Goal: Task Accomplishment & Management: Complete application form

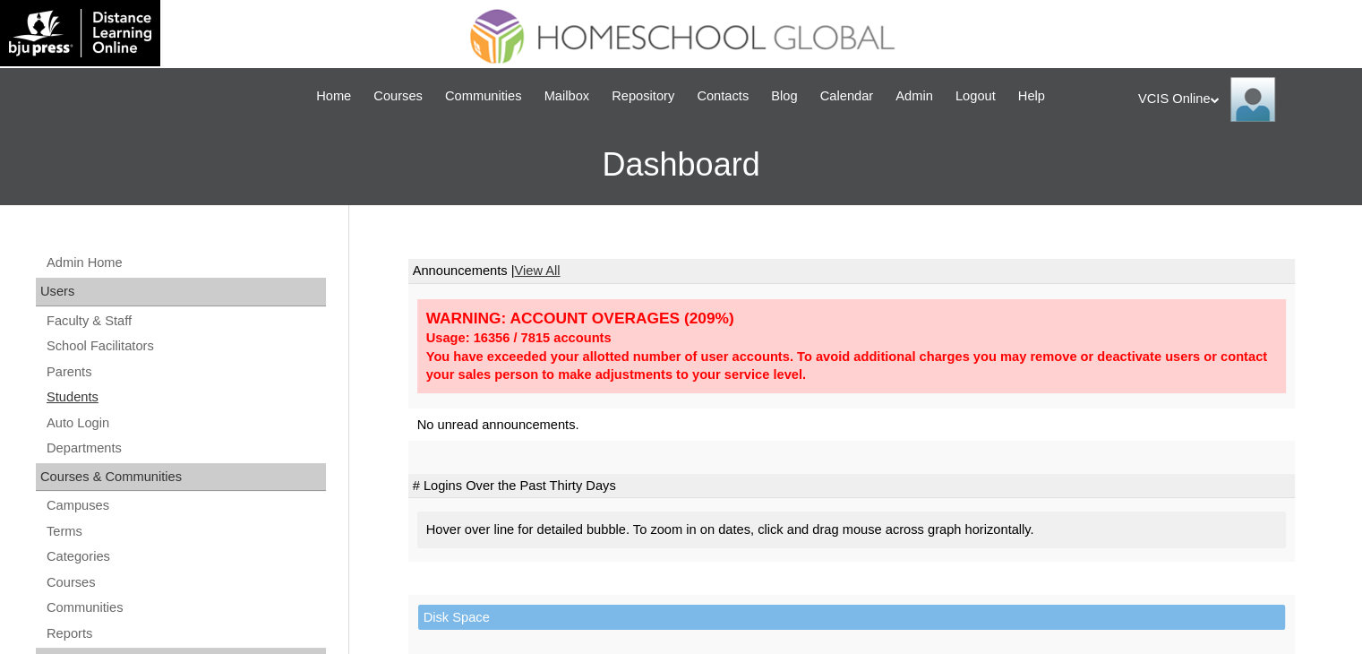
click at [57, 386] on link "Students" at bounding box center [185, 397] width 281 height 22
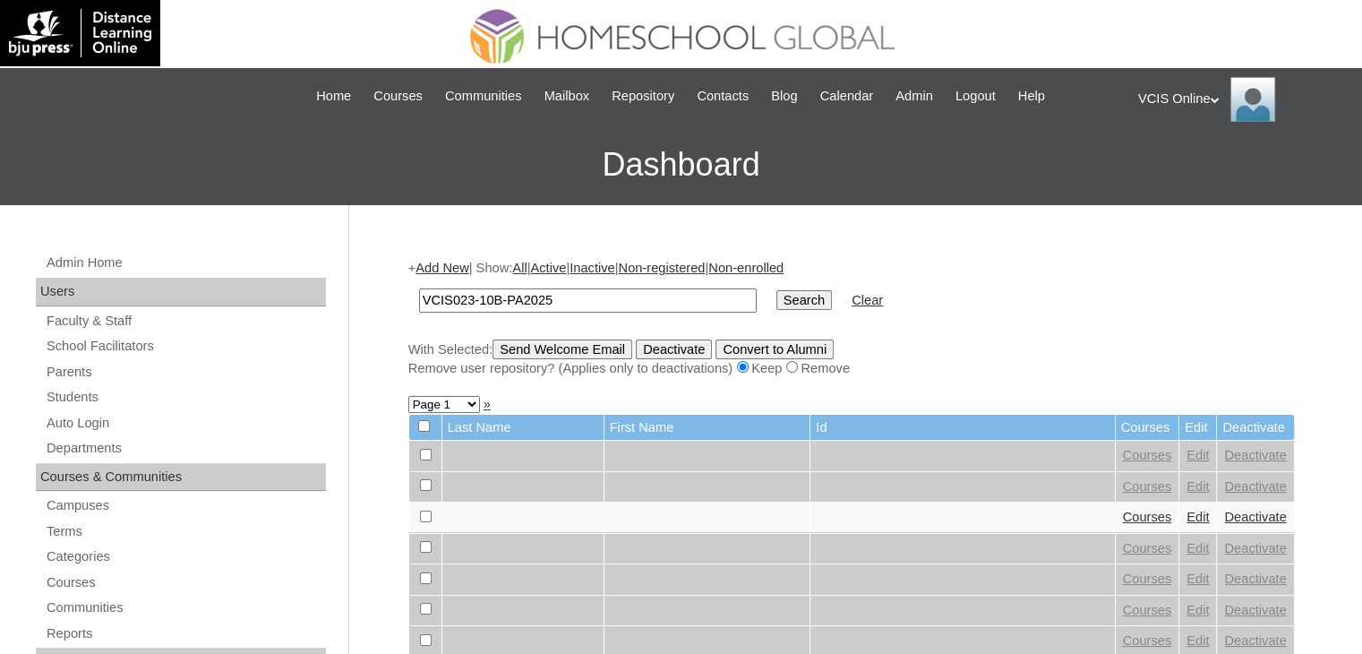
type input "VCIS023-10B-PA2025"
click at [777, 302] on input "Search" at bounding box center [805, 300] width 56 height 20
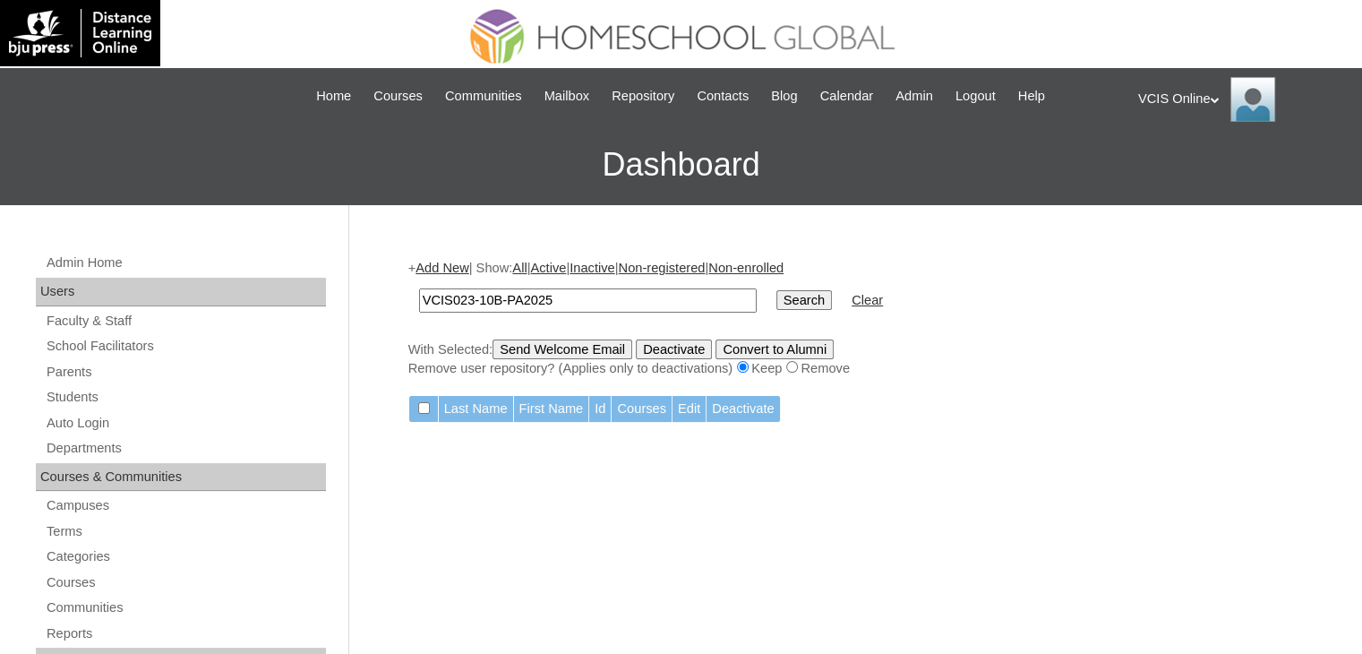
click at [573, 305] on input "VCIS023-10B-PA2025" at bounding box center [588, 300] width 338 height 24
click at [573, 300] on input "VCIS023-10B-PA2025" at bounding box center [588, 300] width 338 height 24
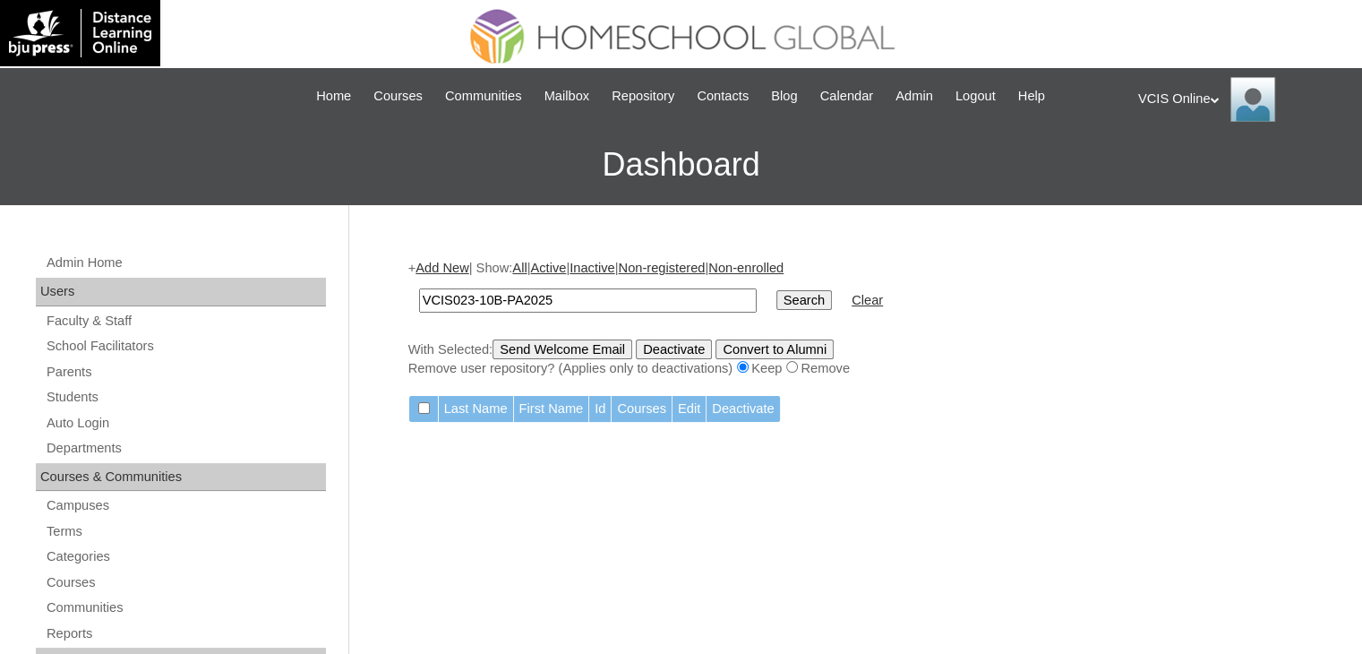
paste input "S"
type input "VCIS023-10B-SA2025"
click at [777, 299] on input "Search" at bounding box center [805, 300] width 56 height 20
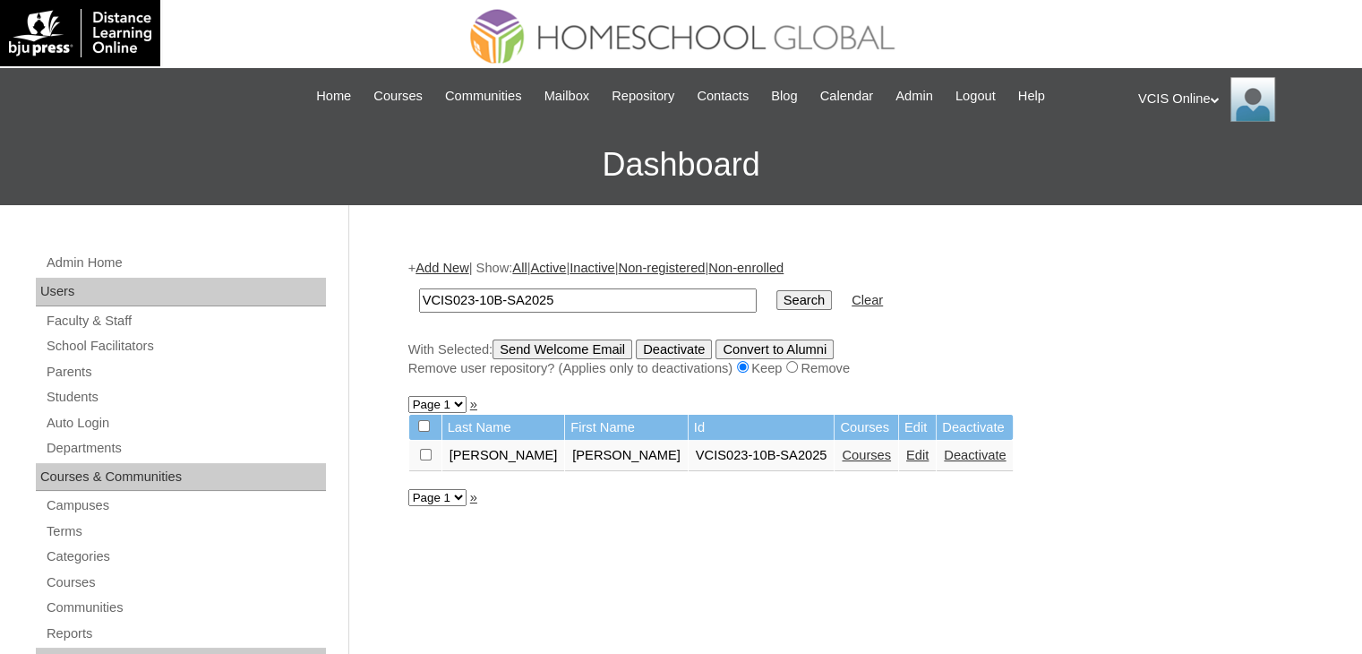
click at [842, 459] on link "Courses" at bounding box center [866, 455] width 49 height 14
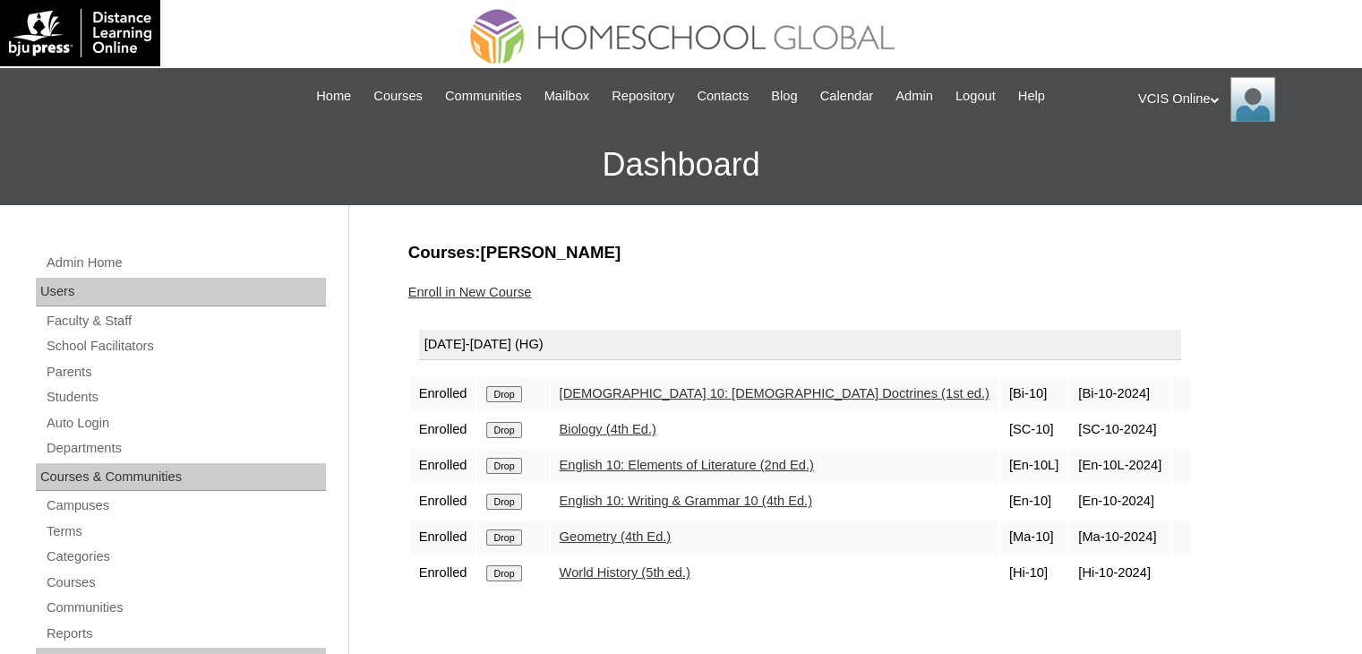
scroll to position [90, 0]
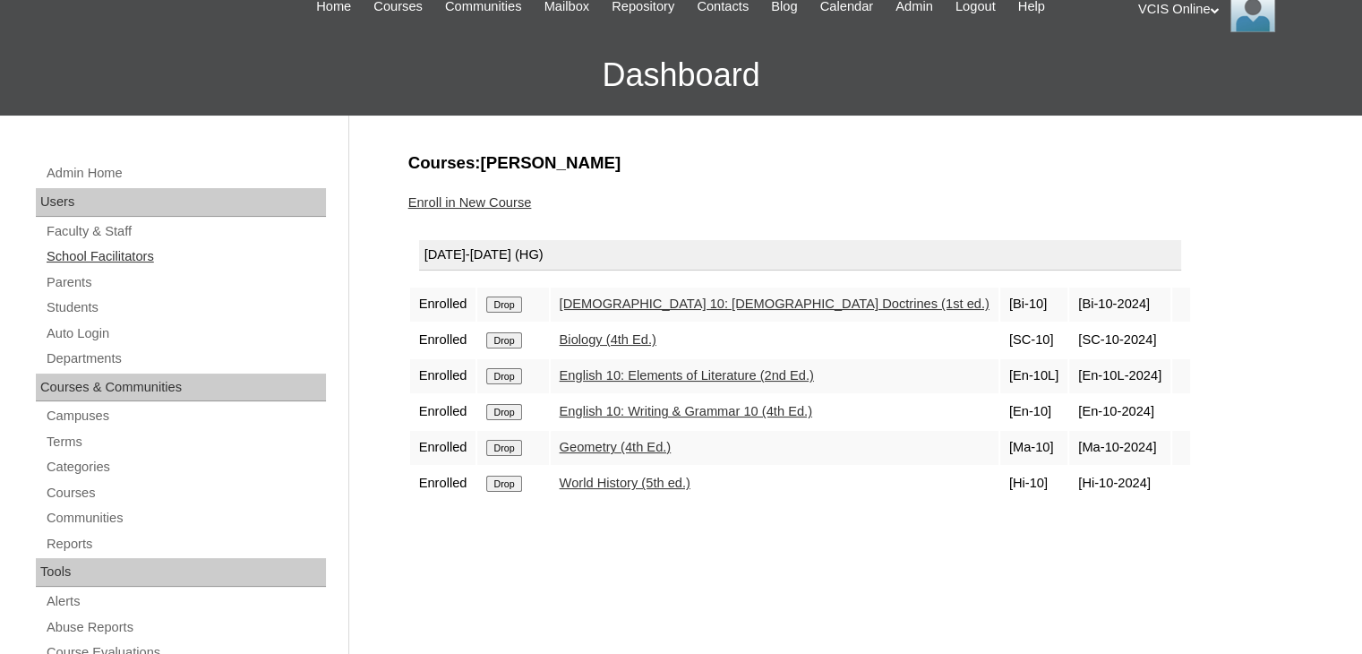
drag, startPoint x: 104, startPoint y: 234, endPoint x: 76, endPoint y: 255, distance: 35.1
drag, startPoint x: 76, startPoint y: 255, endPoint x: 9, endPoint y: 293, distance: 77.0
drag, startPoint x: 773, startPoint y: 300, endPoint x: 507, endPoint y: 286, distance: 266.4
click at [507, 288] on tr "Enrolled Drop Bible 10: Bible Doctrines (1st ed.) [Bi-10] [Bi-10-2024]" at bounding box center [800, 305] width 780 height 34
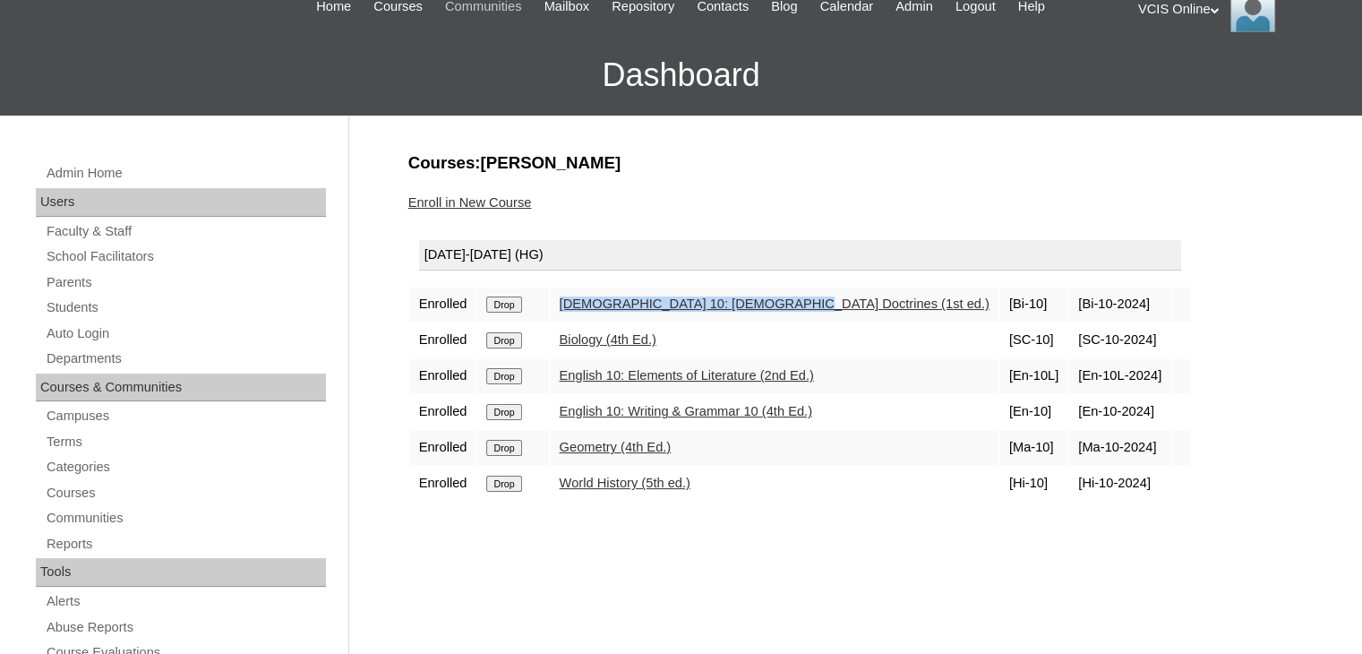
copy tr "Bible 10: Bible Doctrines (1st ed.)"
drag, startPoint x: 685, startPoint y: 339, endPoint x: 537, endPoint y: 339, distance: 147.8
click at [537, 339] on tr "Enrolled Drop Biology (4th Ed.) [SC-10] [SC-10-2024]" at bounding box center [800, 340] width 780 height 34
copy tr "Biology (4th Ed.)"
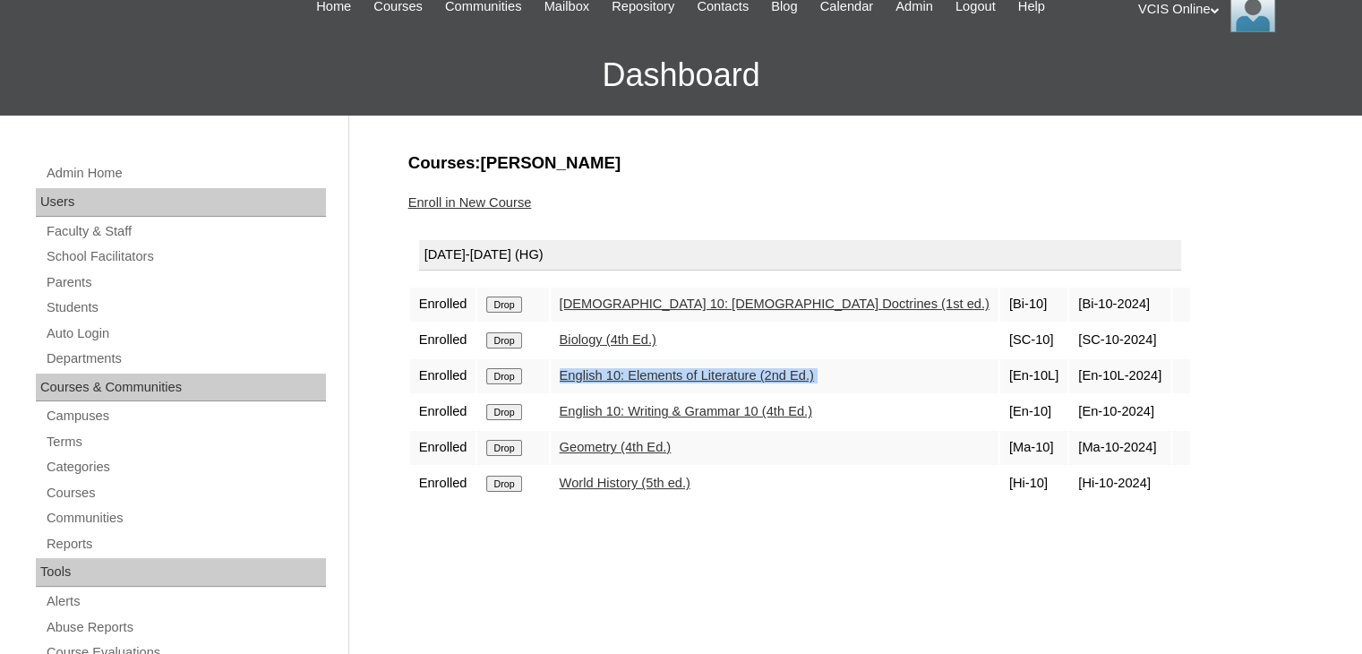
drag, startPoint x: 840, startPoint y: 382, endPoint x: 552, endPoint y: 374, distance: 288.5
click at [552, 374] on tr "Enrolled Drop English 10: Elements of Literature (2nd Ed.) [En-10L] [En-10L-202…" at bounding box center [800, 376] width 780 height 34
copy tr "English 10: Elements of Literature (2nd Ed.)"
drag, startPoint x: 708, startPoint y: 443, endPoint x: 548, endPoint y: 441, distance: 159.5
click at [548, 441] on tr "Enrolled Drop Geometry (4th Ed.) [Ma-10] [Ma-10-2024]" at bounding box center [800, 448] width 780 height 34
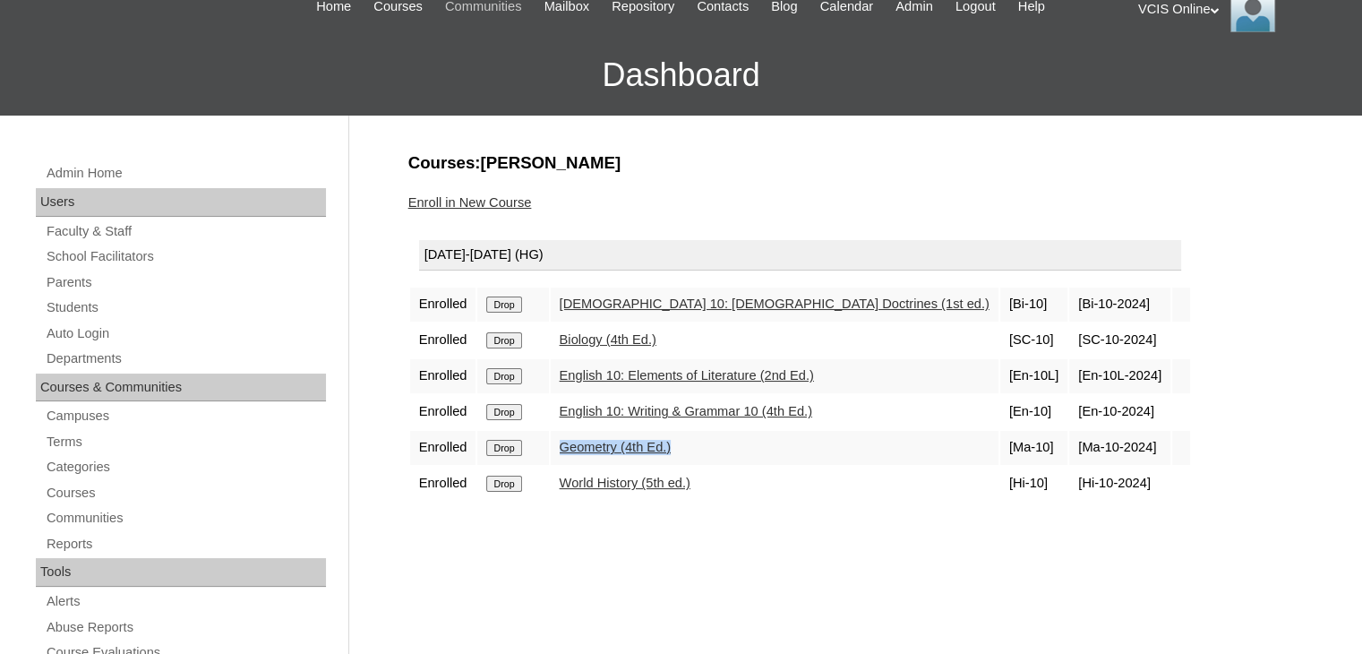
copy tr "Geometry (4th Ed.)"
drag, startPoint x: 760, startPoint y: 482, endPoint x: 550, endPoint y: 475, distance: 209.7
click at [550, 475] on tr "Enrolled Drop World History (5th ed.) [Hi-10] [Hi-10-2024]" at bounding box center [800, 484] width 780 height 34
copy tr "World History (5th ed.)"
drag, startPoint x: 82, startPoint y: 303, endPoint x: 86, endPoint y: 260, distance: 43.2
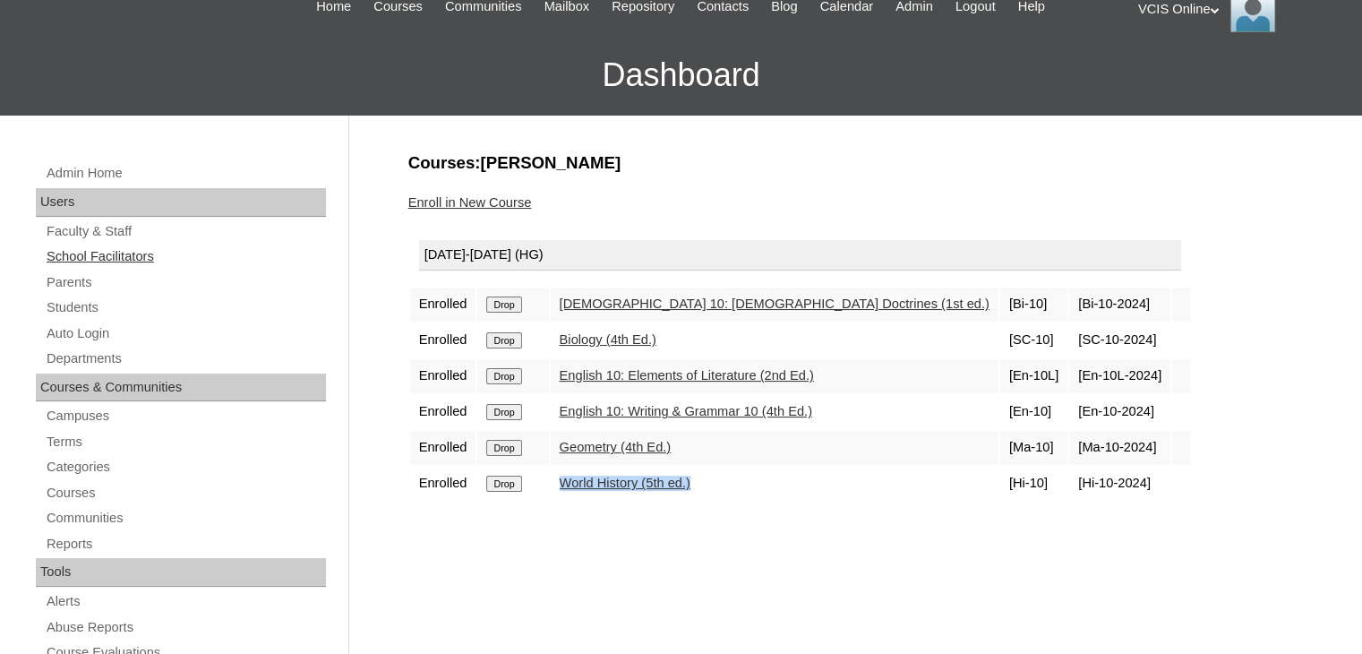
click at [82, 303] on link "Students" at bounding box center [185, 307] width 281 height 22
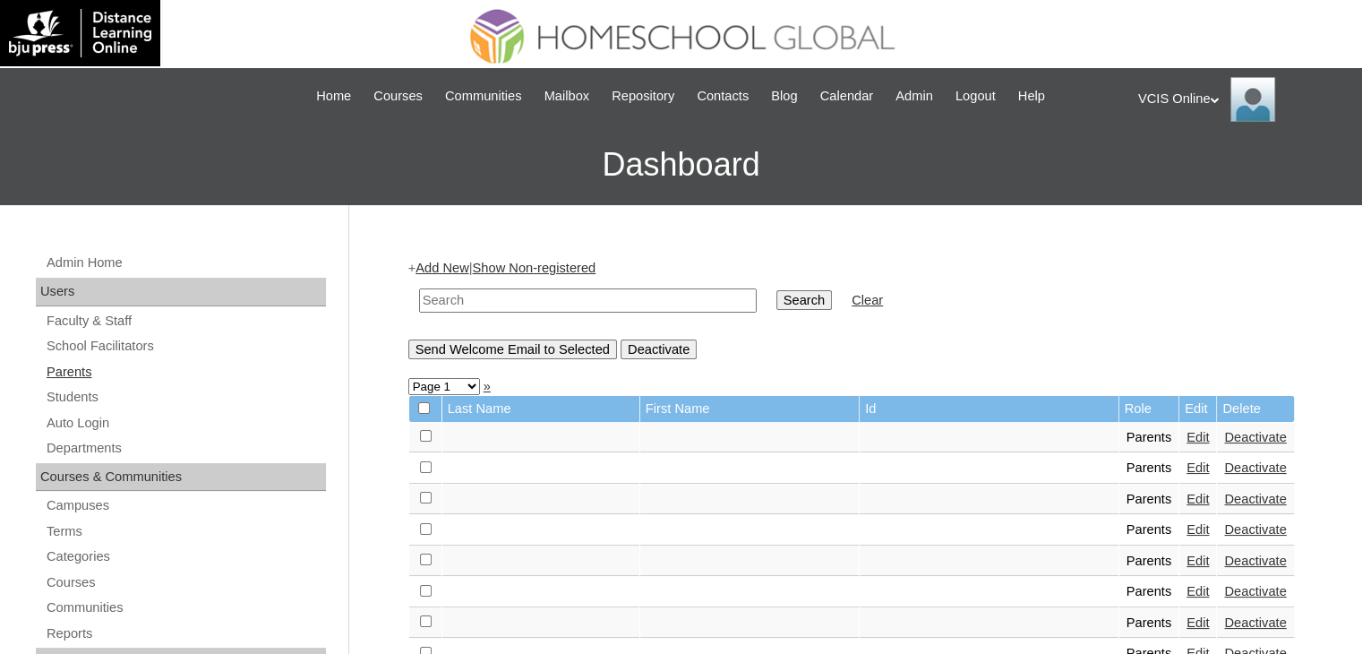
click at [73, 376] on link "Parents" at bounding box center [185, 372] width 281 height 22
click at [443, 267] on link "Add New" at bounding box center [442, 268] width 53 height 14
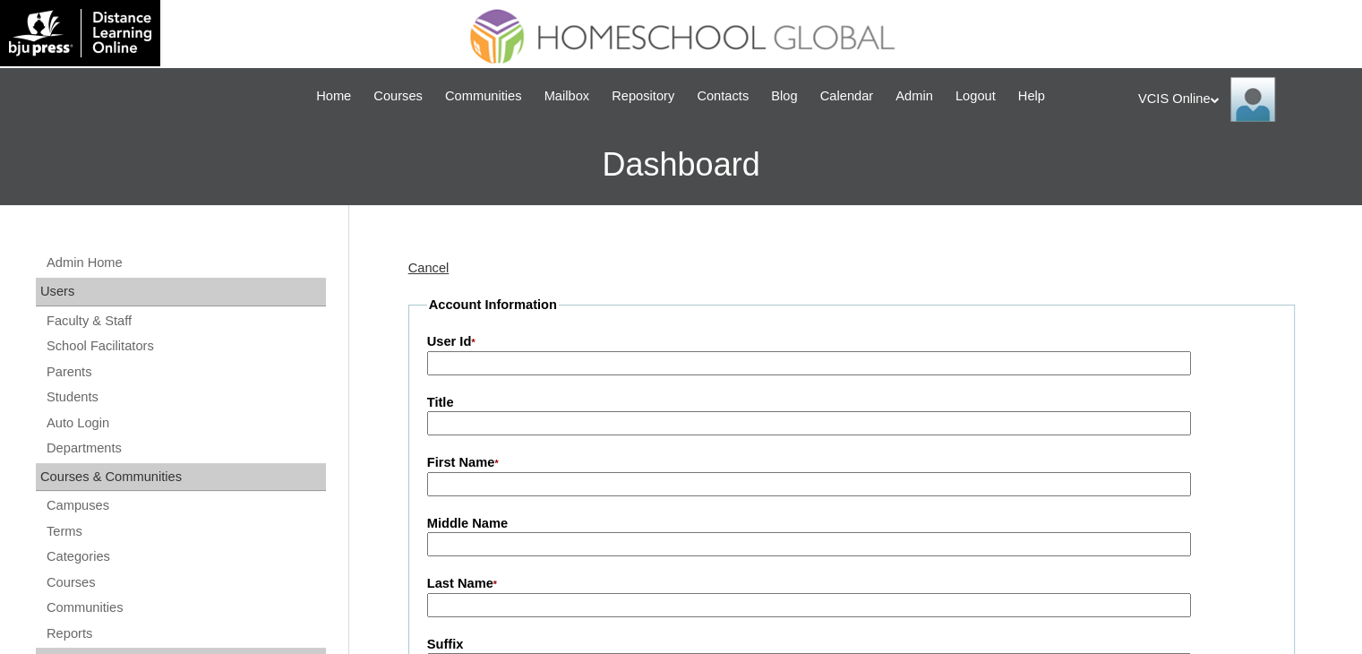
click at [495, 361] on input "User Id *" at bounding box center [809, 363] width 764 height 24
paste input "VCIS024-10B-PA2025"
type input "VCIS024-10B-PA2025"
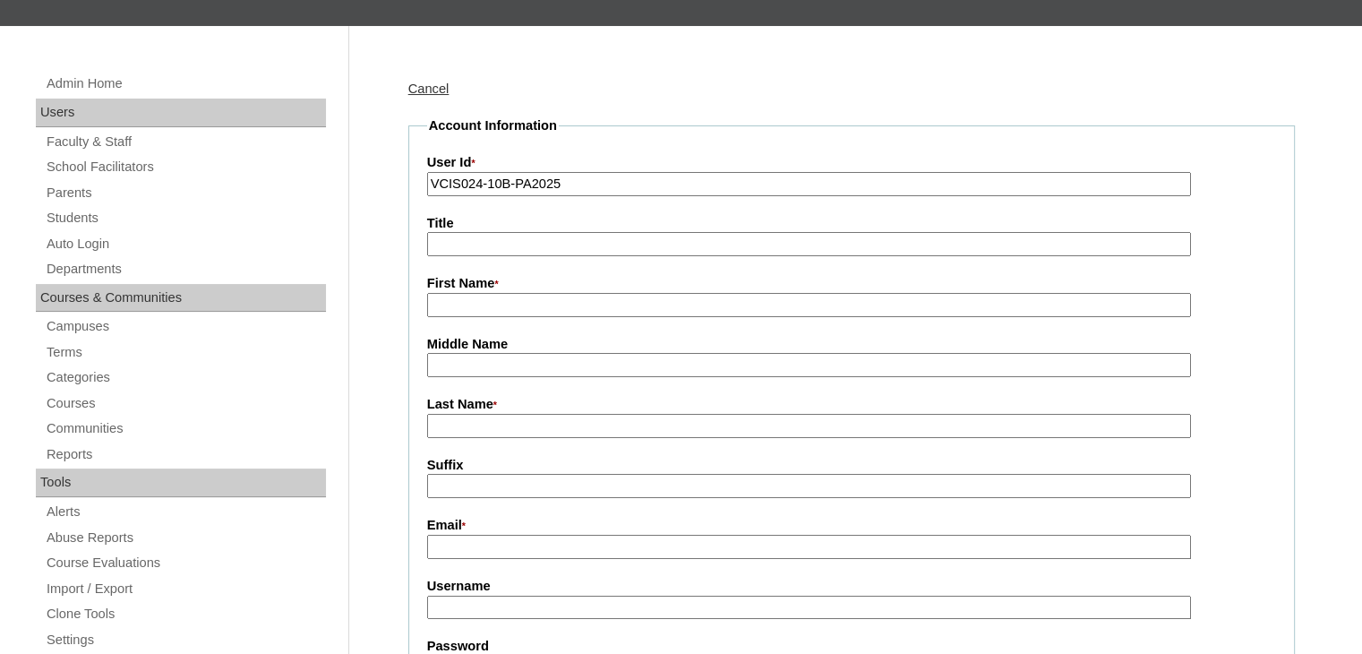
click at [473, 308] on input "First Name *" at bounding box center [809, 305] width 764 height 24
paste input "[PERSON_NAME]"
drag, startPoint x: 587, startPoint y: 309, endPoint x: 480, endPoint y: 303, distance: 106.8
click at [480, 303] on input "Lilibeth Crisostomo" at bounding box center [809, 305] width 764 height 24
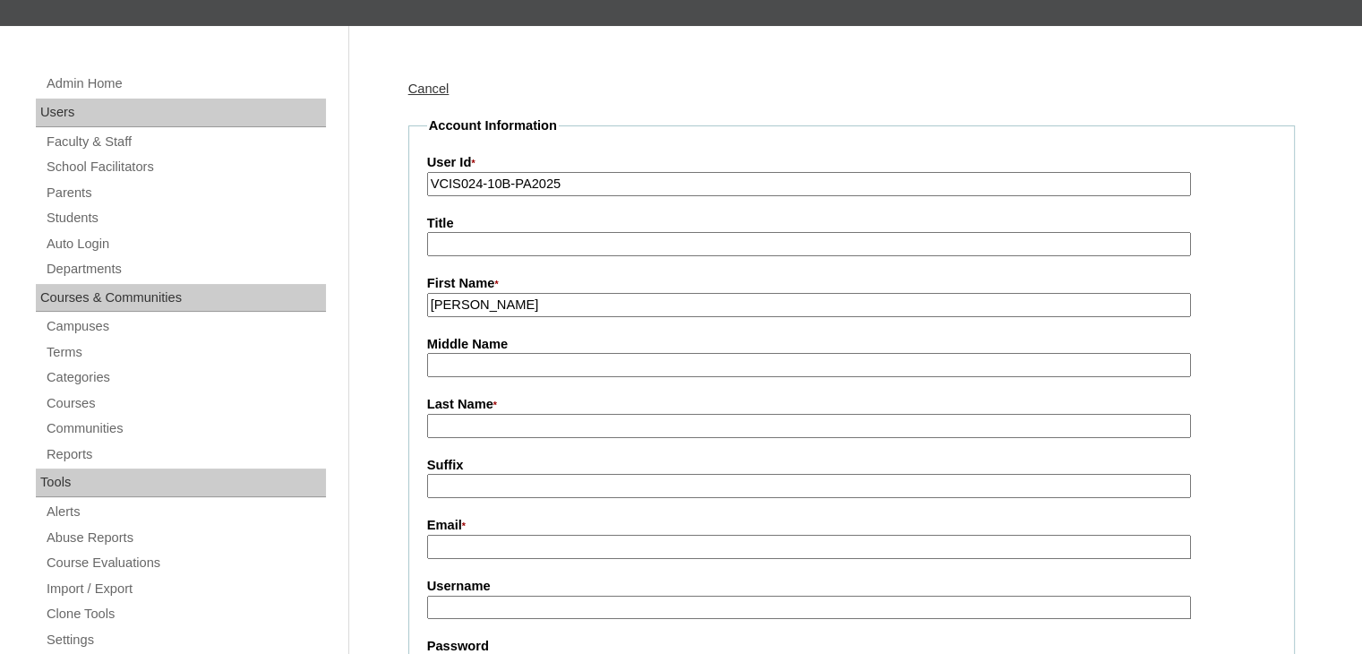
type input "[PERSON_NAME]"
type input "Crisostomo"
click at [506, 309] on input "[PERSON_NAME]" at bounding box center [809, 305] width 764 height 24
type input "Lilibeth"
click at [534, 428] on input "Crisostomo" at bounding box center [809, 426] width 764 height 24
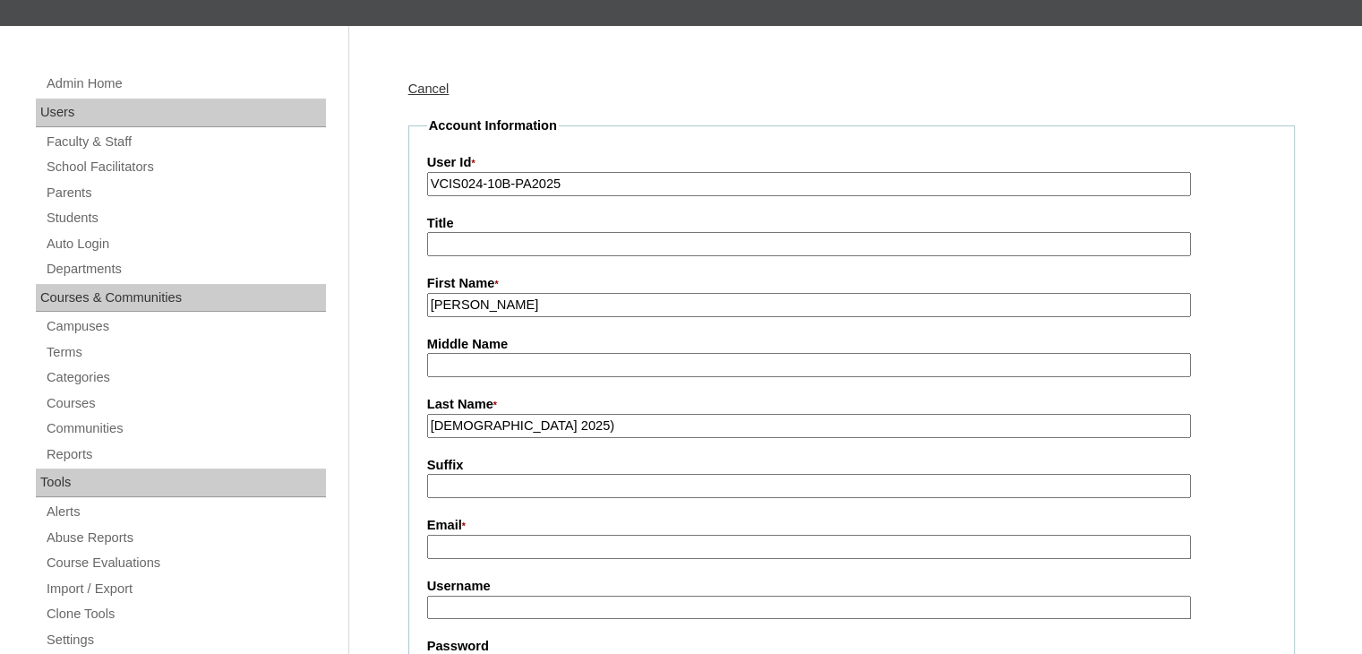
click at [504, 424] on input "Crisostomo 2025)" at bounding box center [809, 426] width 764 height 24
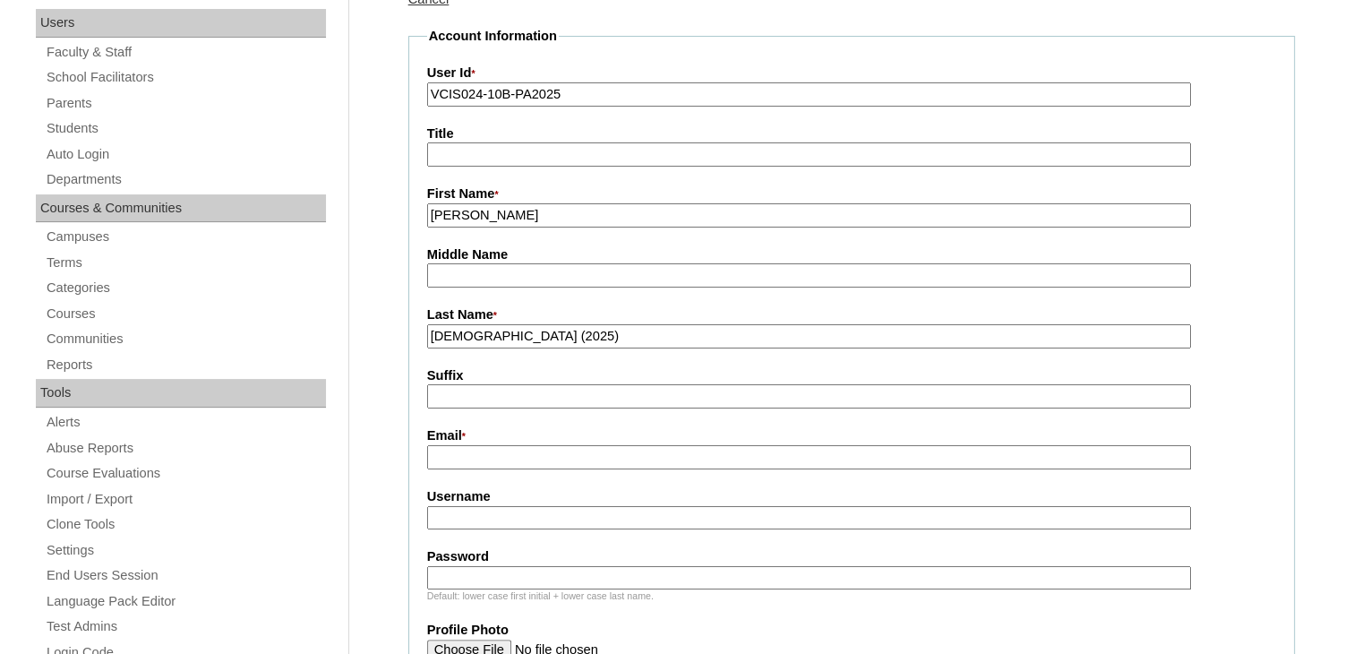
type input "Crisostomo (2025)"
click at [465, 451] on input "Email *" at bounding box center [809, 457] width 764 height 24
paste input "lilibethvirtudazo0825@gmail.com"
type input "lilibethvirtudazo0825@gmail.com"
click at [527, 506] on input "Username" at bounding box center [809, 518] width 764 height 24
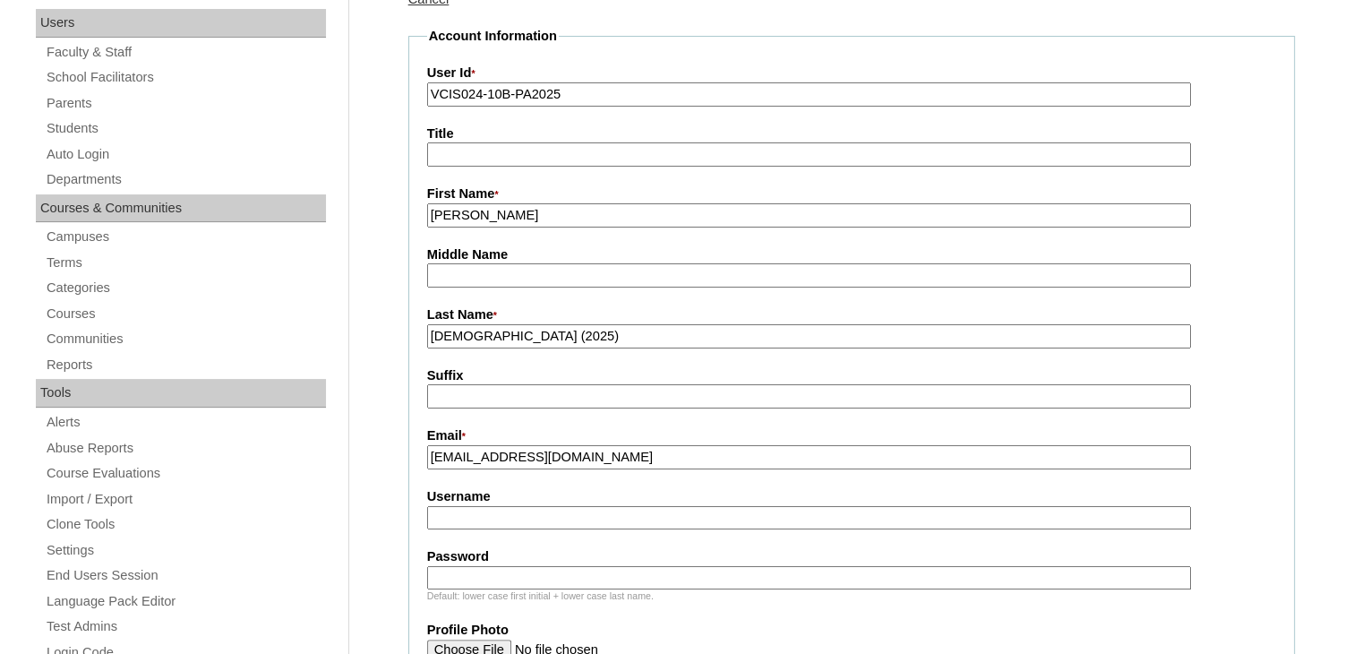
paste input "lvirtudazo2025"
type input "lvirtudazo2025"
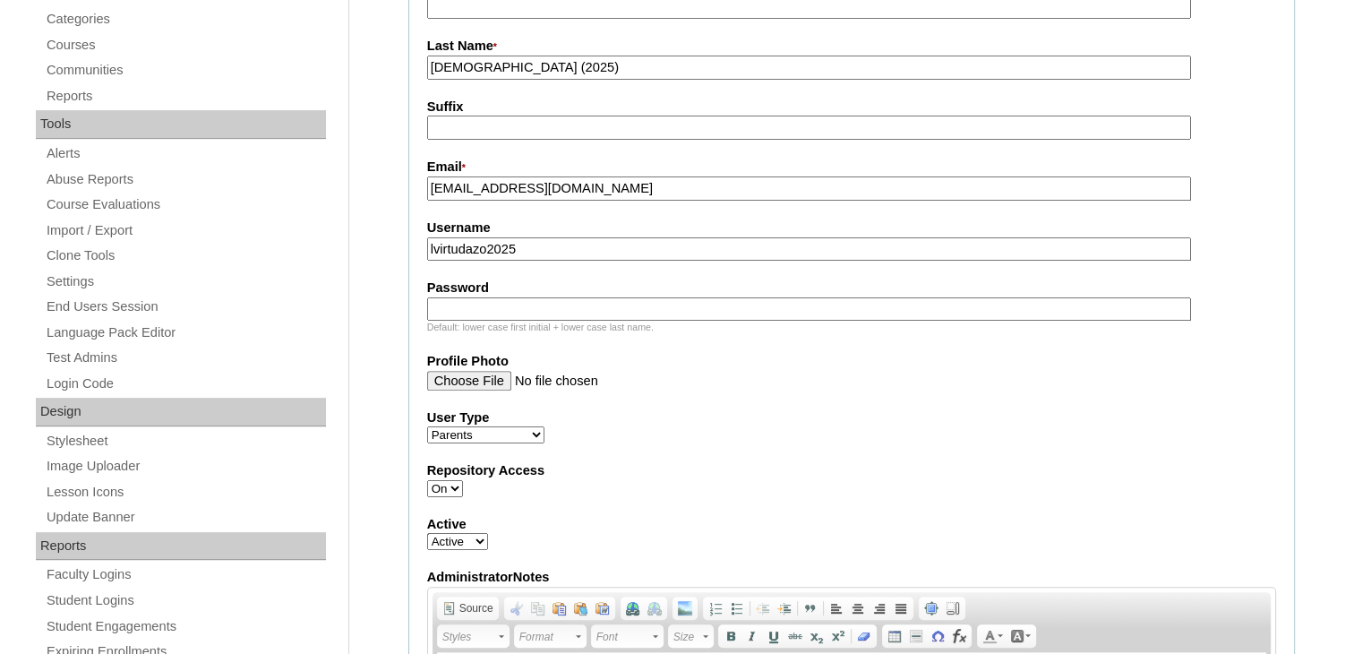
click at [475, 311] on input "Password" at bounding box center [809, 309] width 764 height 24
paste input "baFBEu"
type input "baFBEu"
click at [750, 390] on fieldset "Account Information User Id * VCIS024-10B-PA2025 Title First Name * Lilibeth Mi…" at bounding box center [851, 327] width 887 height 1139
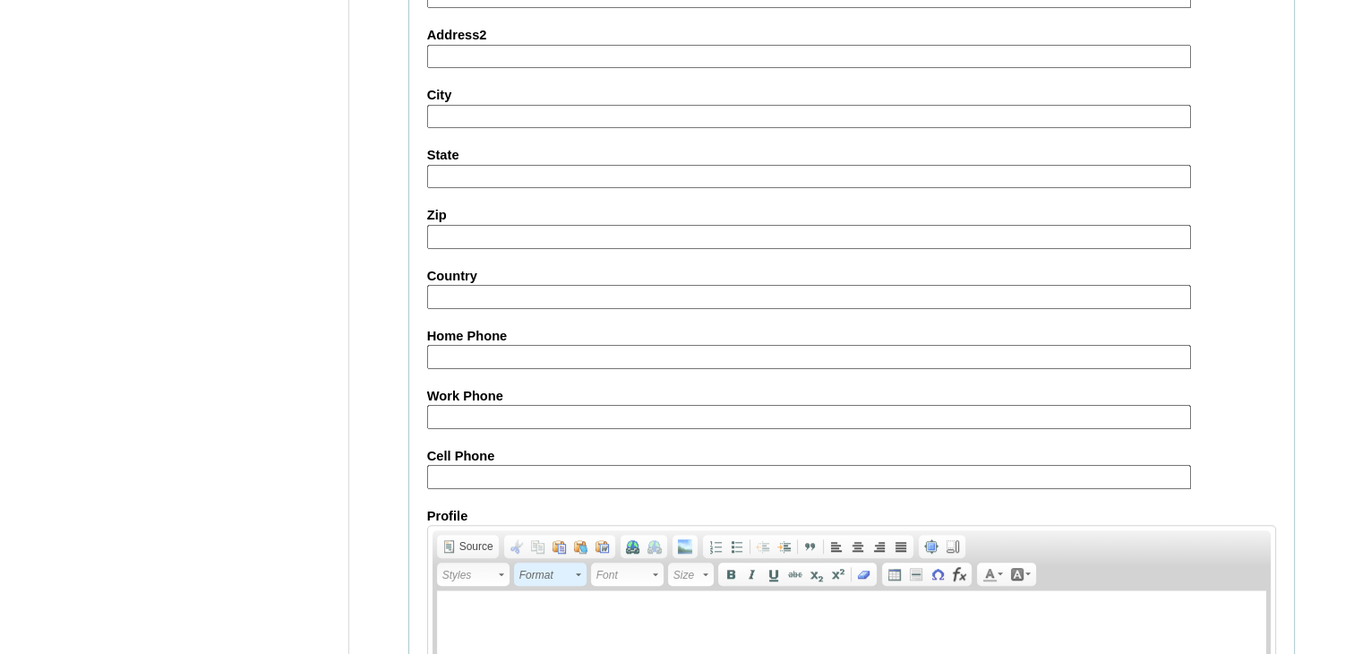
scroll to position [1702, 0]
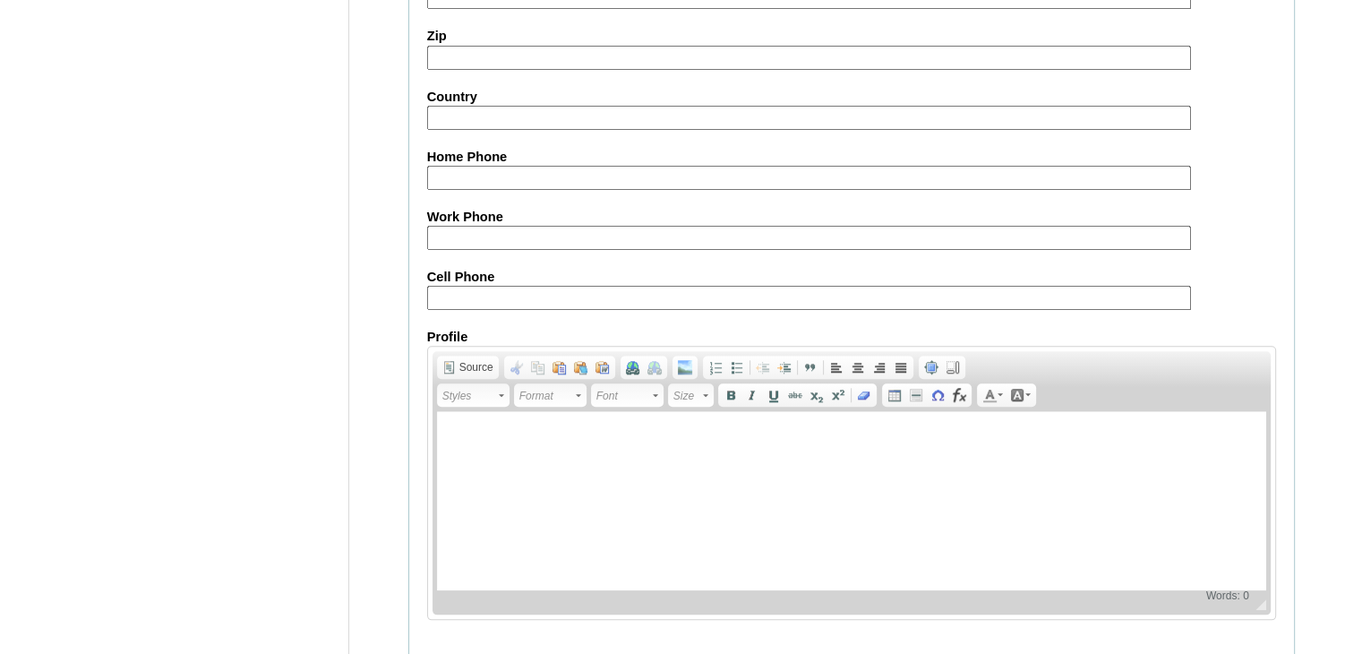
drag, startPoint x: 486, startPoint y: 172, endPoint x: 382, endPoint y: 21, distance: 182.9
click at [486, 172] on input "Home Phone" at bounding box center [809, 178] width 764 height 24
paste input "86-13761520276; 86-13472864419"
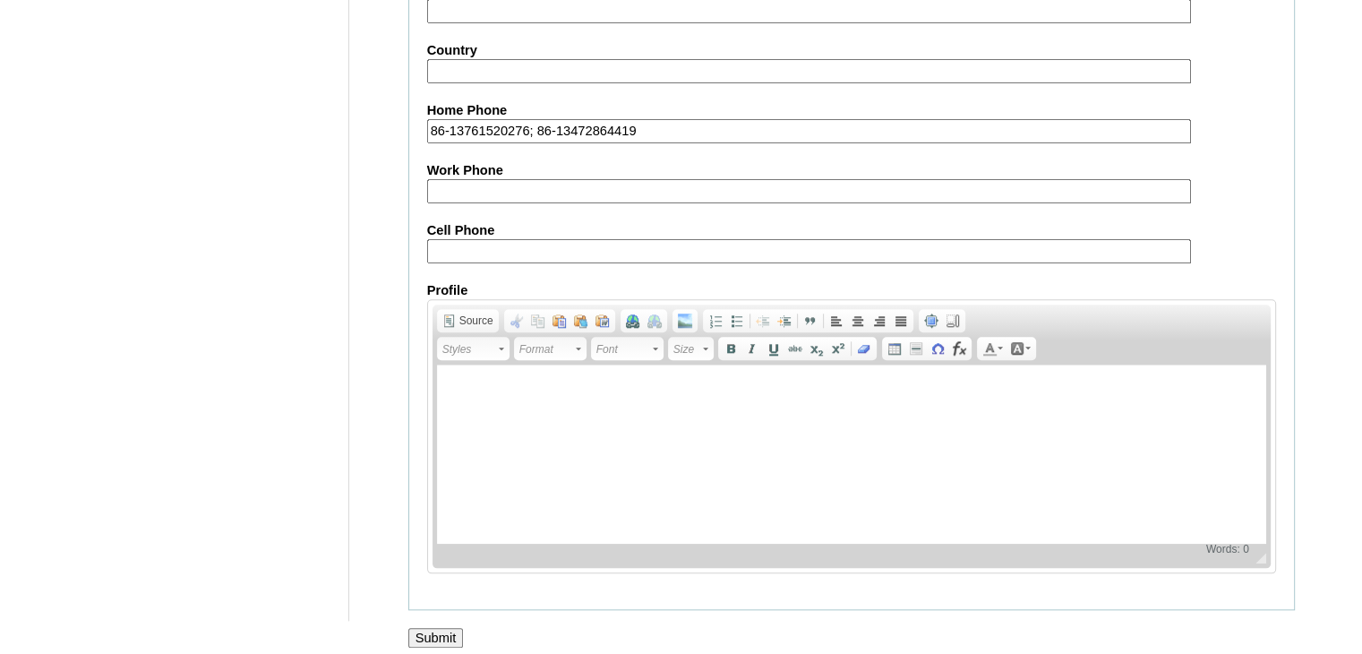
type input "86-13761520276; 86-13472864419"
click at [451, 628] on input "Submit" at bounding box center [436, 638] width 56 height 20
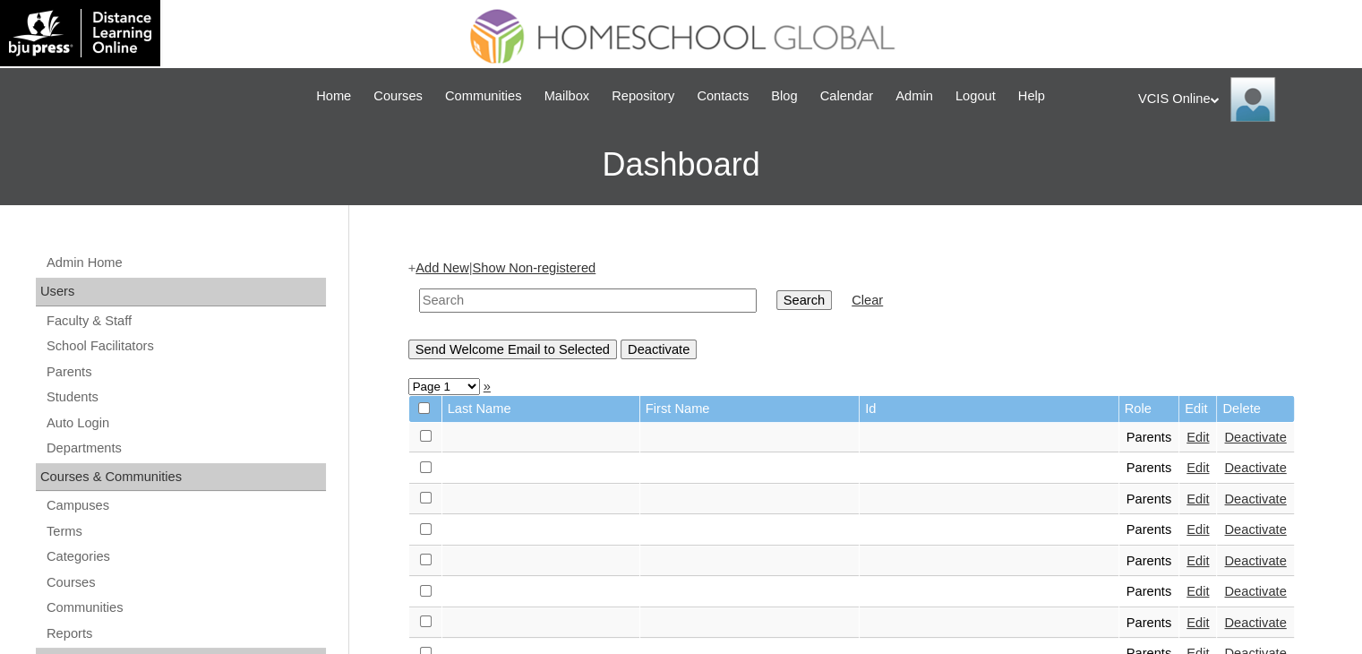
click at [512, 292] on input "text" at bounding box center [588, 300] width 338 height 24
paste input "VCIS024-10B-PA2025"
type input "VCIS024-10B-PA2025"
click at [777, 305] on input "Search" at bounding box center [805, 300] width 56 height 20
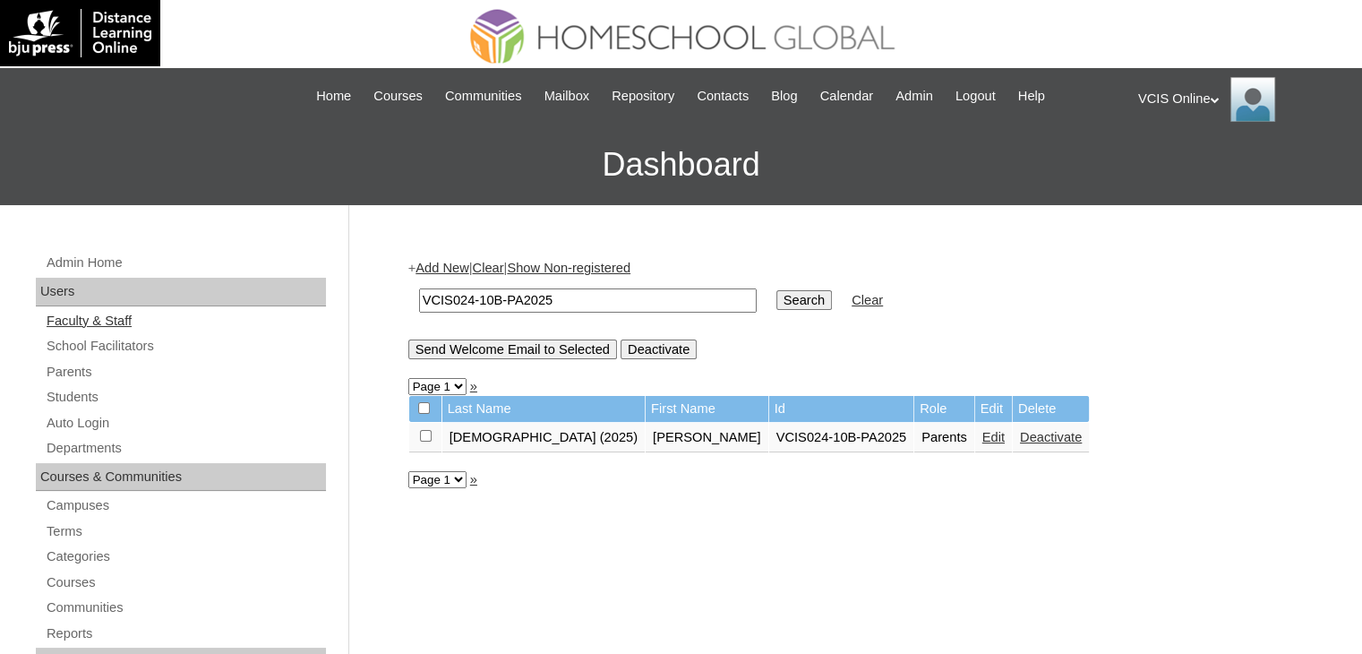
drag, startPoint x: 593, startPoint y: 299, endPoint x: 315, endPoint y: 322, distance: 278.6
type input "l"
type input "[PERSON_NAME]"
click at [777, 290] on input "Search" at bounding box center [805, 300] width 56 height 20
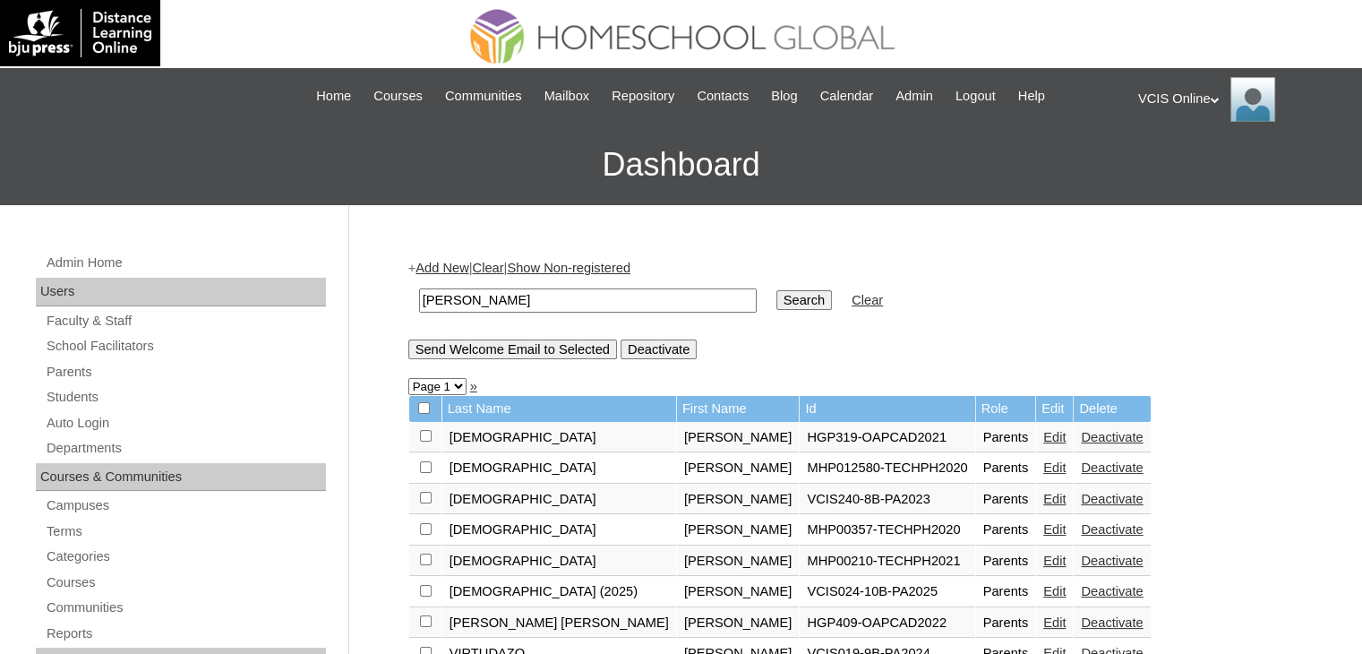
scroll to position [90, 0]
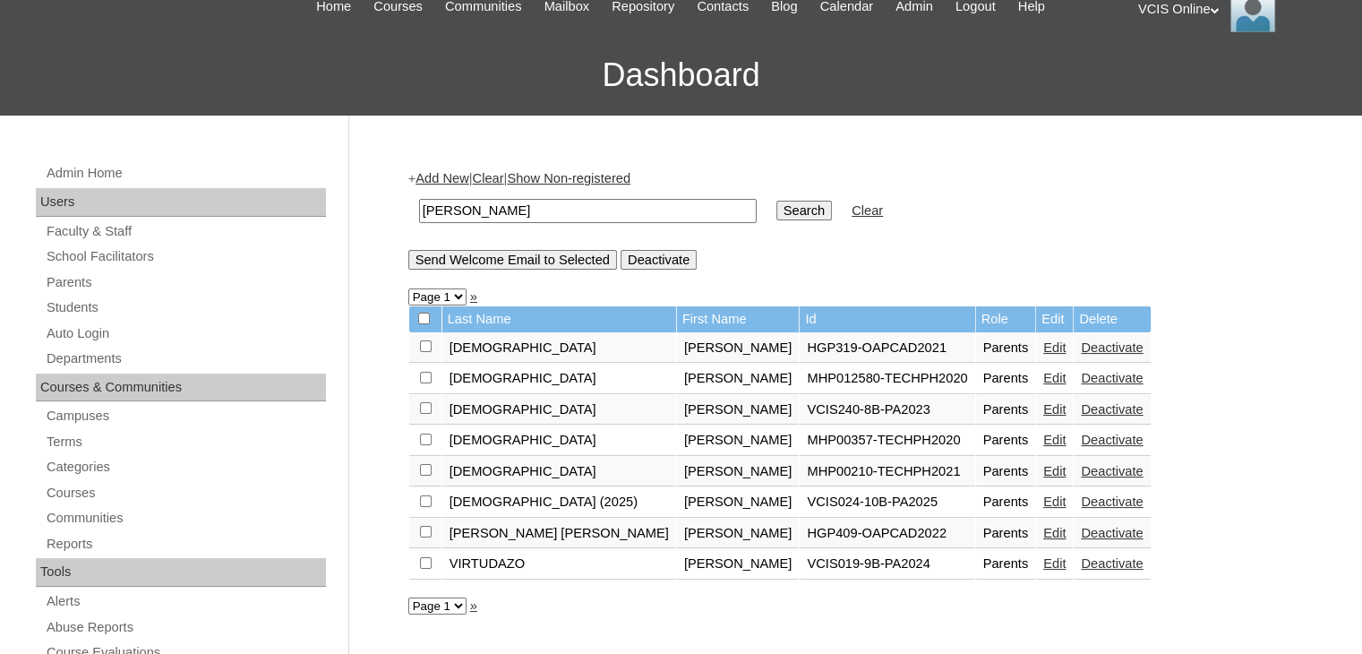
click at [459, 176] on link "Add New" at bounding box center [442, 178] width 53 height 14
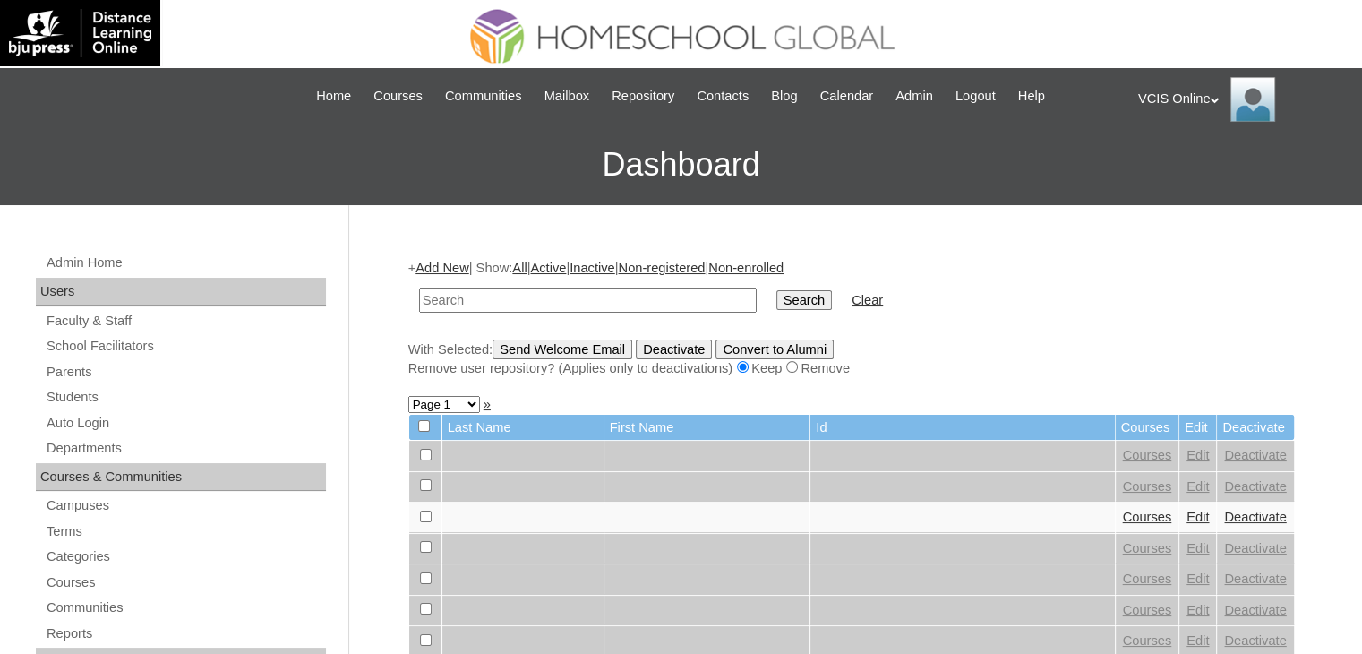
click at [452, 265] on link "Add New" at bounding box center [442, 268] width 53 height 14
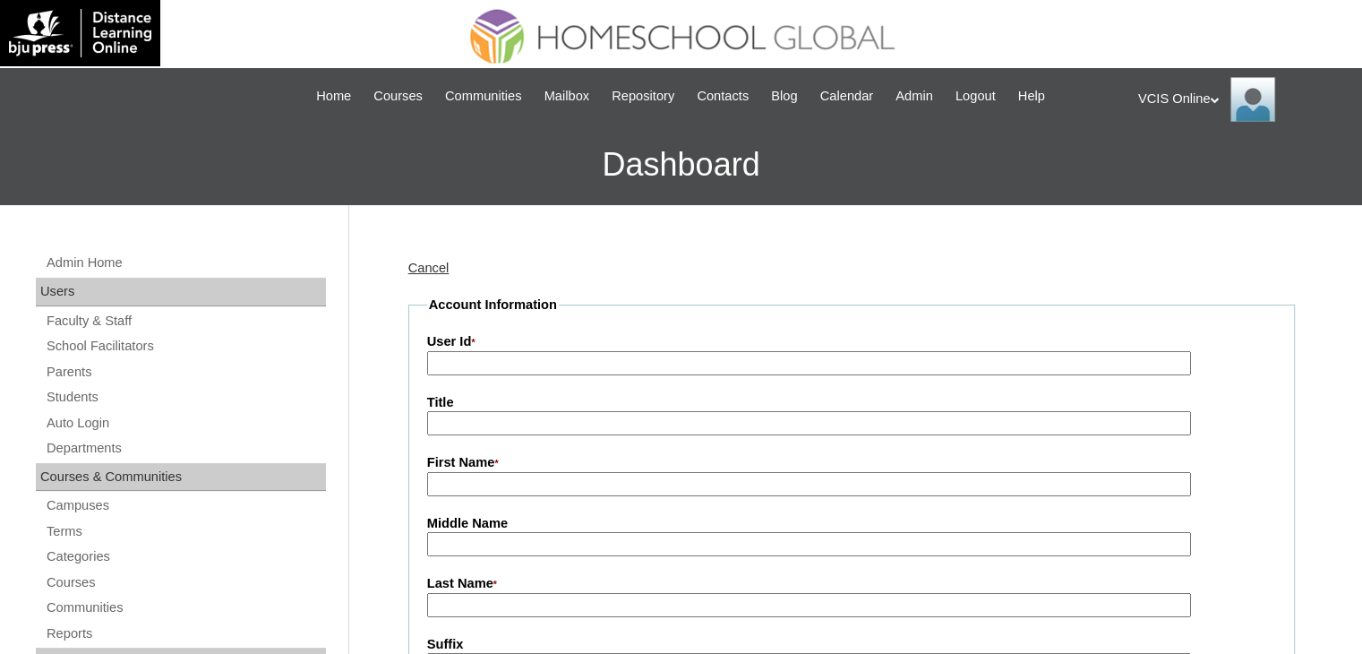
click at [521, 352] on input "User Id *" at bounding box center [809, 363] width 764 height 24
paste input "VCIS025-10B-PA2025"
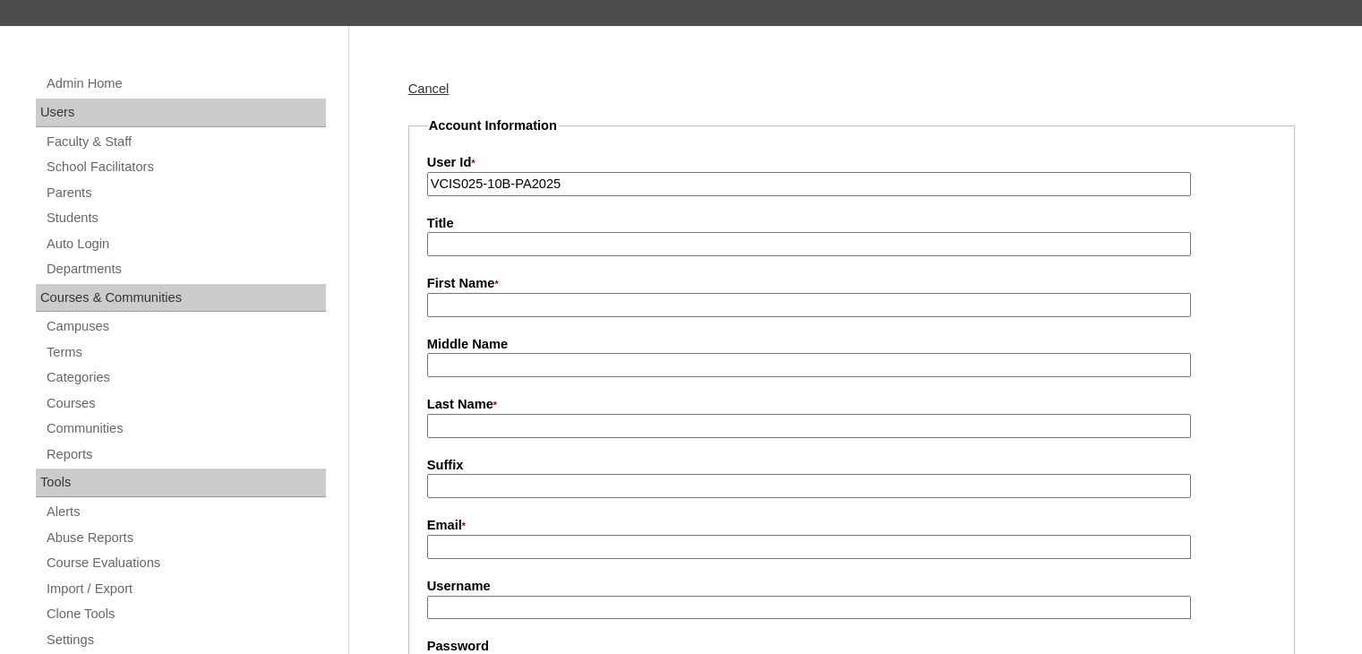
type input "VCIS025-10B-PA2025"
click at [476, 299] on input "First Name *" at bounding box center [809, 305] width 764 height 24
paste input "Janile Filora Tao"
drag, startPoint x: 596, startPoint y: 305, endPoint x: 462, endPoint y: 301, distance: 133.5
click at [462, 301] on input "Janile Filora Tao" at bounding box center [809, 305] width 764 height 24
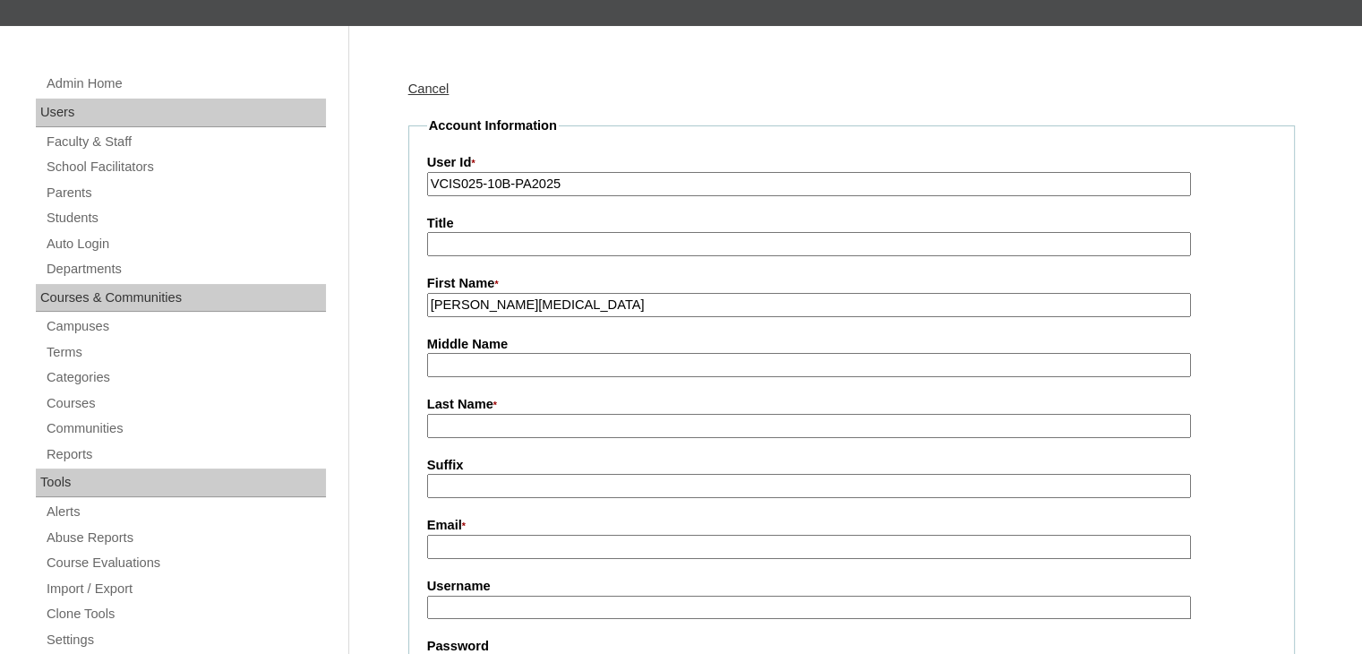
type input "Janile"
click at [439, 366] on input "Filora Tao" at bounding box center [809, 365] width 764 height 24
click at [435, 365] on input "Filora Tao" at bounding box center [809, 365] width 764 height 24
drag, startPoint x: 499, startPoint y: 371, endPoint x: 468, endPoint y: 370, distance: 31.4
click at [468, 370] on input "Filora Tao" at bounding box center [809, 365] width 764 height 24
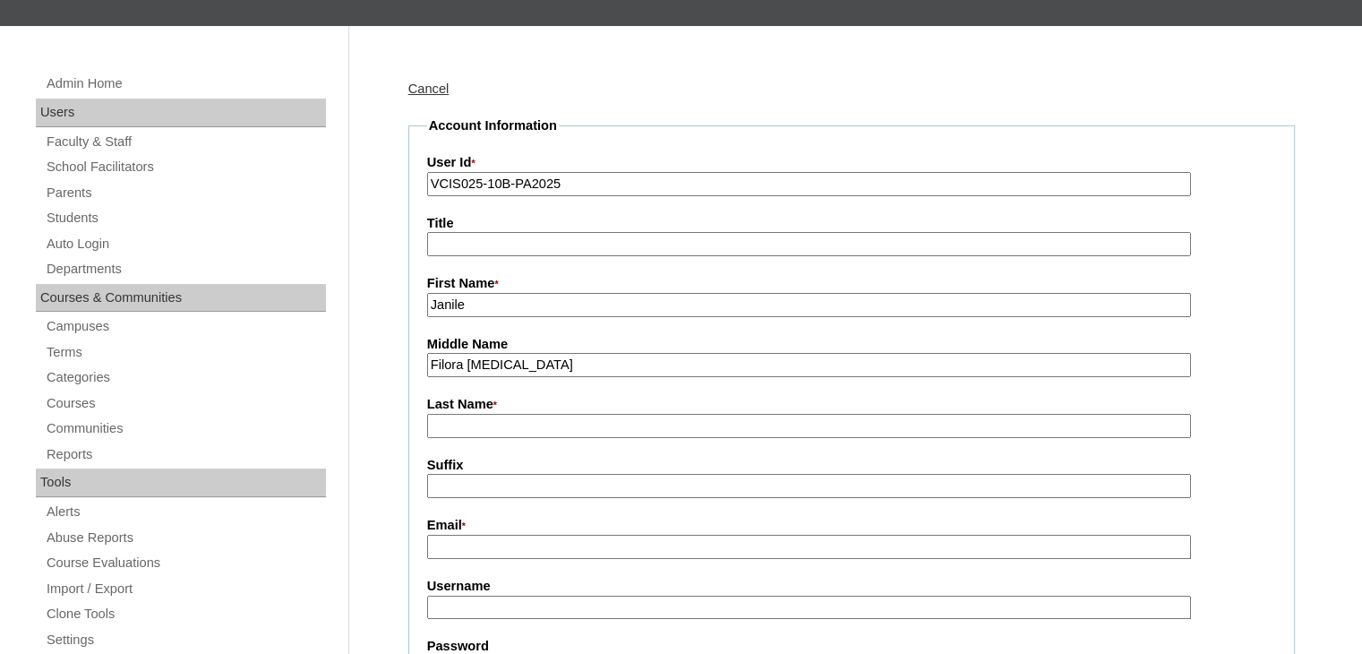
type input "Filora"
type input "Tao"
click at [494, 369] on input "Filora" at bounding box center [809, 365] width 764 height 24
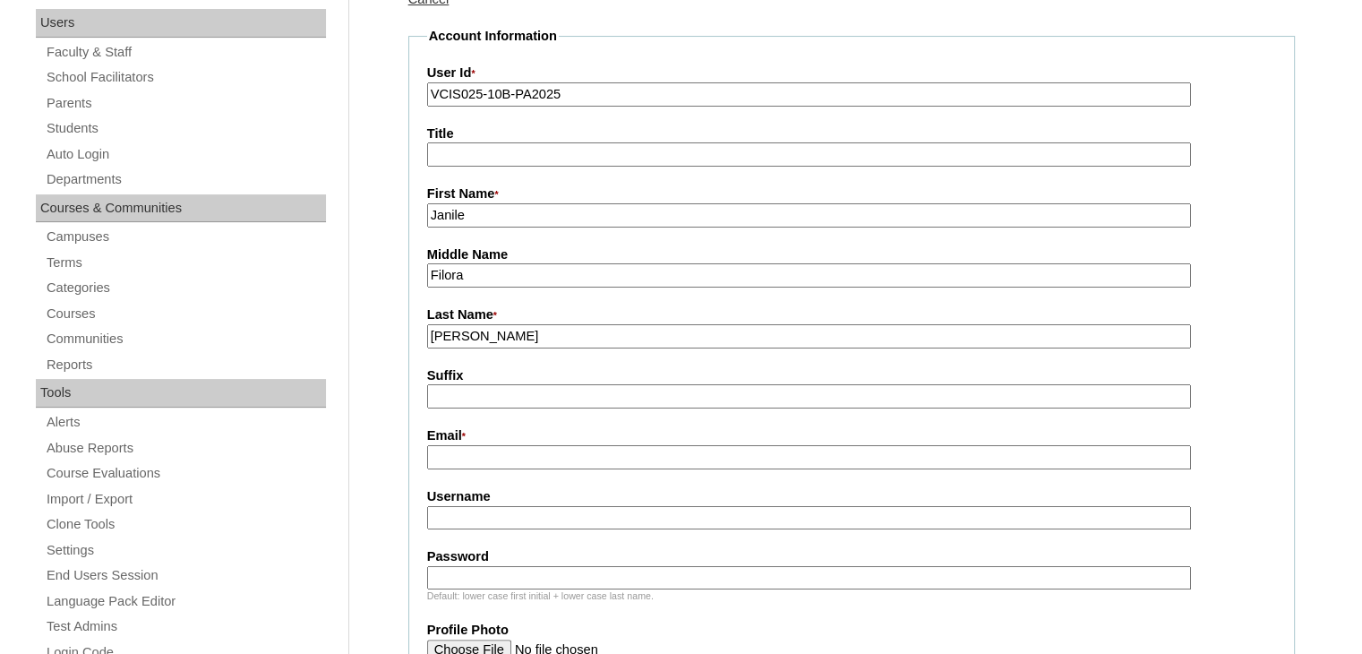
type input "Filora"
click at [472, 453] on input "Email *" at bounding box center [809, 457] width 764 height 24
paste input "jamtao12@yahoo.com"
type input "jamtao12@yahoo.com"
click at [479, 506] on input "Username" at bounding box center [809, 518] width 764 height 24
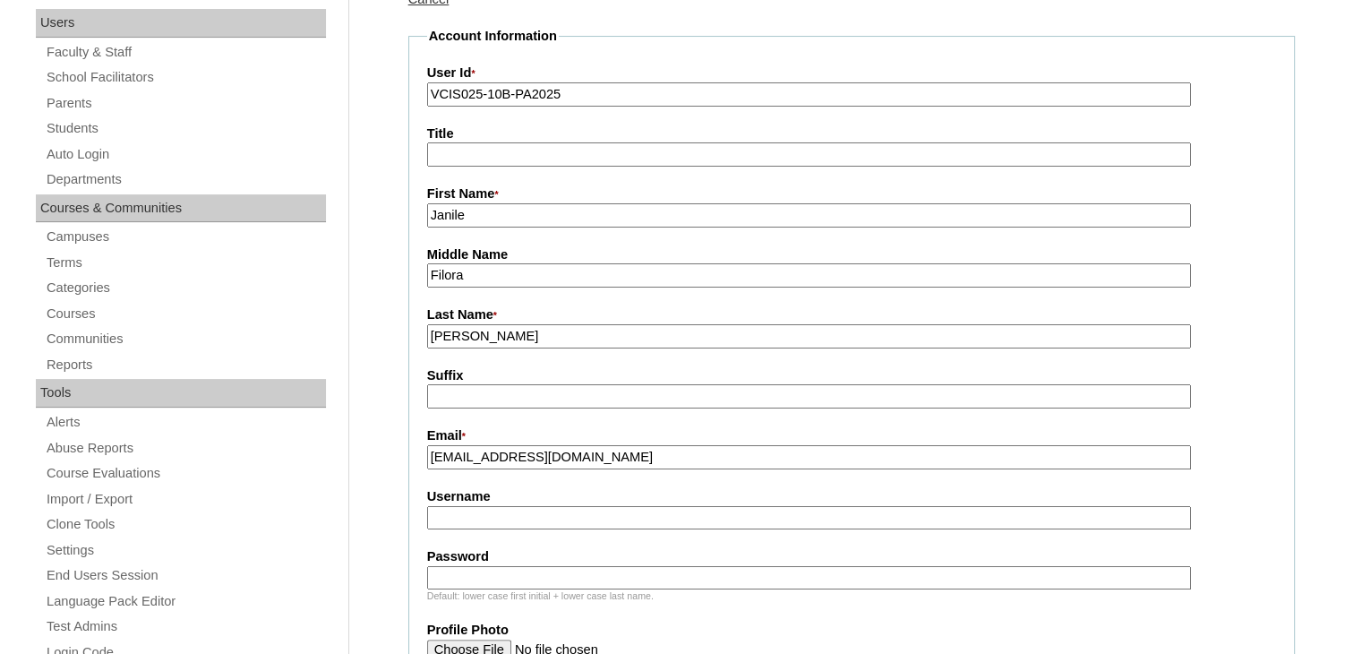
paste input "jtao2025"
type input "jtao2025"
click at [502, 582] on input "Password" at bounding box center [809, 578] width 764 height 24
paste input "IAKmYP"
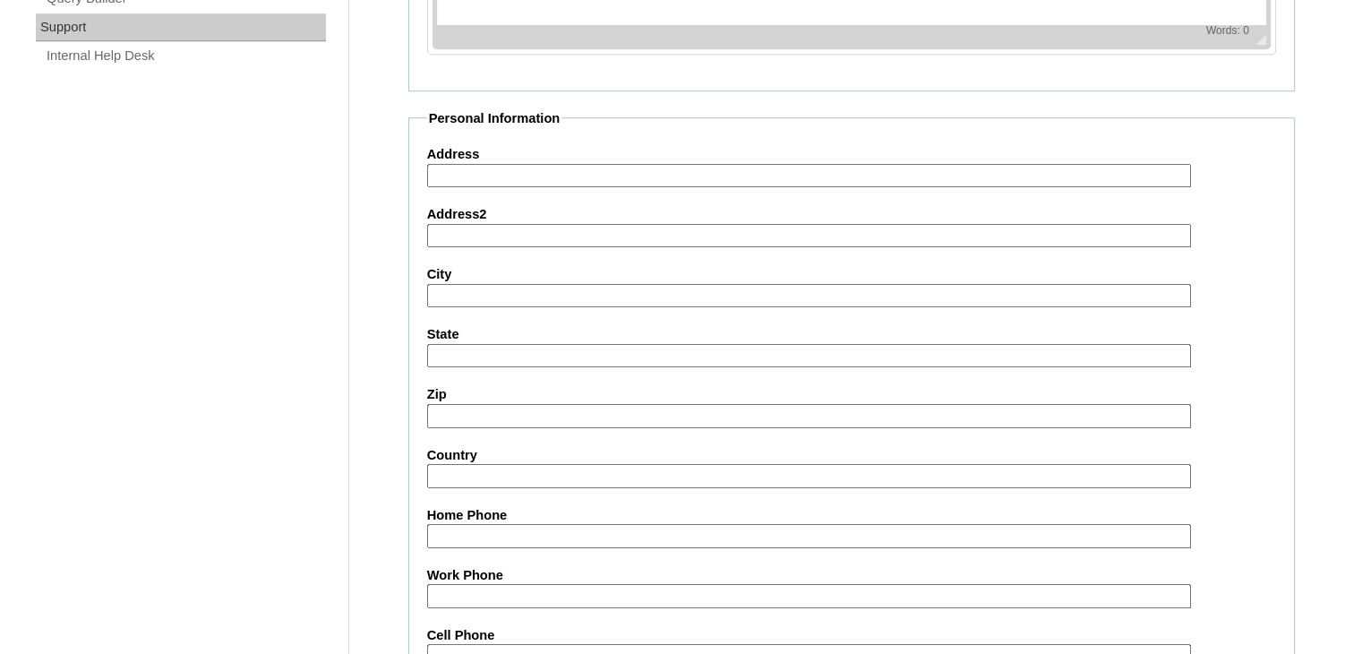
scroll to position [1612, 0]
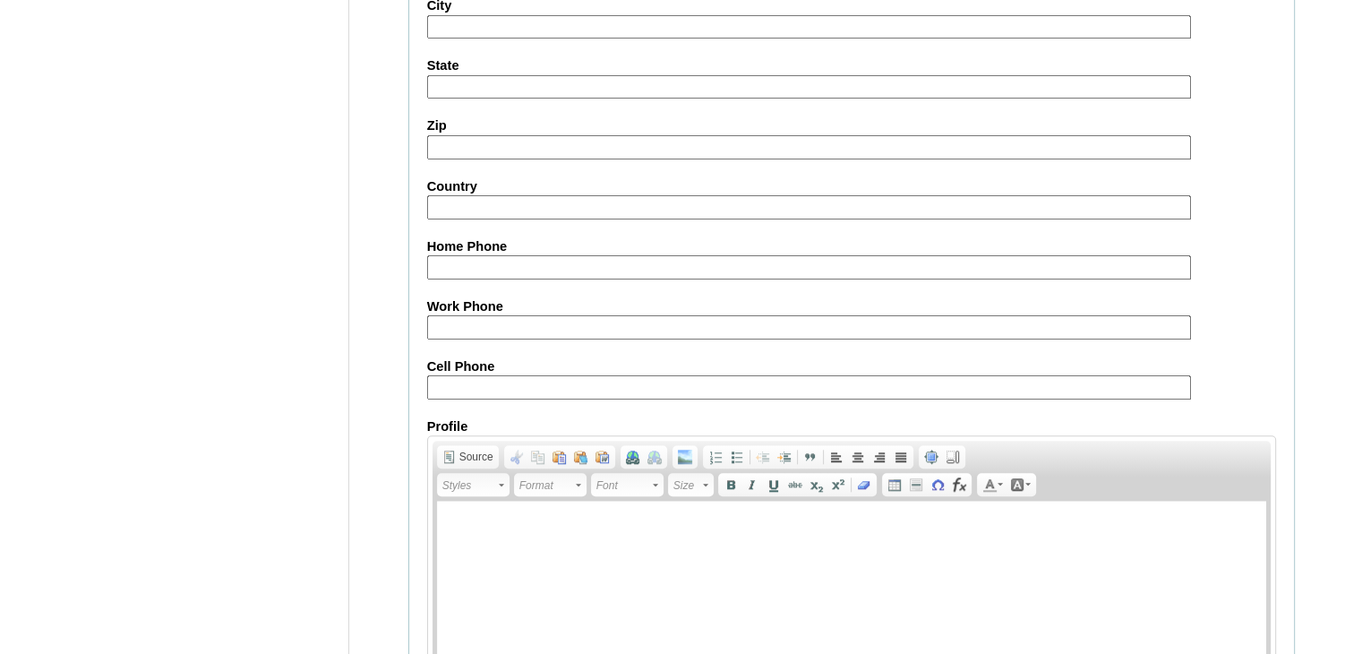
type input "IAKmYP"
click at [534, 384] on input "Cell Phone" at bounding box center [809, 387] width 764 height 24
drag, startPoint x: 498, startPoint y: 248, endPoint x: 461, endPoint y: 181, distance: 76.6
click at [498, 255] on input "Home Phone" at bounding box center [809, 267] width 764 height 24
paste input "971-589825218; 971-551889312"
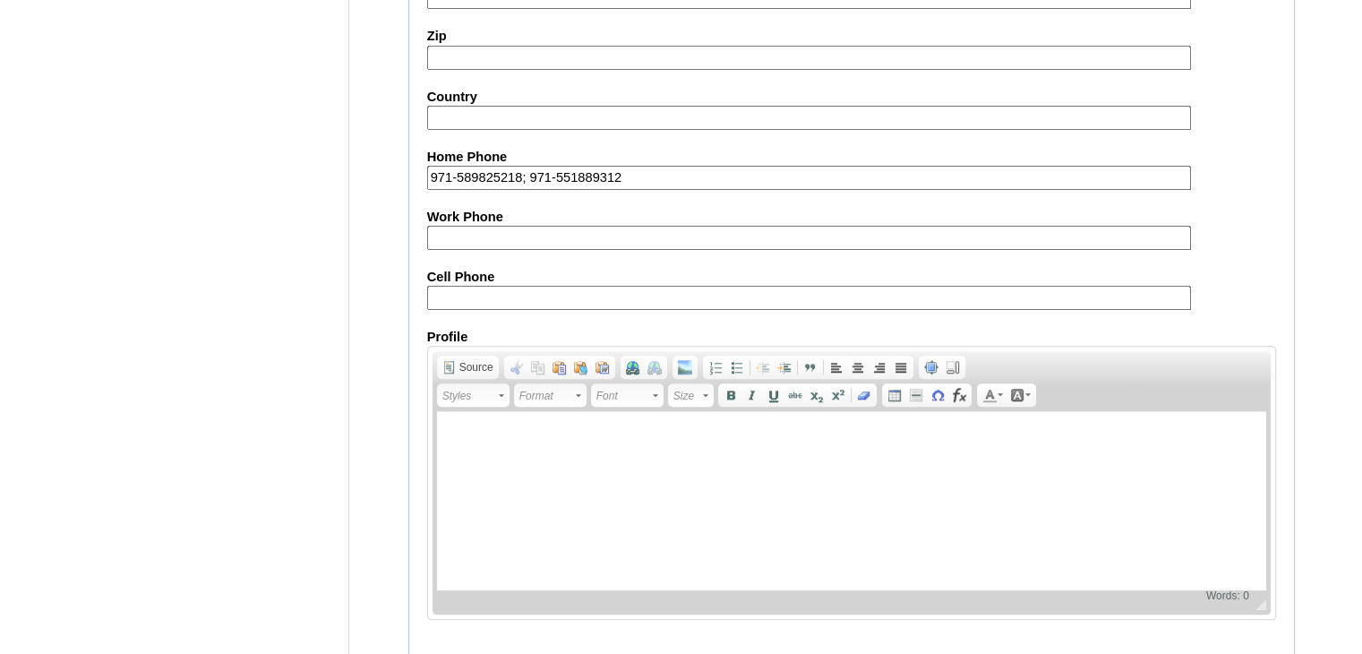
scroll to position [1748, 0]
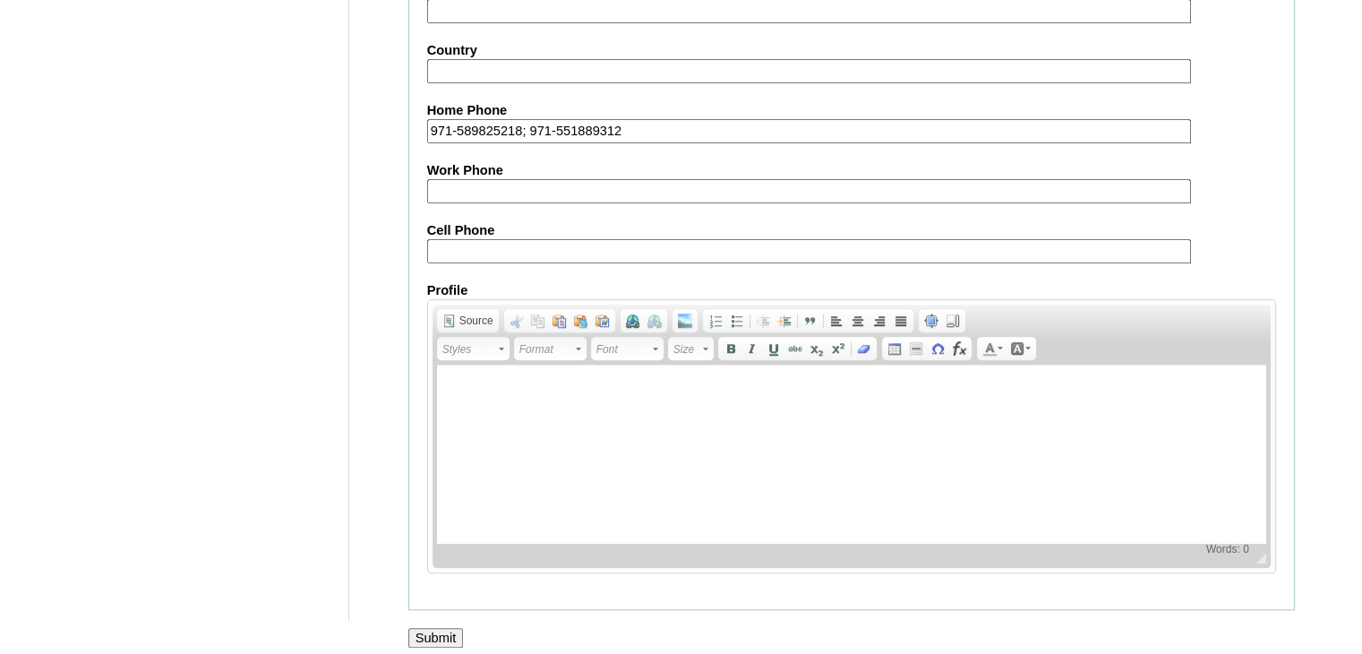
type input "971-589825218; 971-551889312"
click at [409, 628] on input "Submit" at bounding box center [436, 638] width 56 height 20
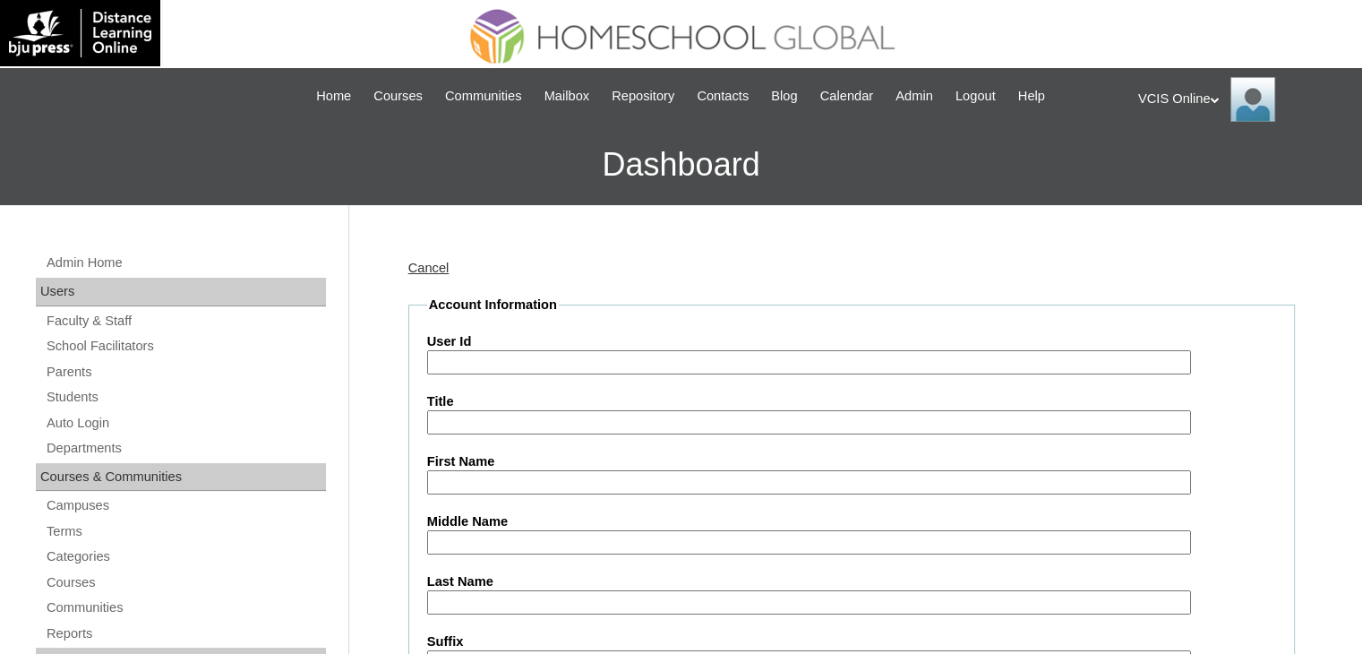
click at [536, 346] on label "User Id" at bounding box center [851, 341] width 849 height 19
click at [536, 350] on input "User Id" at bounding box center [809, 362] width 764 height 24
click at [540, 364] on input "User Id" at bounding box center [809, 362] width 764 height 24
paste input "VCIS024-10B-PA2025"
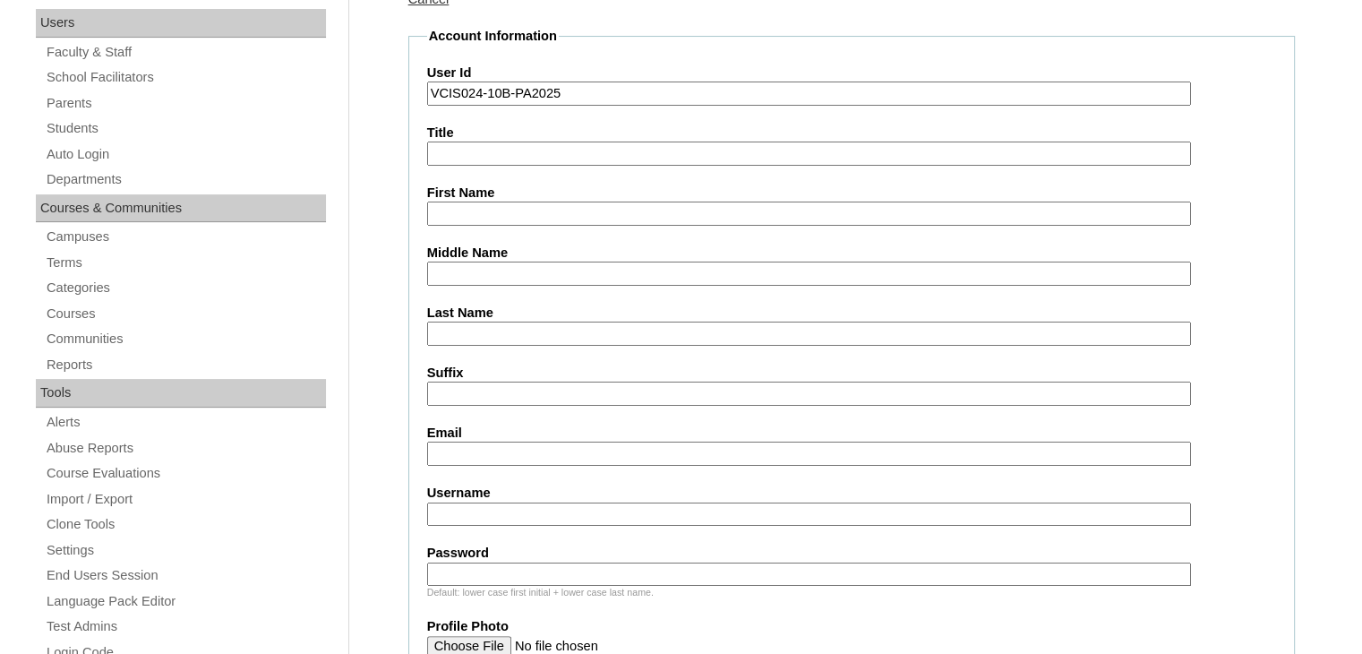
type input "VCIS024-10B-PA2025"
click at [498, 191] on label "First Name" at bounding box center [851, 193] width 849 height 19
click at [498, 202] on input "First Name" at bounding box center [809, 214] width 764 height 24
drag, startPoint x: 502, startPoint y: 210, endPoint x: 469, endPoint y: 168, distance: 52.9
click at [502, 210] on input "First Name" at bounding box center [809, 214] width 764 height 24
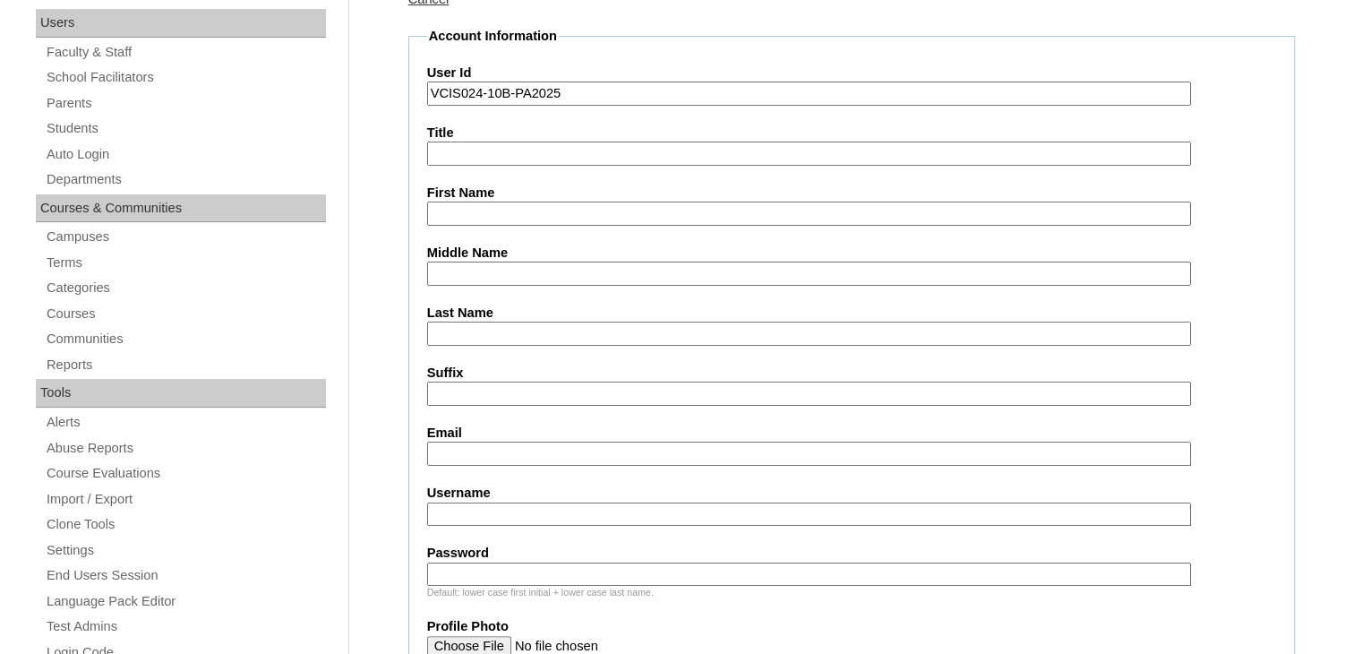
paste input "Zhalfaye Elshana Crisostomo Virtudazo"
drag, startPoint x: 701, startPoint y: 211, endPoint x: 537, endPoint y: 215, distance: 163.9
click at [537, 215] on input "Zhalfaye Elshana Crisostomo Virtudazo" at bounding box center [809, 214] width 764 height 24
type input "Zhalfaye Elshana"
click at [437, 262] on input "Crisostomo Virtudazo" at bounding box center [809, 274] width 764 height 24
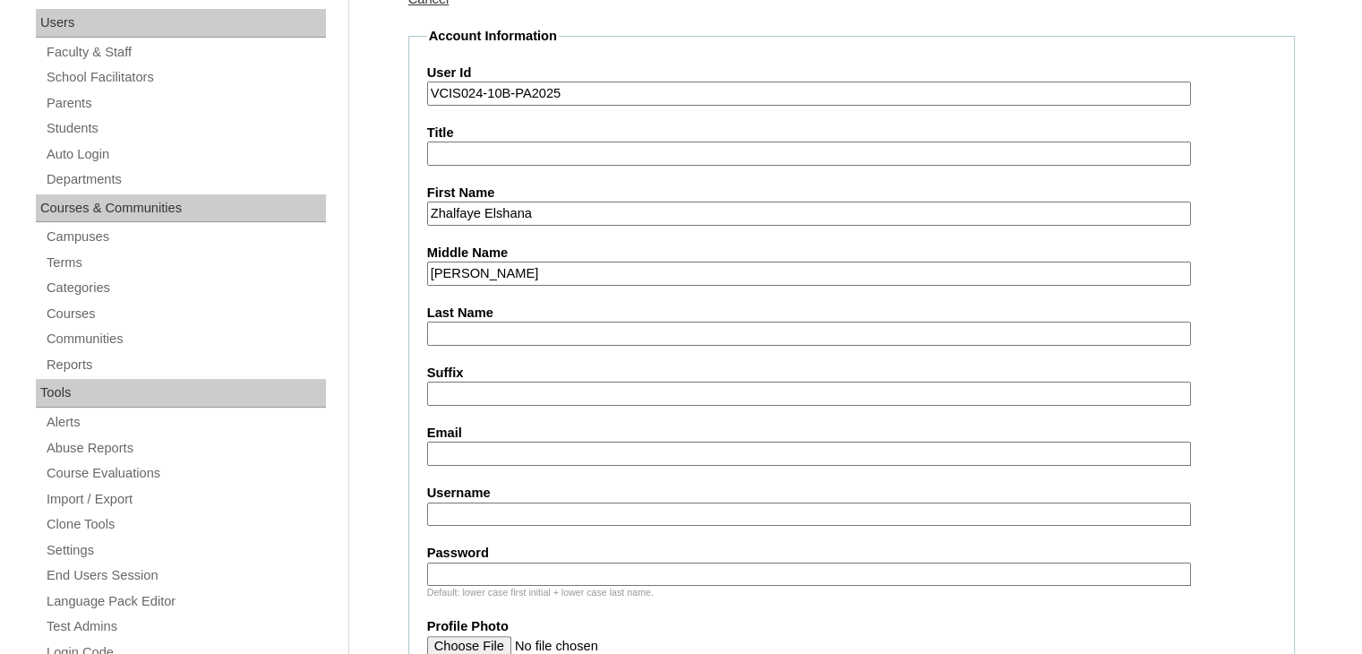
drag, startPoint x: 587, startPoint y: 270, endPoint x: 519, endPoint y: 272, distance: 67.2
click at [505, 274] on input "Crisostomo Virtudazo" at bounding box center [809, 274] width 764 height 24
type input "Crisostomo"
type input "Virtudazo"
click at [534, 273] on input "Crisostomo" at bounding box center [809, 274] width 764 height 24
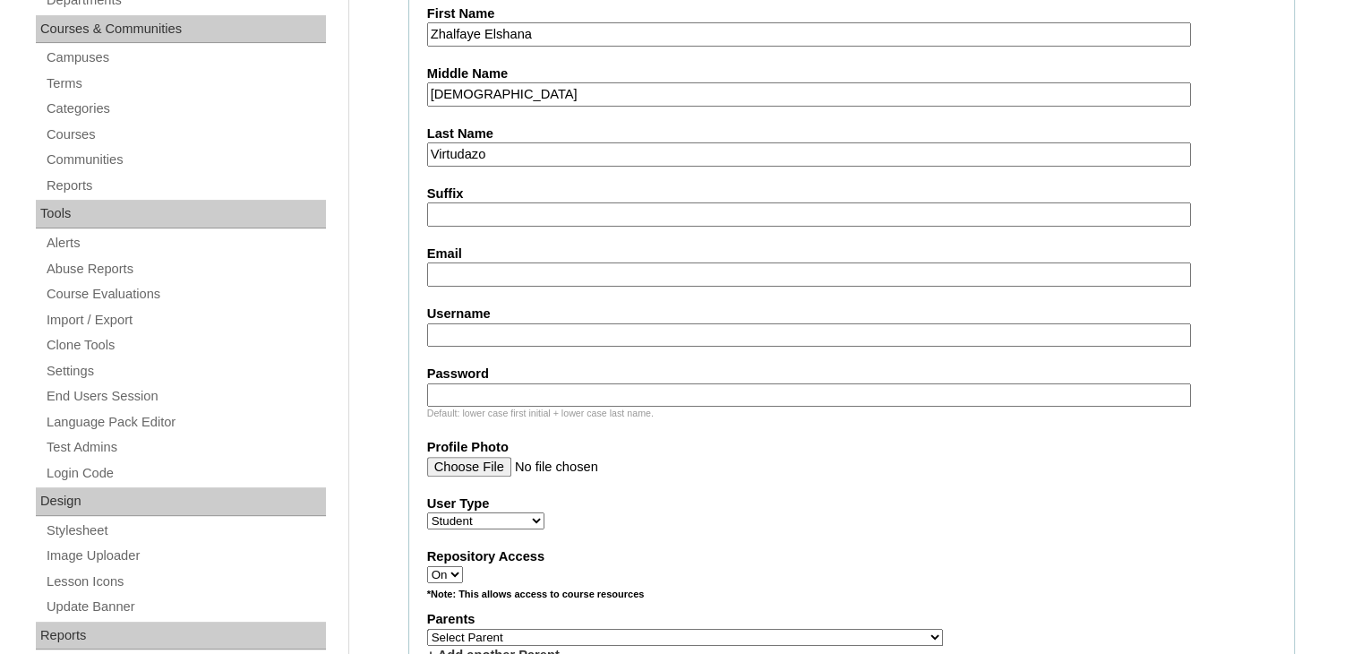
scroll to position [537, 0]
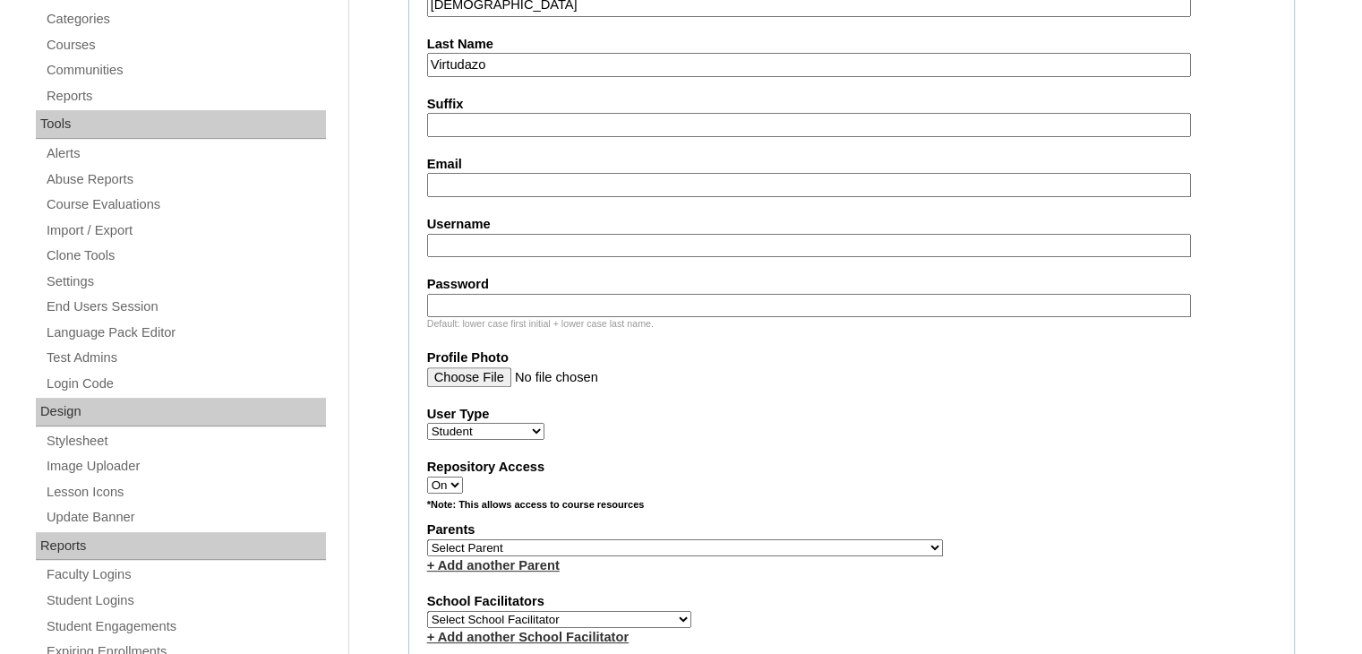
type input "Crisostomo"
click at [491, 180] on input "Email" at bounding box center [809, 185] width 764 height 24
paste input "zevirtudazo.student@vcis.edu.ph"
type input "zevirtudazo.student@vcis.edu.ph"
click at [453, 241] on input "Username" at bounding box center [809, 246] width 764 height 24
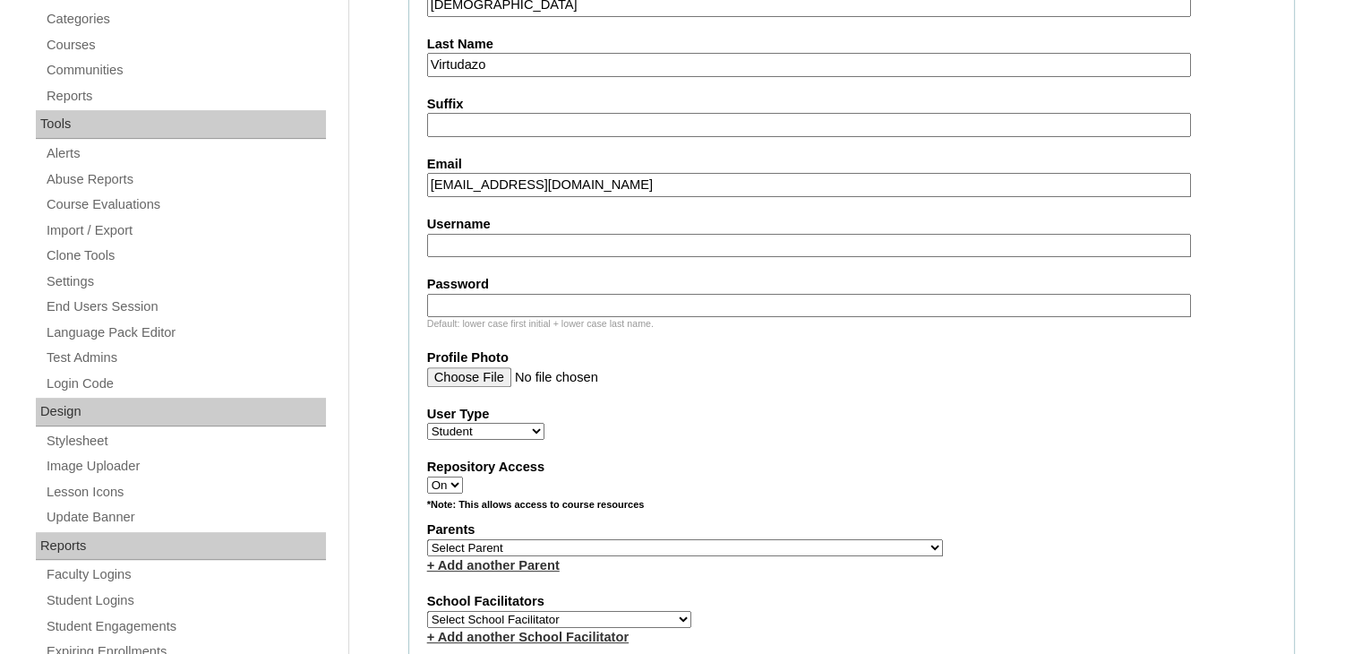
paste input "zhalfaye.virtudazo2025"
type input "zhalfaye.virtudazo2025"
click at [529, 294] on input "Password" at bounding box center [809, 306] width 764 height 24
paste input "hwJSiz"
type input "hwJSiz"
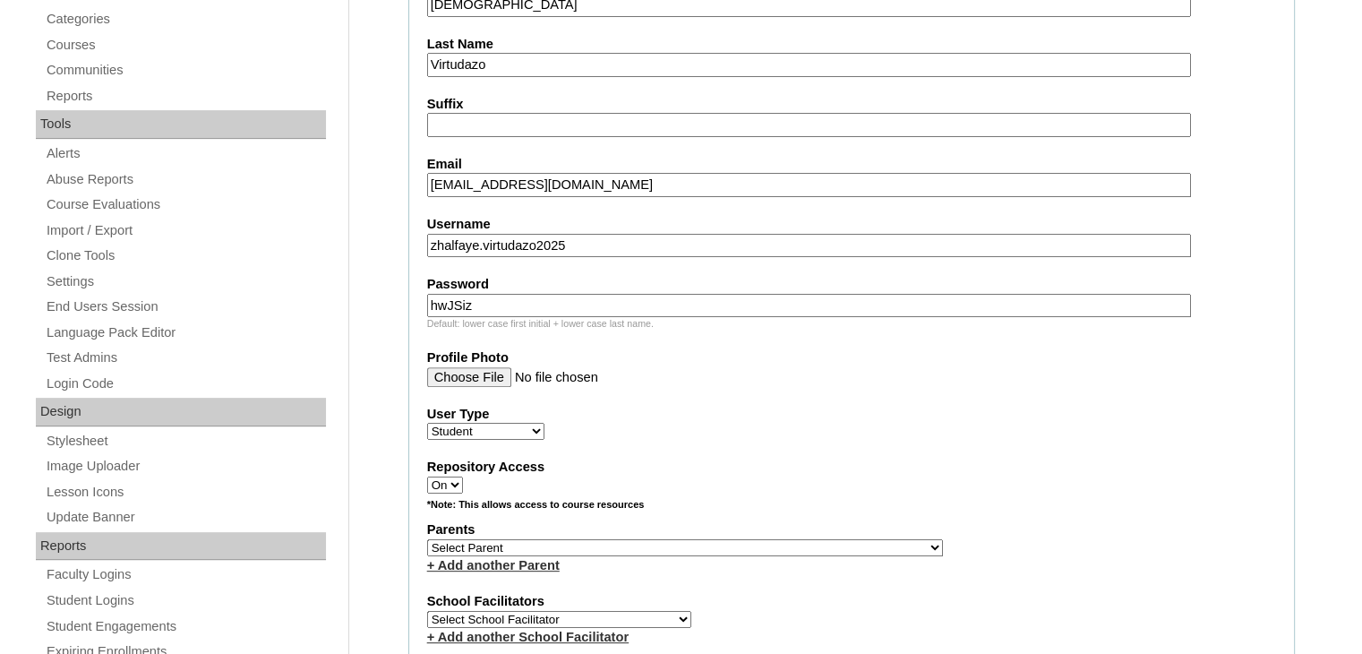
click at [744, 372] on input "Profile Photo" at bounding box center [809, 377] width 764 height 20
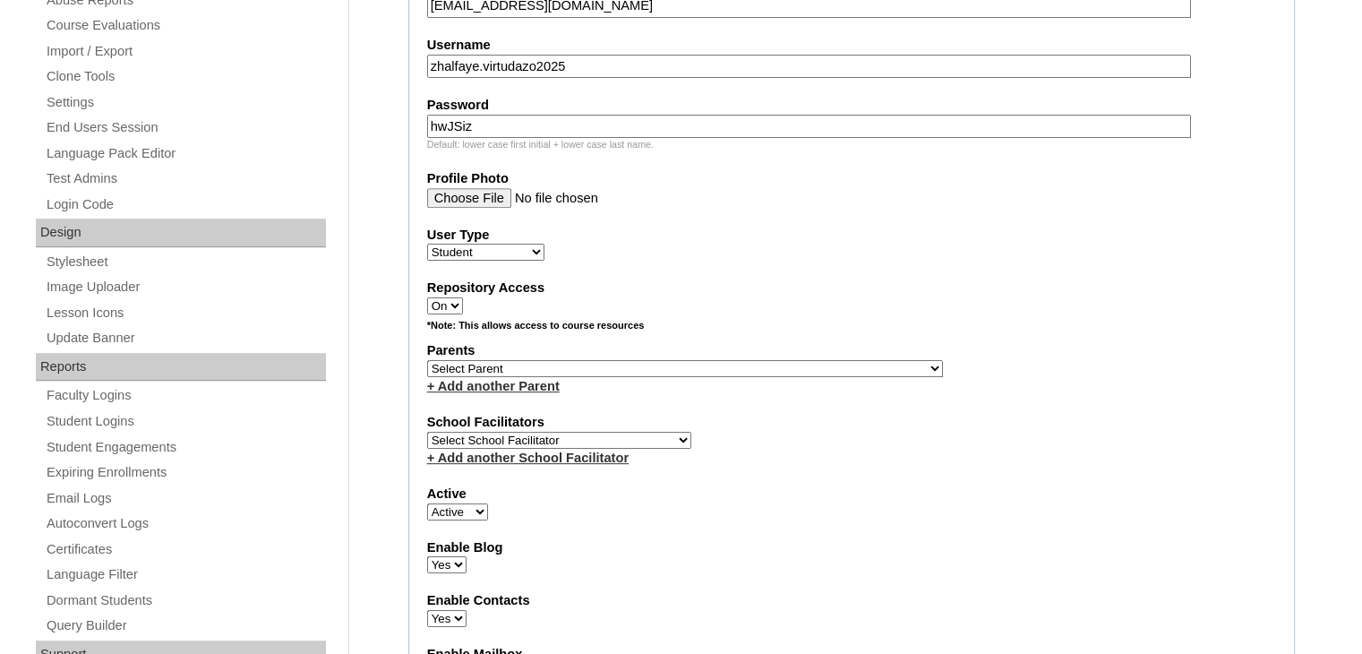
click at [637, 360] on select "Select Parent , , , , , , , , , , , , , , , , , , , , , , , , , , , , , , , , ,…" at bounding box center [685, 368] width 516 height 17
click at [427, 360] on select "Select Parent , , , , , , , , , , , , , , , , , , , , , , , , , , , , , , , , ,…" at bounding box center [685, 368] width 516 height 17
click at [580, 377] on div "+ Add another Parent" at bounding box center [851, 386] width 849 height 19
click at [584, 363] on select "Select Parent , , , , , , , , , , , , , , , , , , , , , , , , , , , , , , , , ,…" at bounding box center [685, 368] width 516 height 17
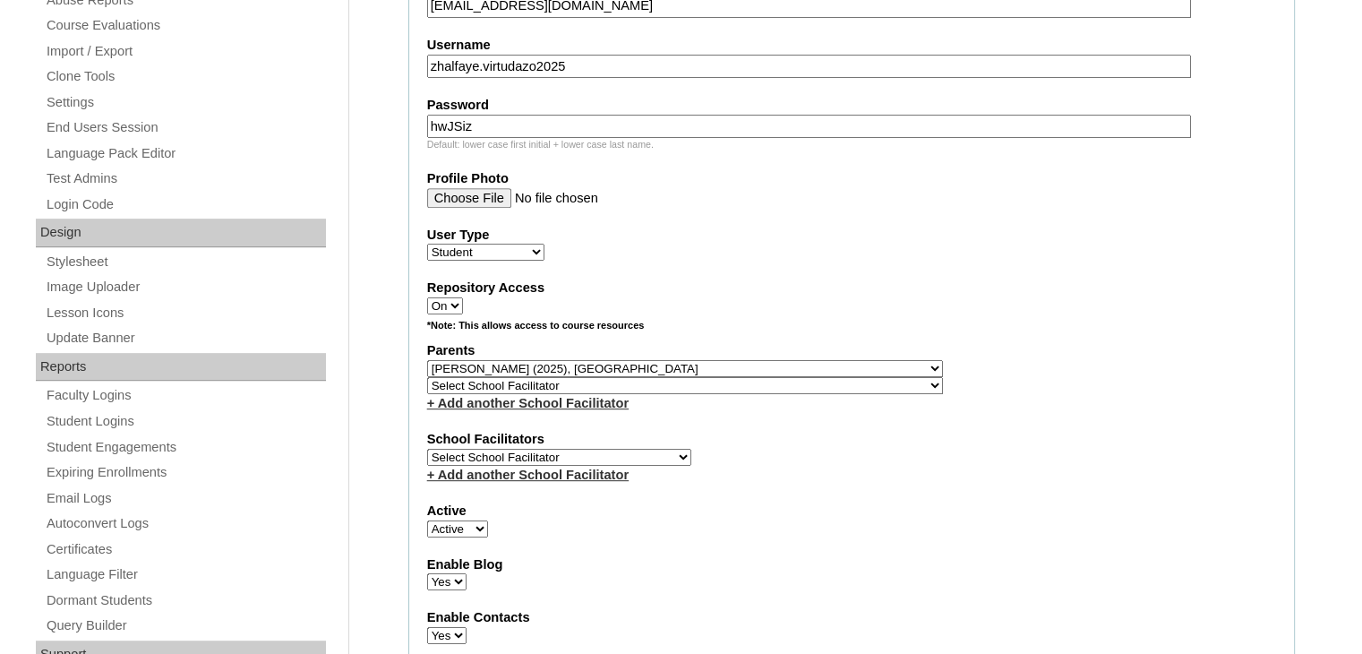
select select "43466"
click at [427, 360] on select "Select Parent , , , , , , , , , , , , , , , , , , , , , , , , , , , , , , , , ,…" at bounding box center [685, 368] width 516 height 17
click at [893, 365] on div "Parents Select Parent , , , , , , , , , , , , , , , , , , , , , , , , , , , , ,…" at bounding box center [851, 376] width 849 height 71
click at [581, 449] on select "Select School Facilitator Norman Añain Ruffa Abadijas Mary Abella Gloryfe Abion…" at bounding box center [559, 457] width 264 height 17
select select "36077"
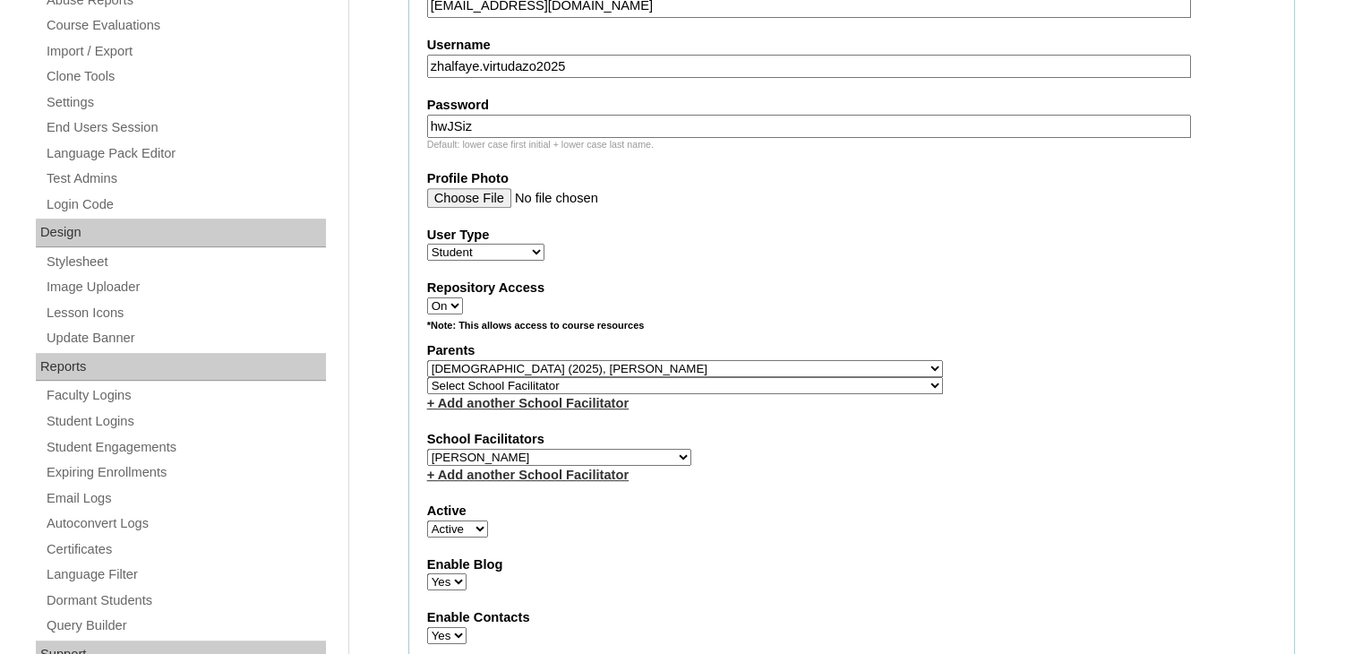
click at [427, 449] on select "Select School Facilitator Norman Añain Ruffa Abadijas Mary Abella Gloryfe Abion…" at bounding box center [559, 457] width 264 height 17
click at [849, 328] on div "*Note: This allows access to course resources" at bounding box center [851, 330] width 849 height 22
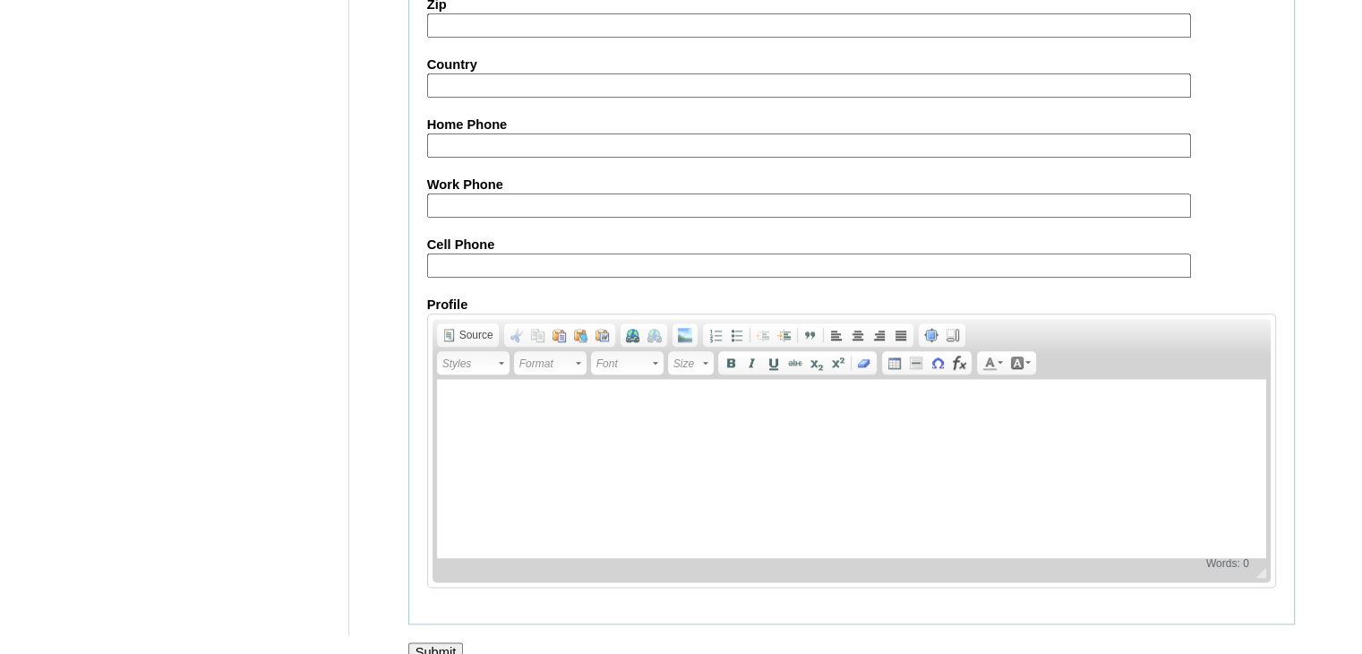
scroll to position [2070, 0]
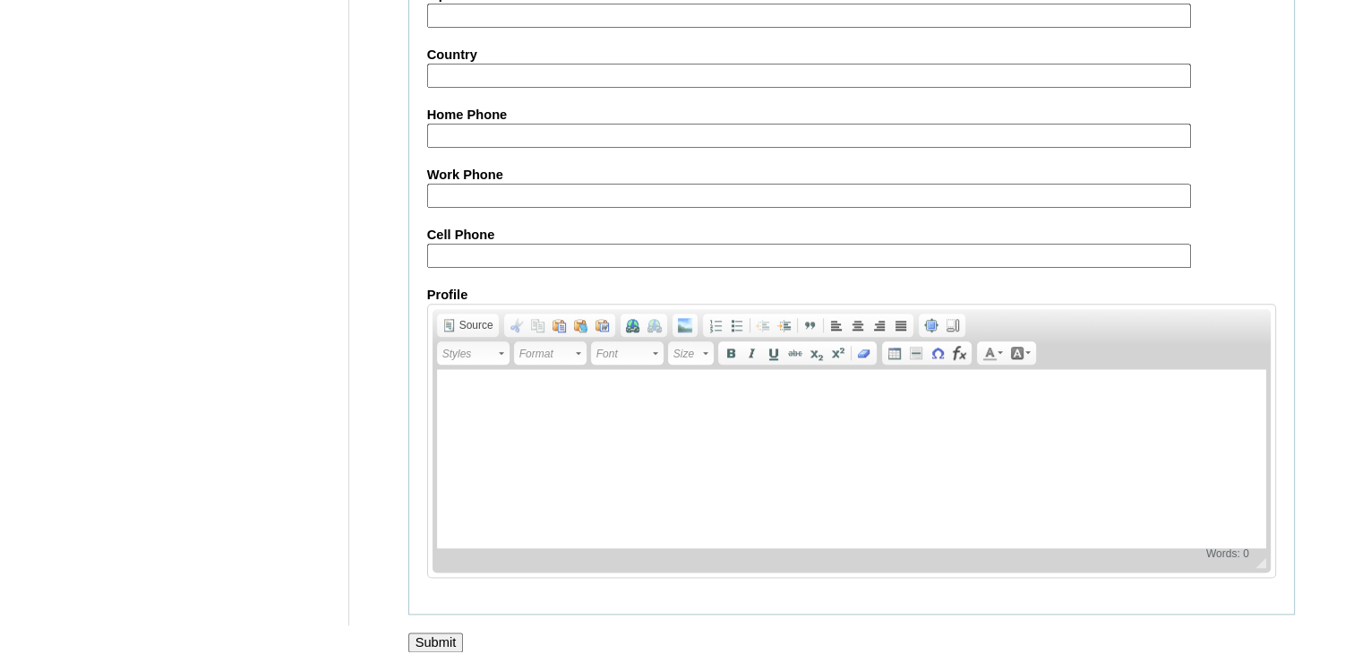
click at [437, 632] on input "Submit" at bounding box center [436, 642] width 56 height 20
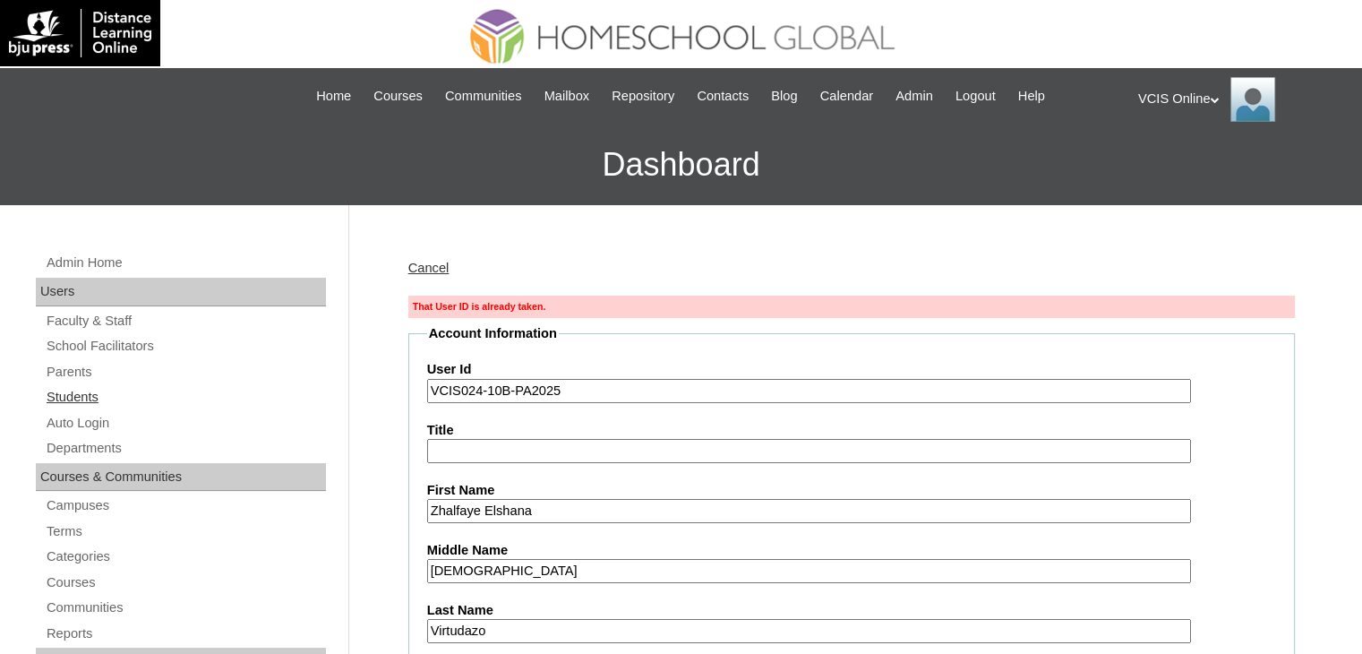
drag, startPoint x: 91, startPoint y: 395, endPoint x: 116, endPoint y: 391, distance: 25.5
click at [91, 395] on link "Students" at bounding box center [185, 397] width 281 height 22
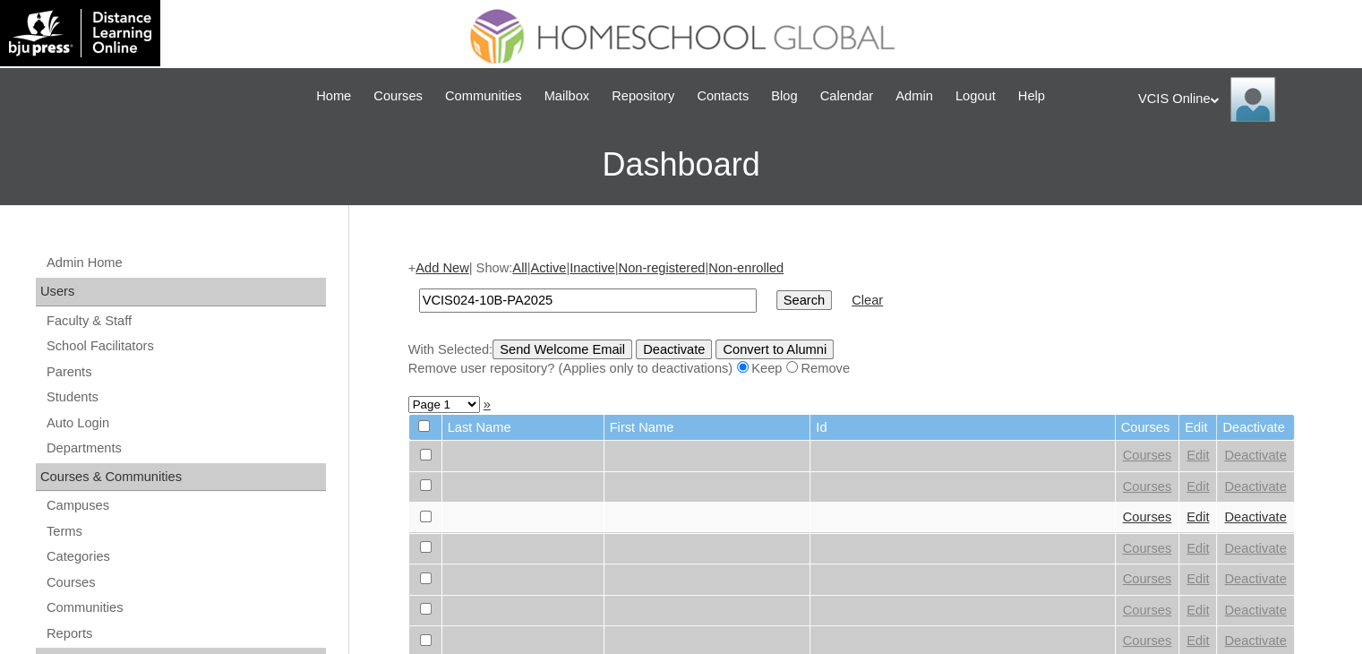
type input "VCIS024-10B-PA2025"
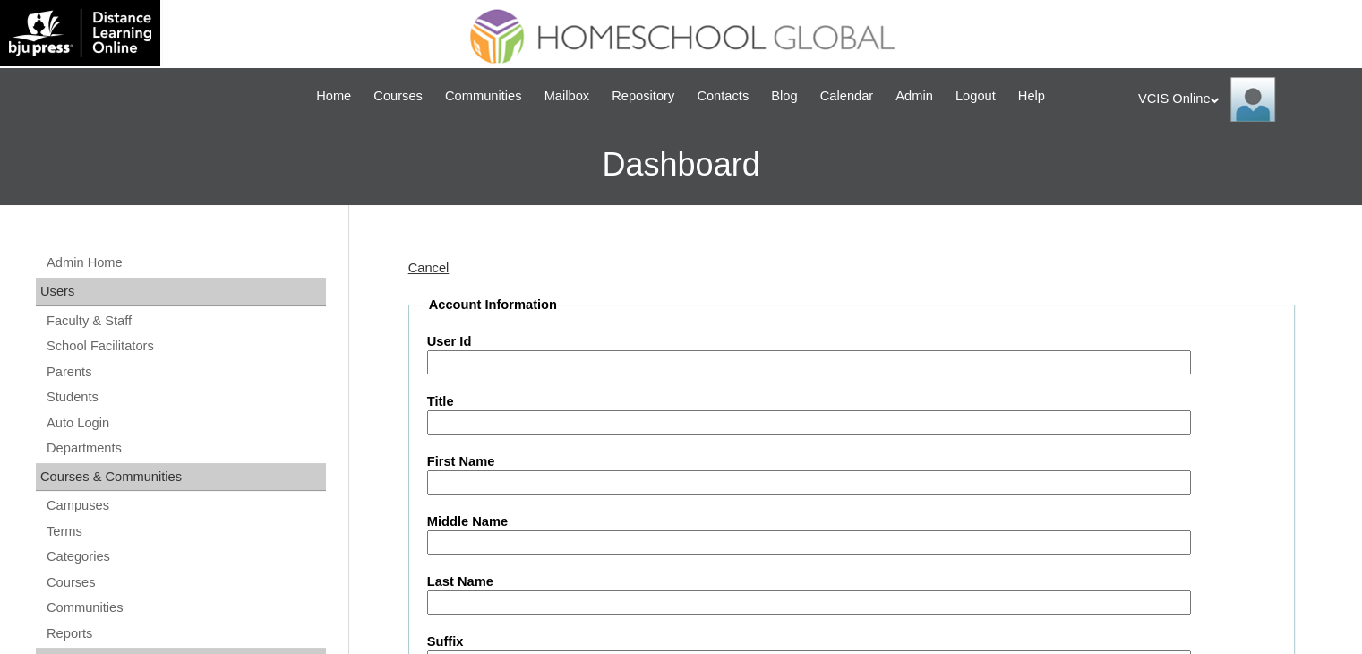
scroll to position [2053, 0]
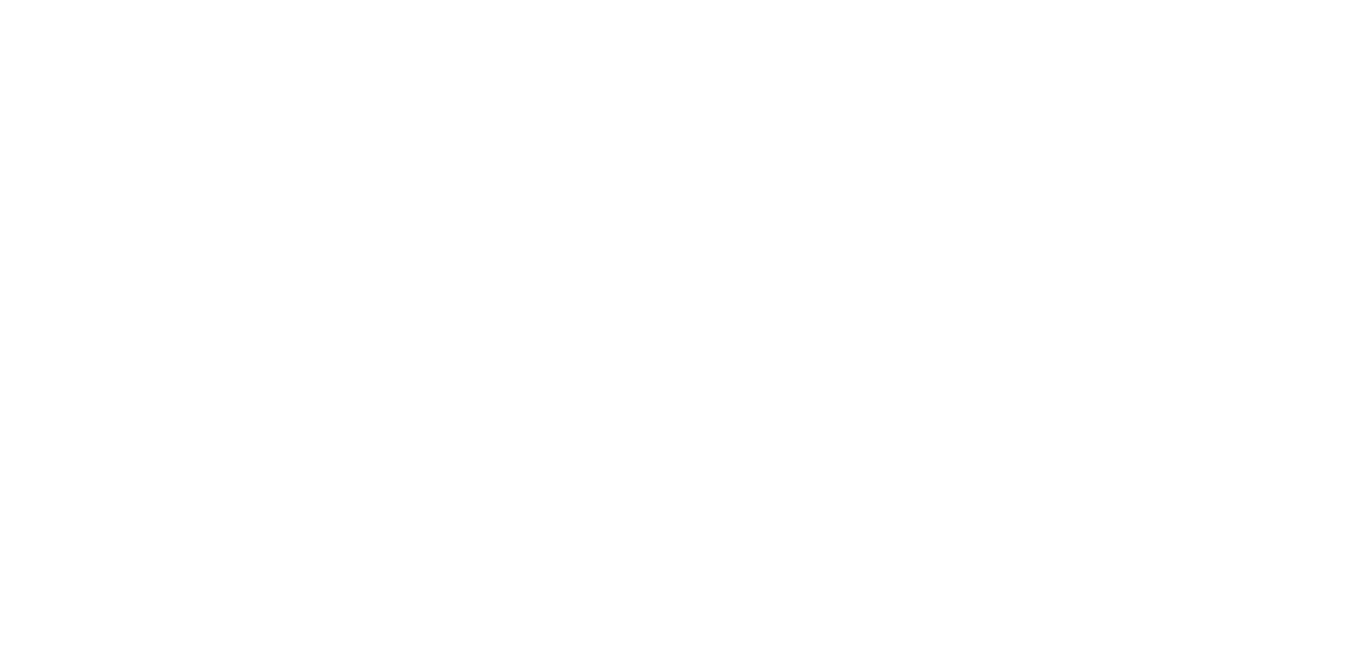
select select "43466"
select select "36077"
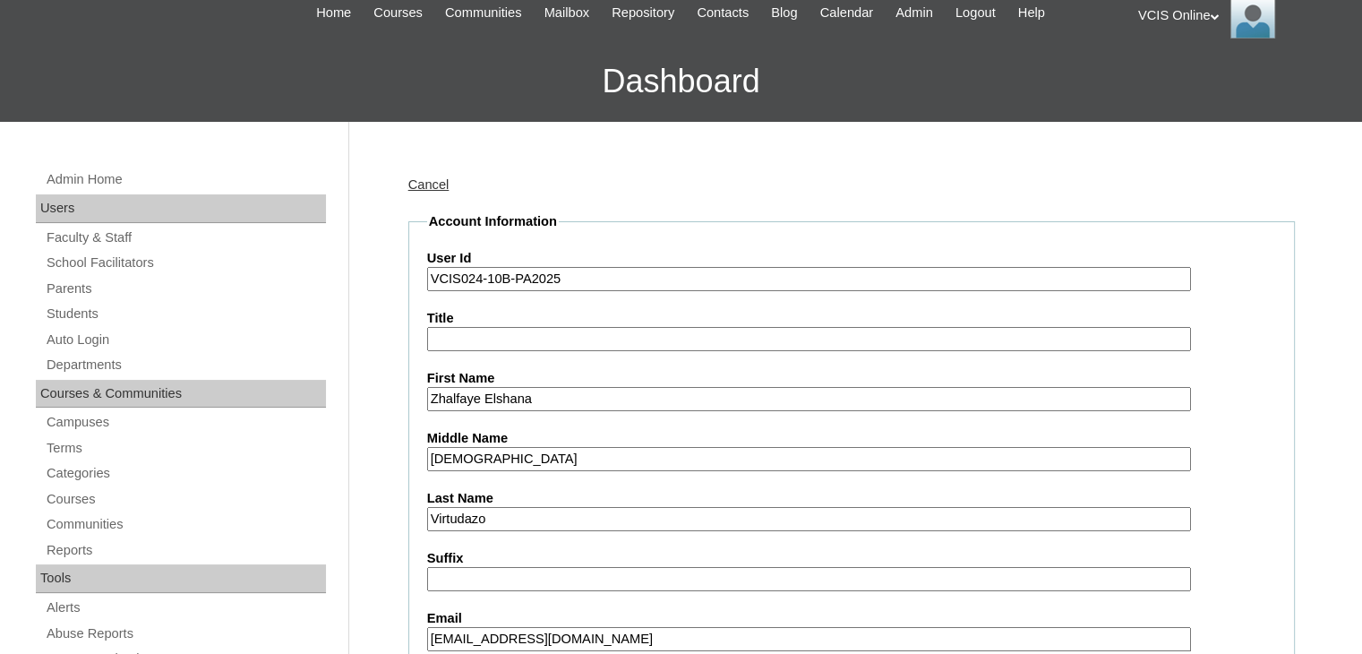
scroll to position [86, 0]
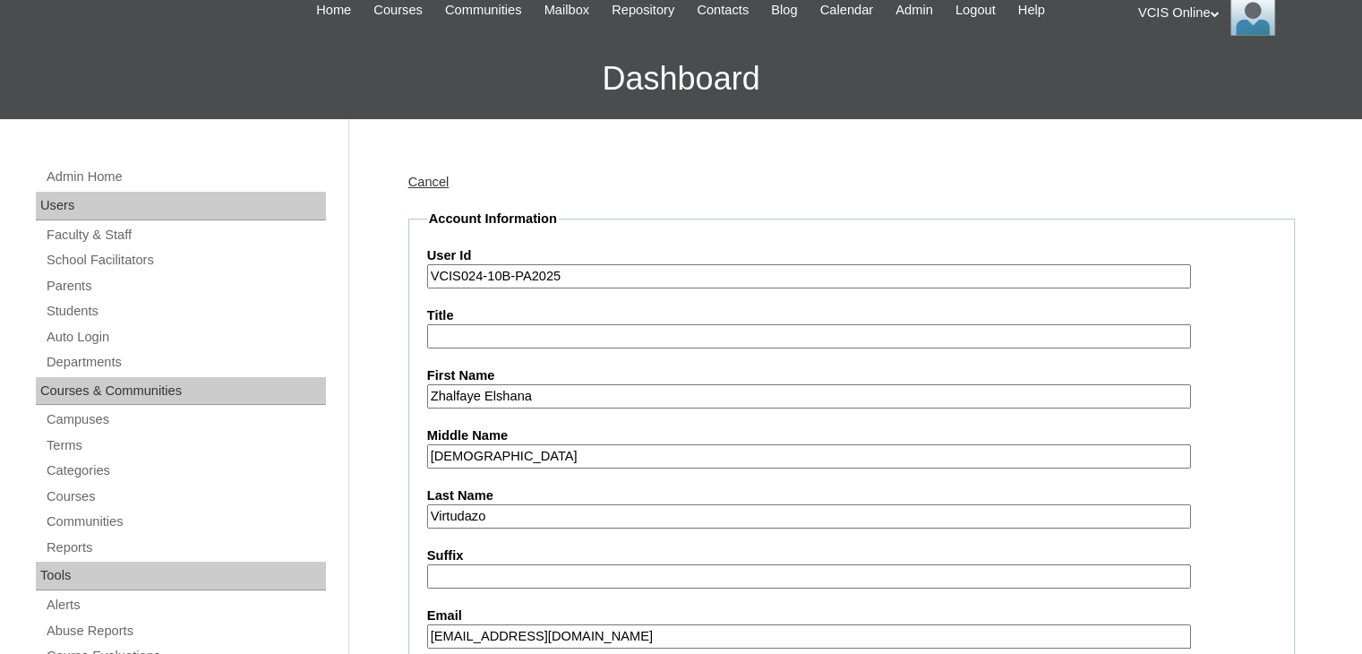
click at [545, 281] on input "VCIS024-10B-PA2025" at bounding box center [809, 276] width 764 height 24
click at [545, 282] on input "VCIS024-10B-PA2025" at bounding box center [809, 276] width 764 height 24
paste input "S"
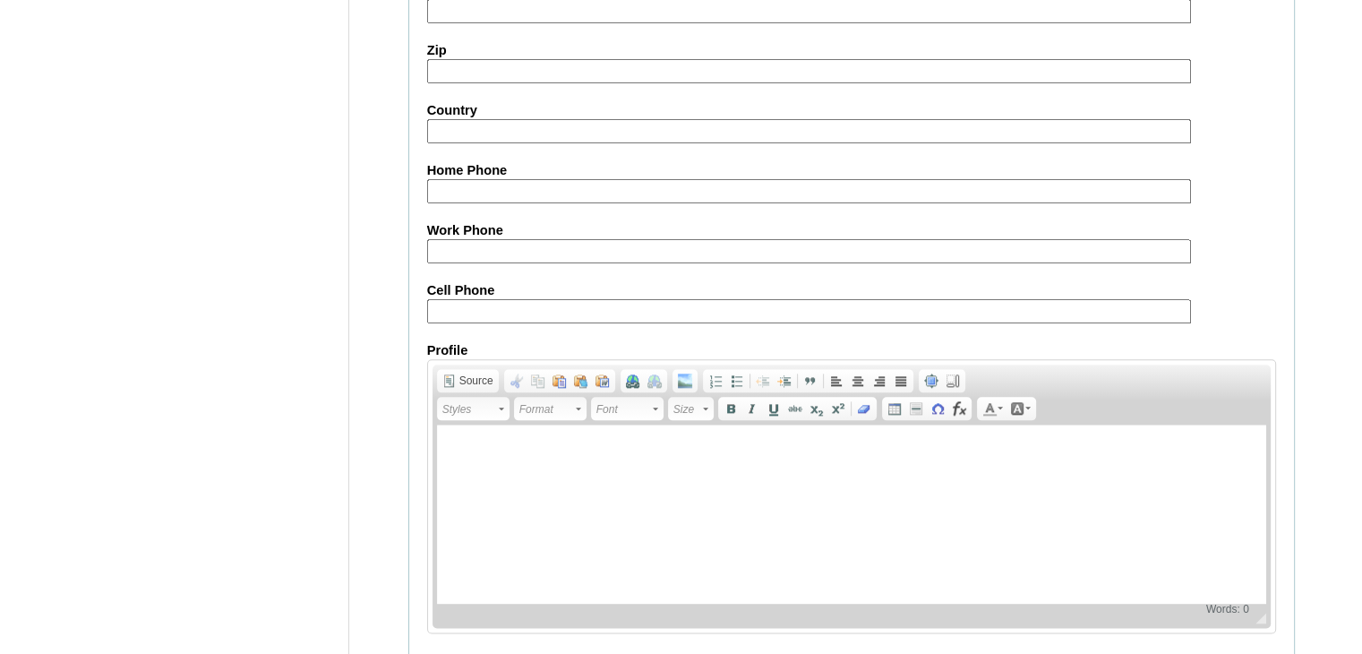
scroll to position [2053, 0]
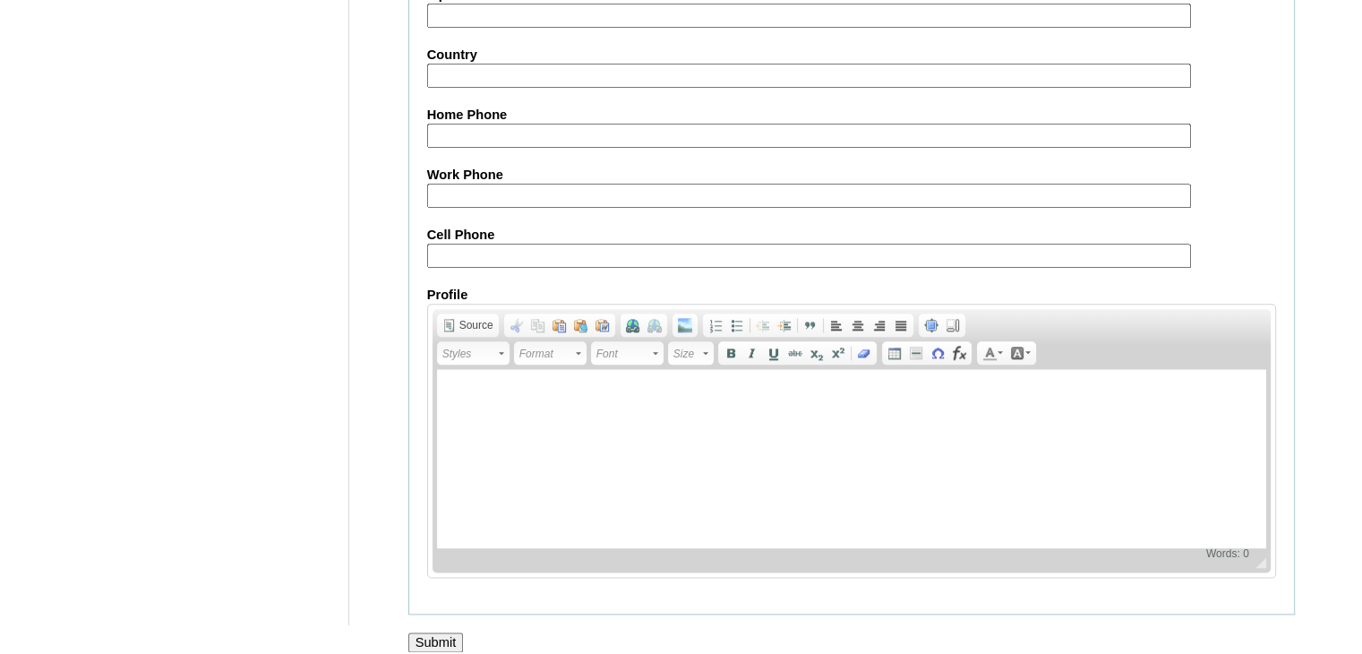
type input "VCIS024-10B-SA2025"
click at [445, 632] on input "Submit" at bounding box center [436, 642] width 56 height 20
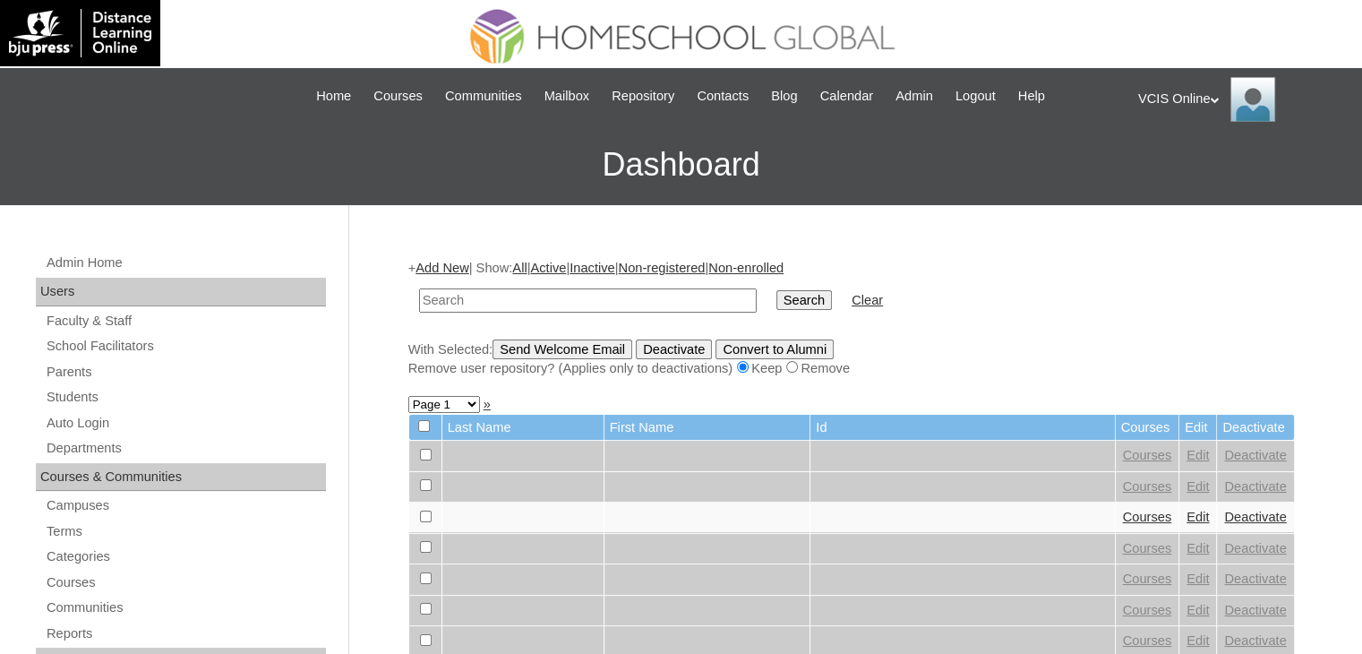
paste input "VCIS024-10B-SA2025"
type input "VCIS024-10B-SA2025"
click at [777, 302] on input "Search" at bounding box center [805, 300] width 56 height 20
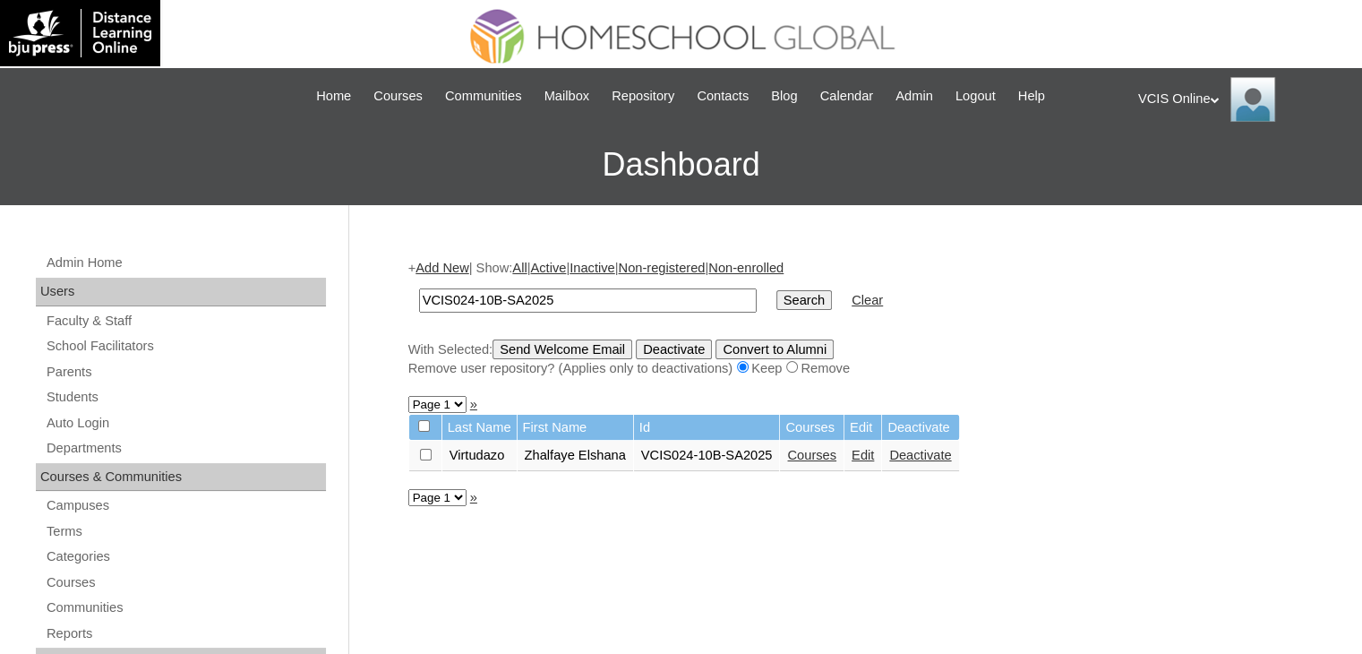
click at [820, 457] on link "Courses" at bounding box center [811, 455] width 49 height 14
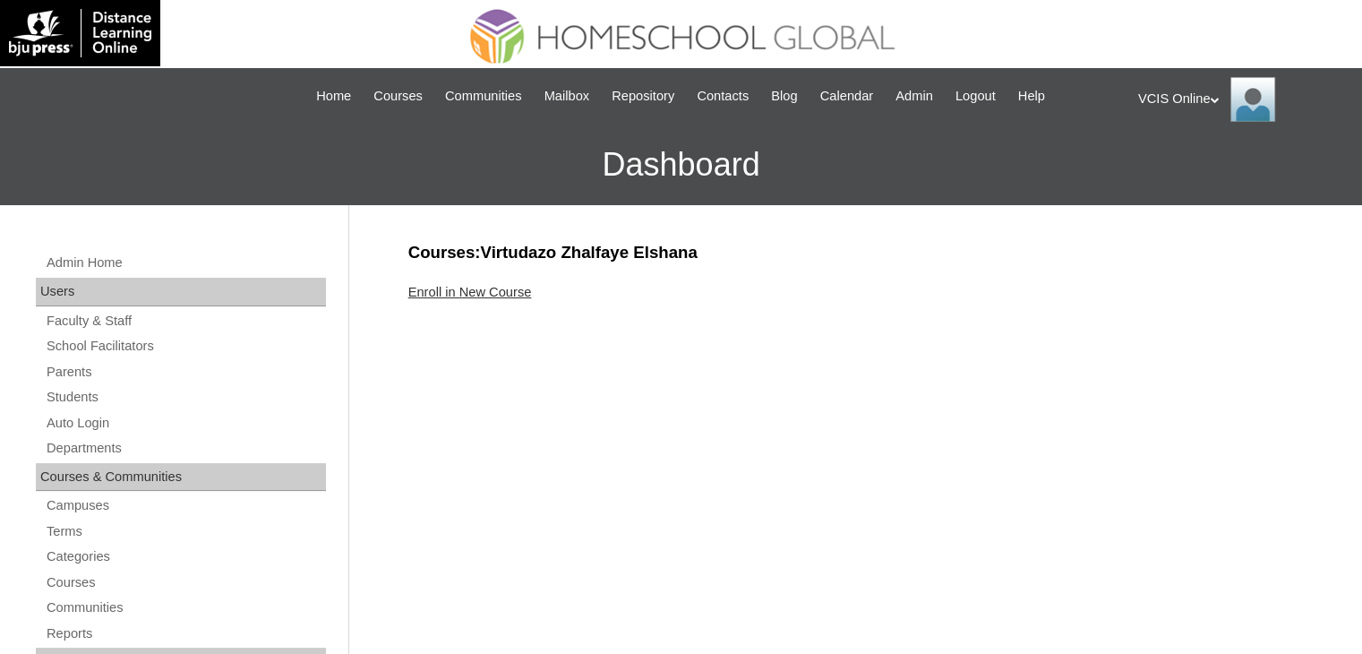
click at [461, 295] on link "Enroll in New Course" at bounding box center [470, 292] width 124 height 14
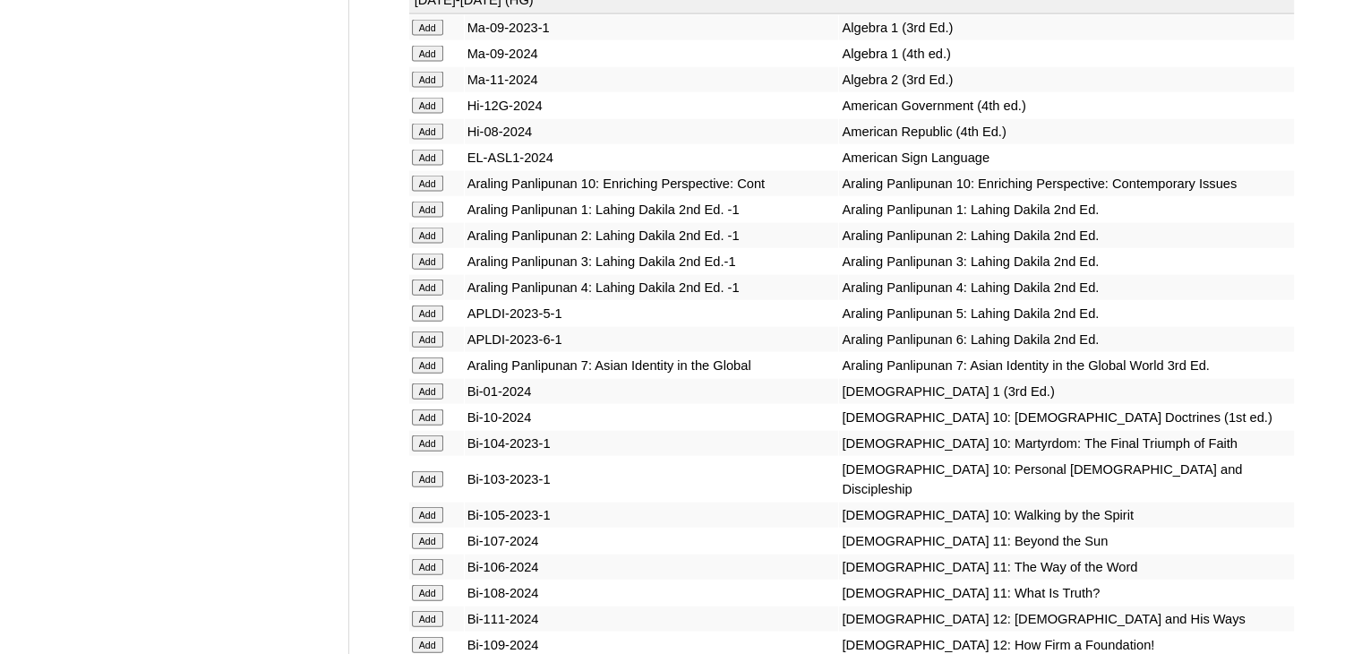
scroll to position [4167, 0]
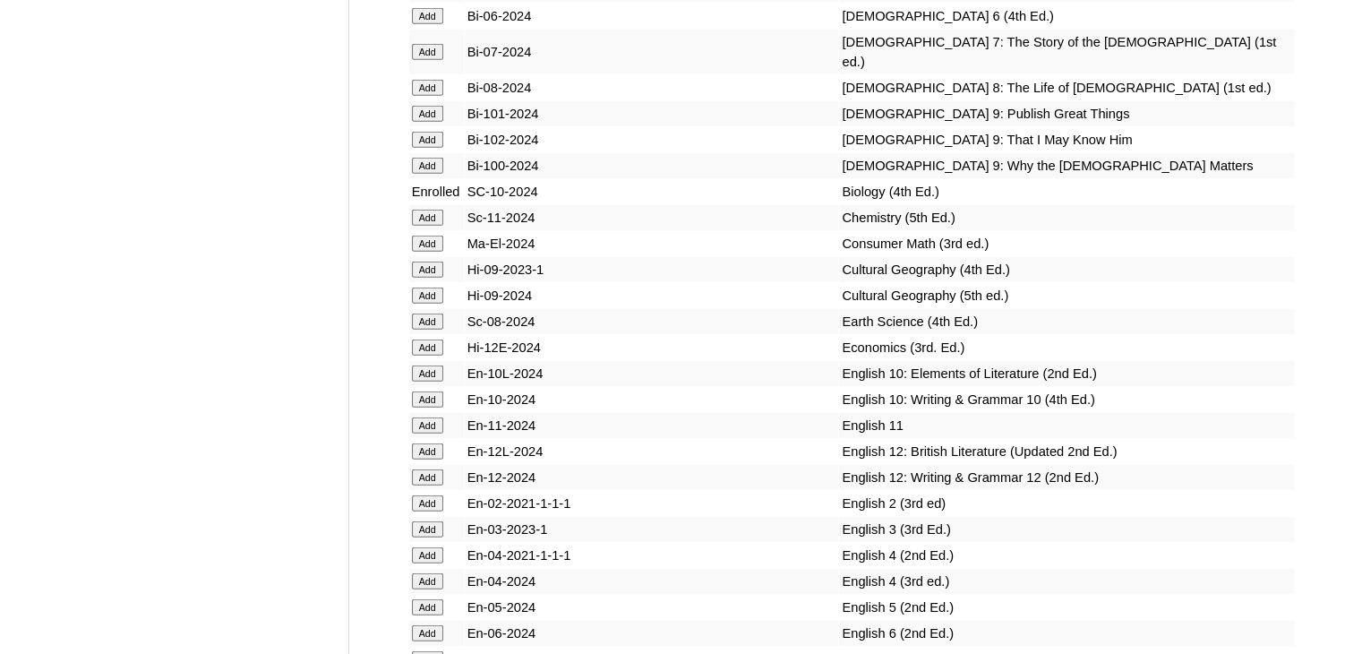
scroll to position [4951, 0]
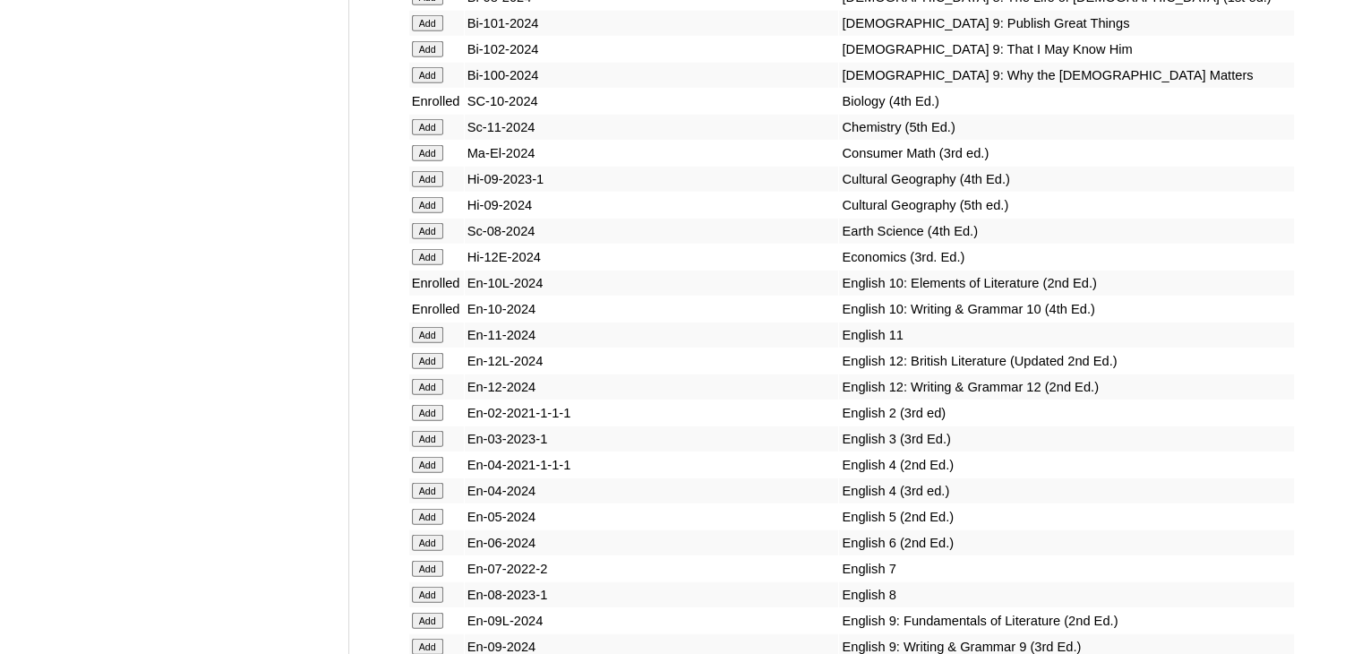
scroll to position [5740, 0]
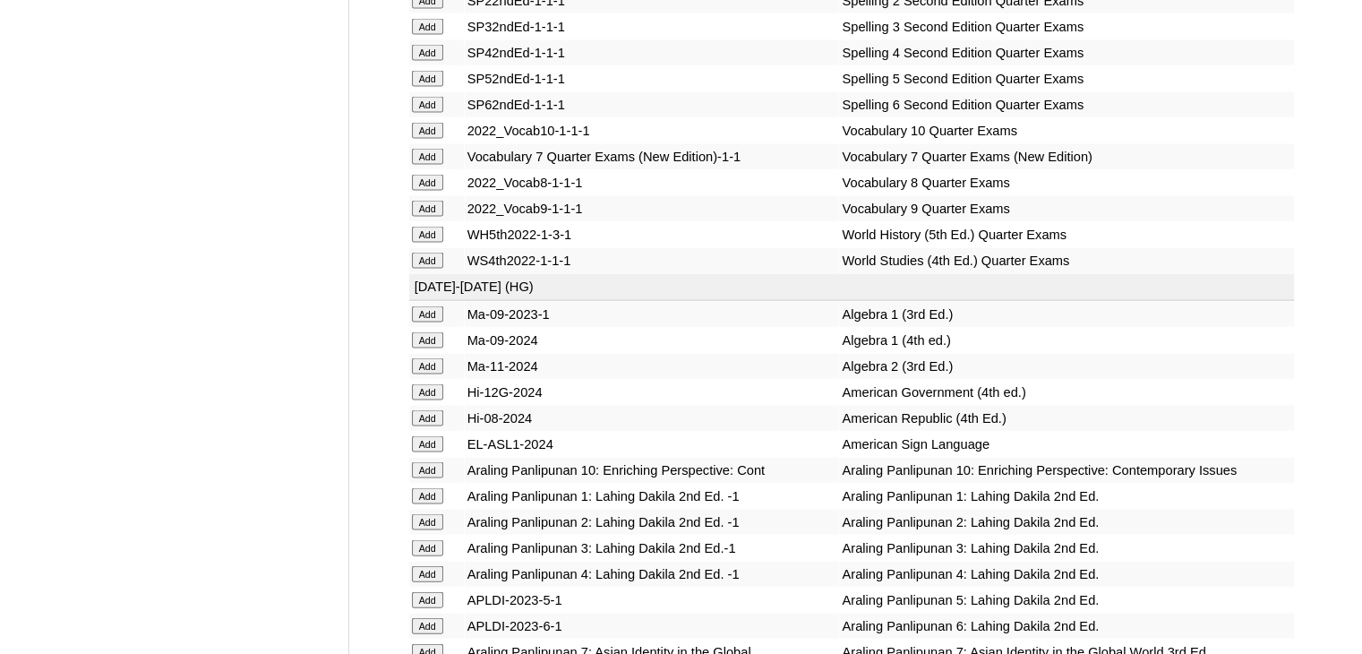
scroll to position [7442, 0]
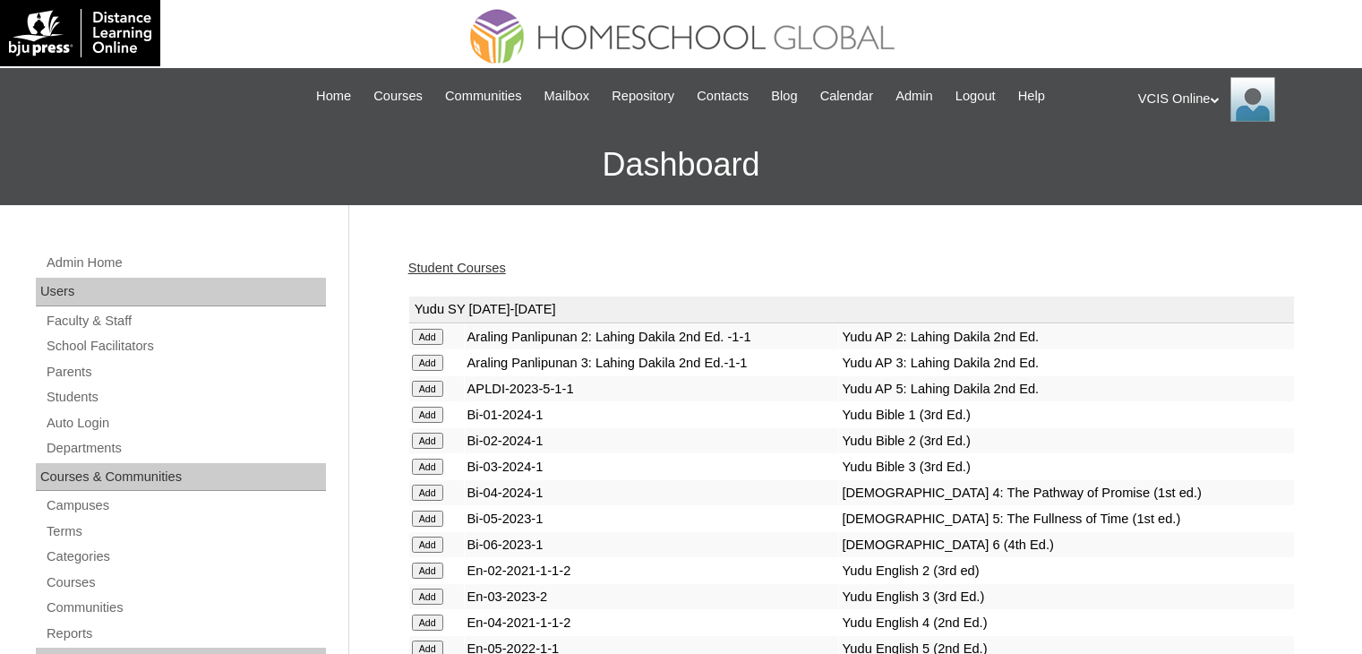
click at [466, 262] on link "Student Courses" at bounding box center [457, 268] width 98 height 14
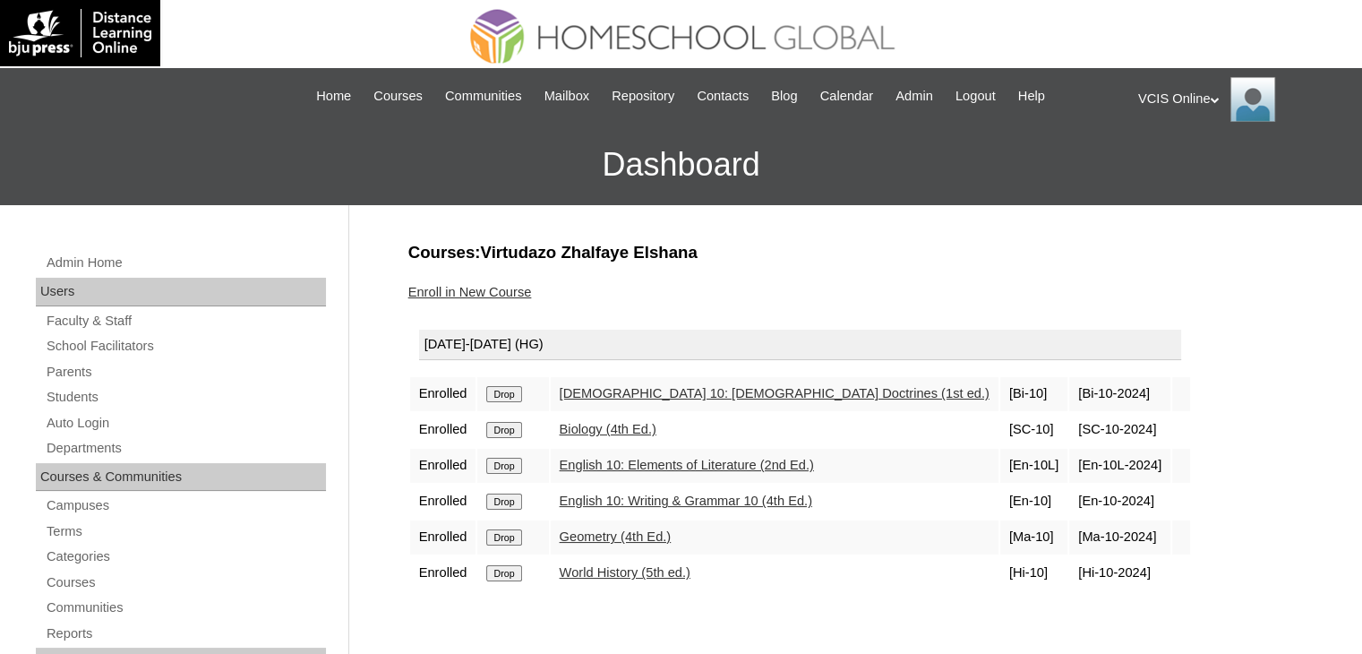
scroll to position [90, 0]
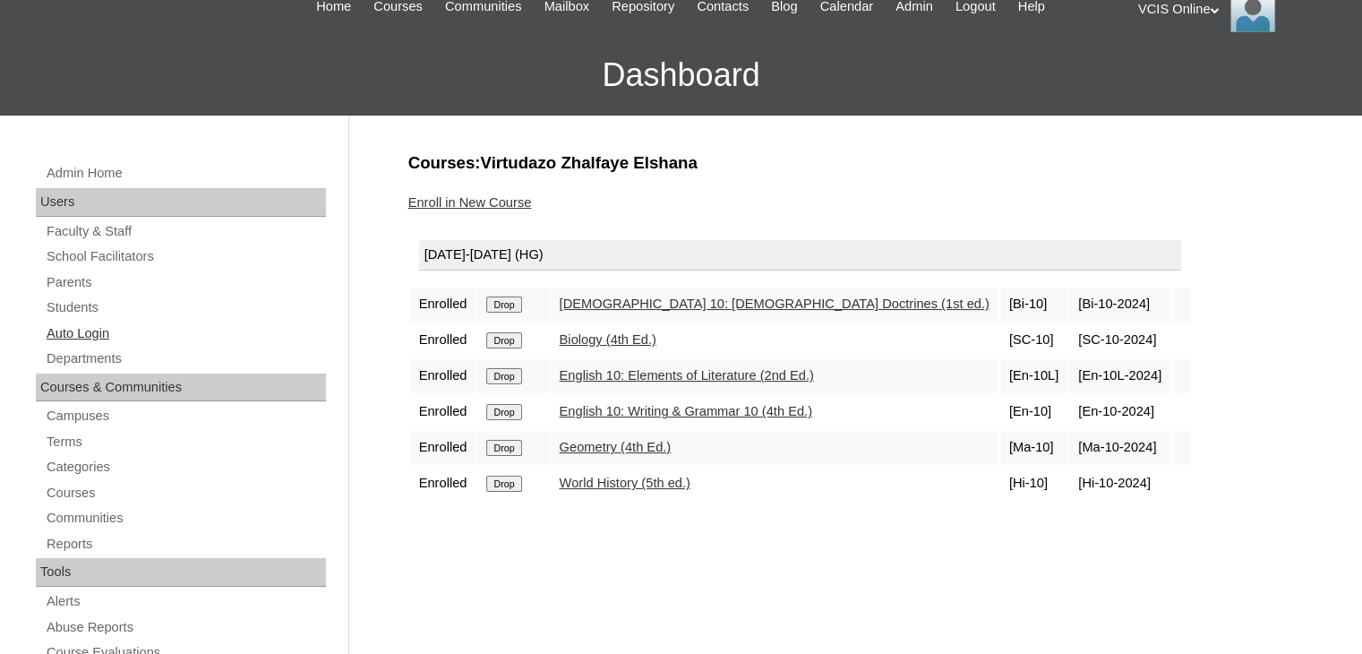
drag, startPoint x: 61, startPoint y: 313, endPoint x: 103, endPoint y: 323, distance: 43.4
click at [102, 322] on link "Auto Login" at bounding box center [185, 333] width 281 height 22
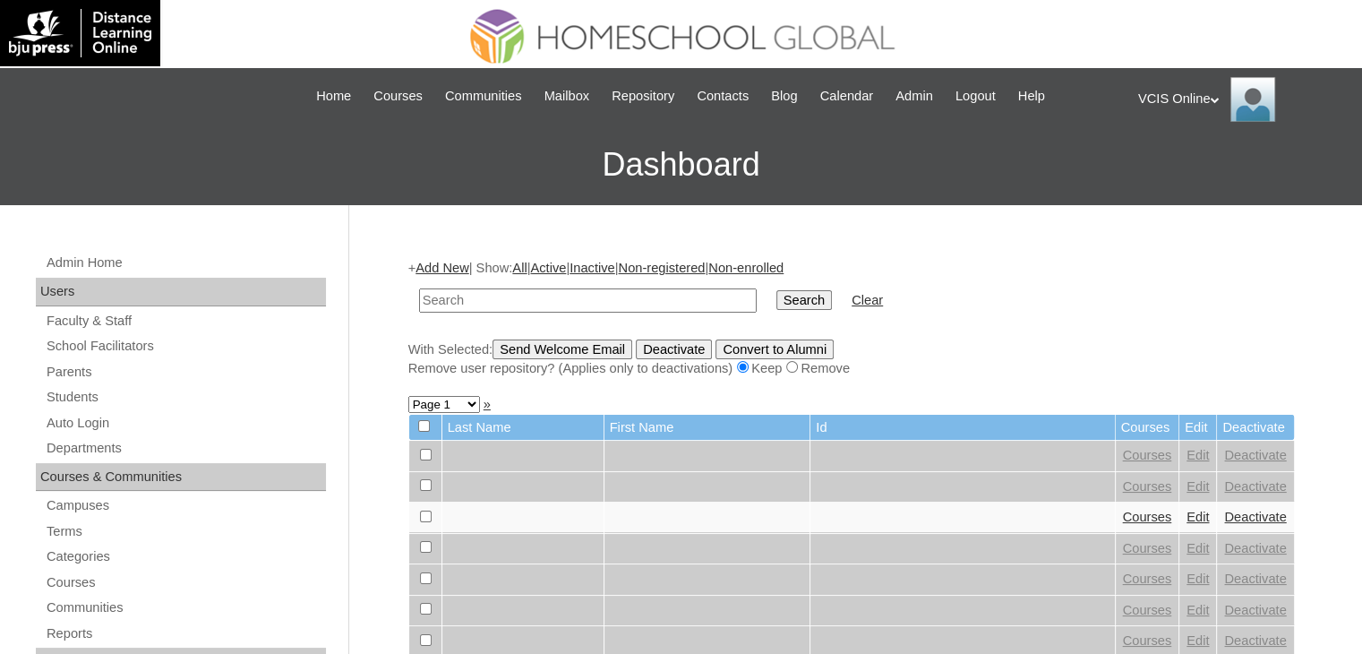
paste input "VCIS023-10B-SA2025"
type input "VCIS023-10B-SA2025"
click at [777, 300] on input "Search" at bounding box center [805, 300] width 56 height 20
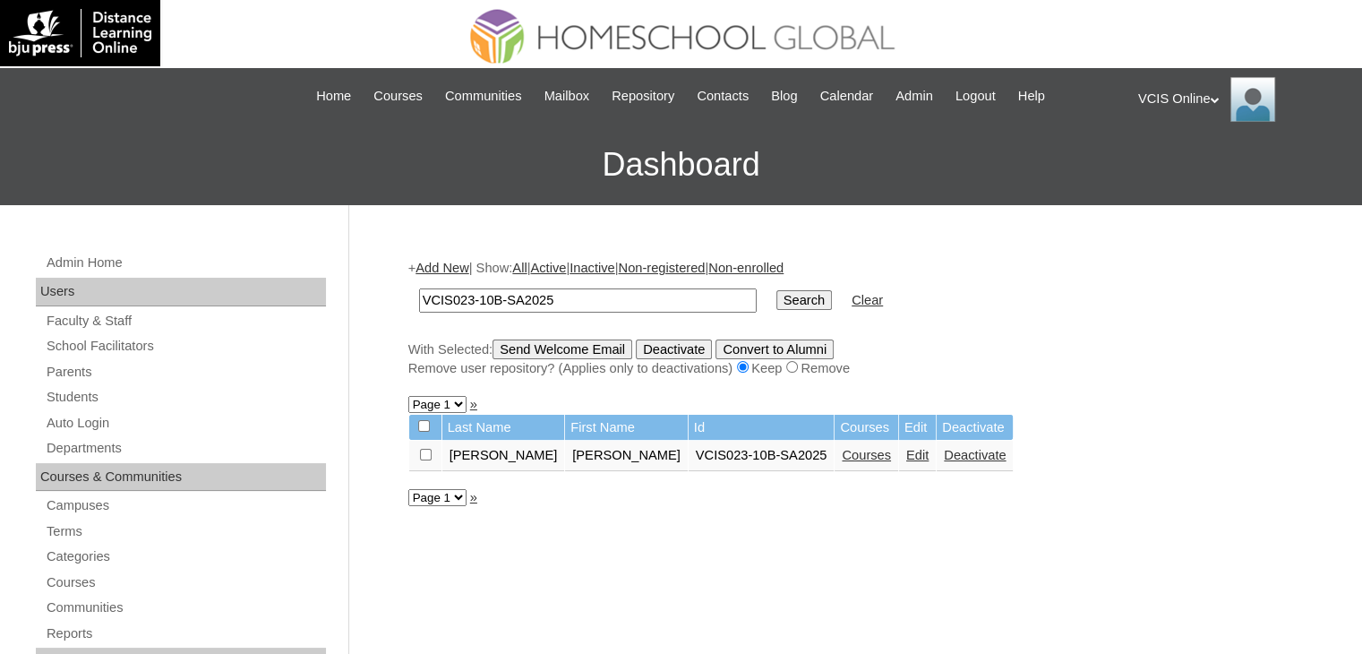
click at [906, 456] on link "Edit" at bounding box center [917, 455] width 22 height 14
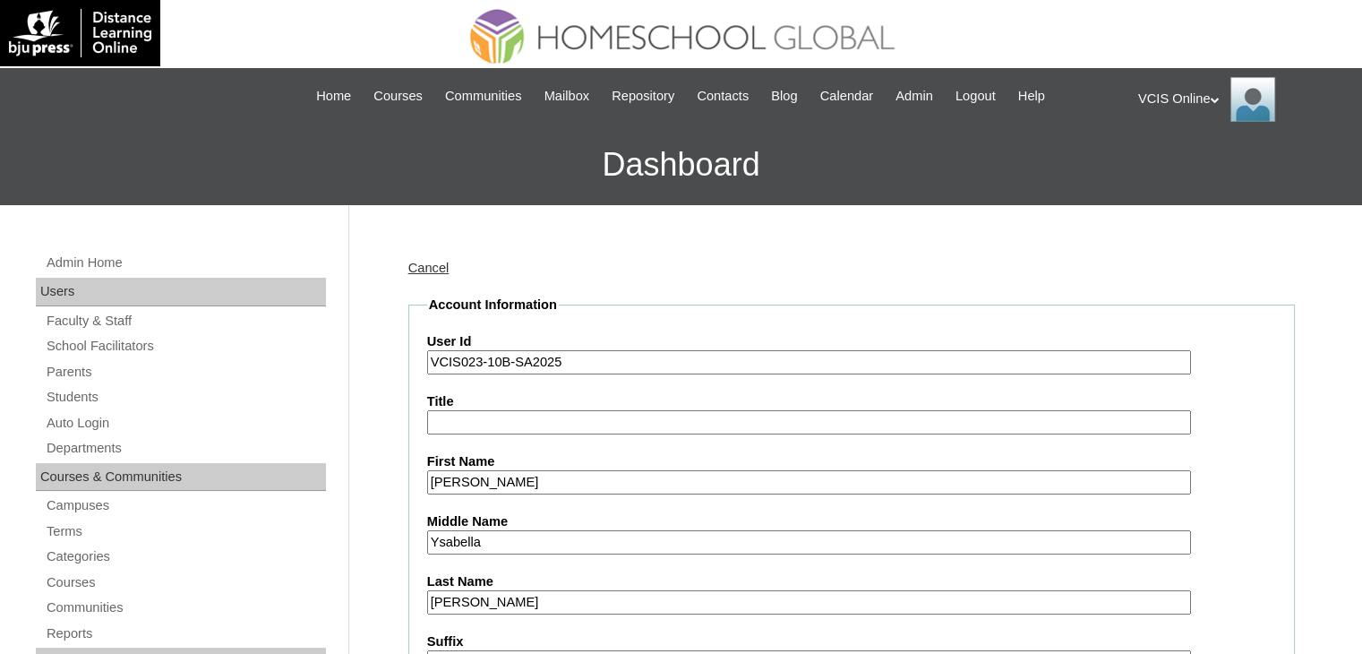
scroll to position [90, 0]
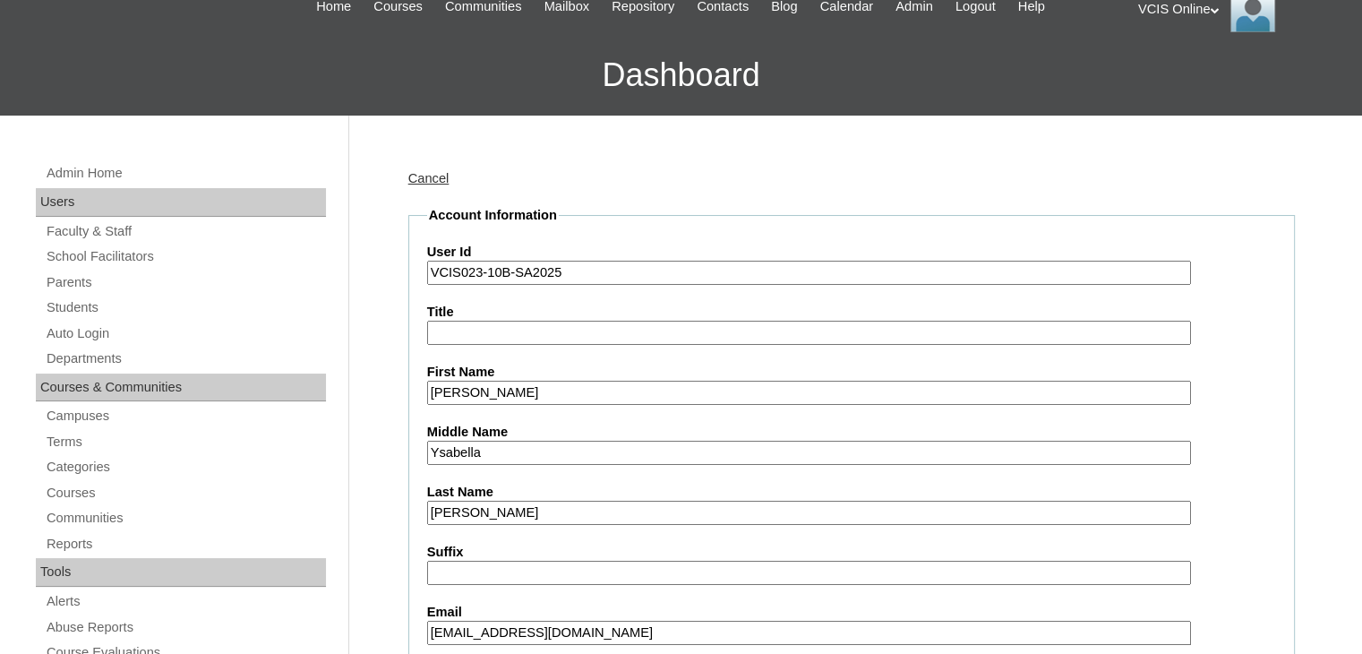
click at [514, 455] on input "Ysabella" at bounding box center [809, 453] width 764 height 24
click at [455, 386] on input "JuliaYsabella" at bounding box center [809, 393] width 764 height 24
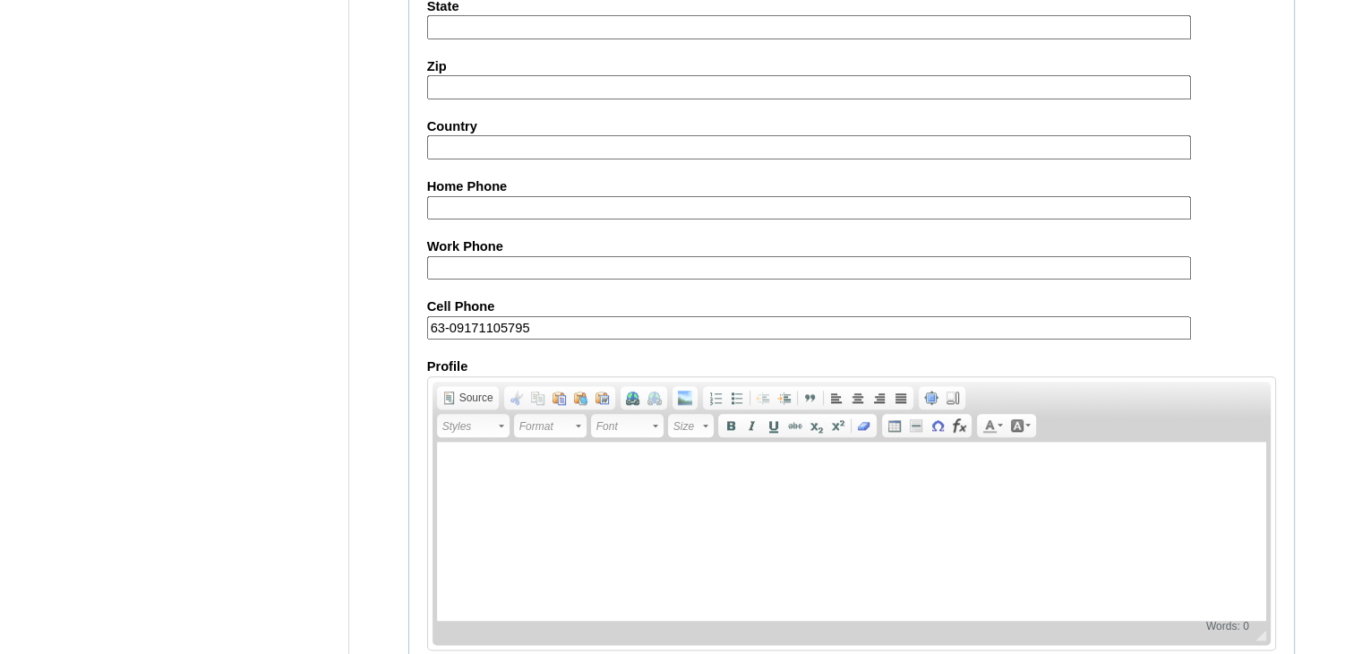
scroll to position [2073, 0]
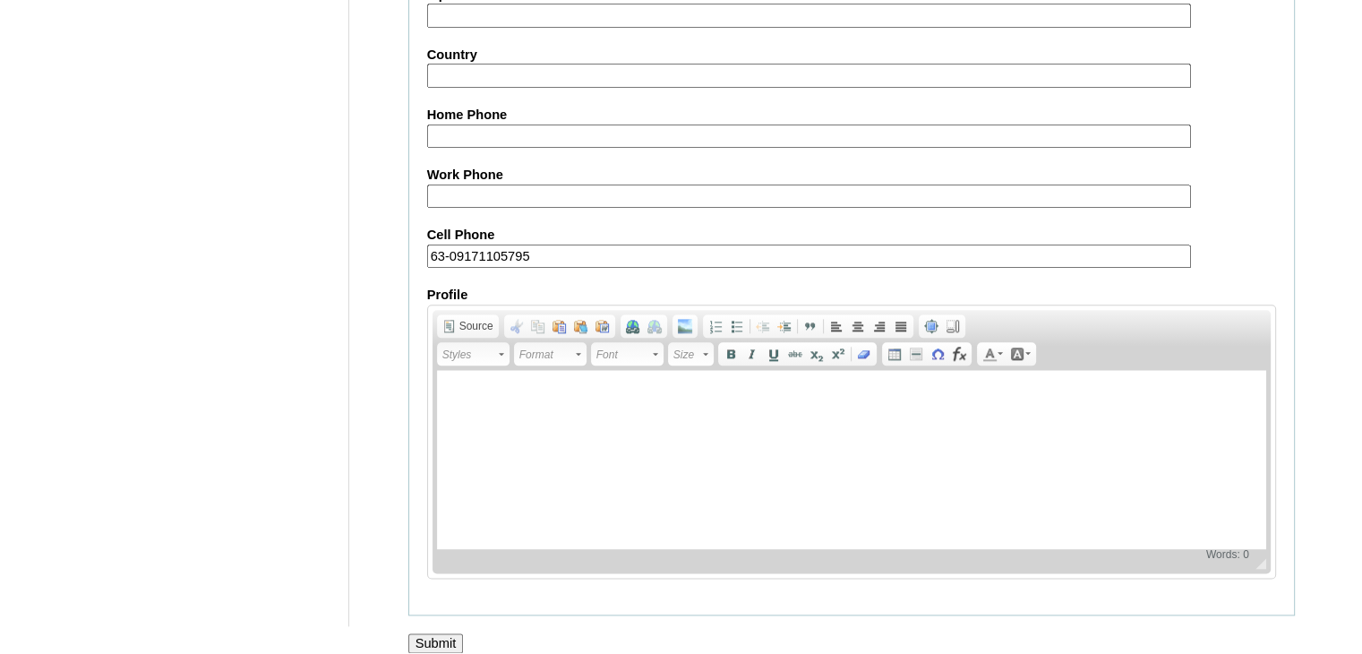
type input "Julia Ysabella"
drag, startPoint x: 451, startPoint y: 623, endPoint x: 472, endPoint y: 559, distance: 66.8
click at [451, 633] on input "Submit" at bounding box center [436, 643] width 56 height 20
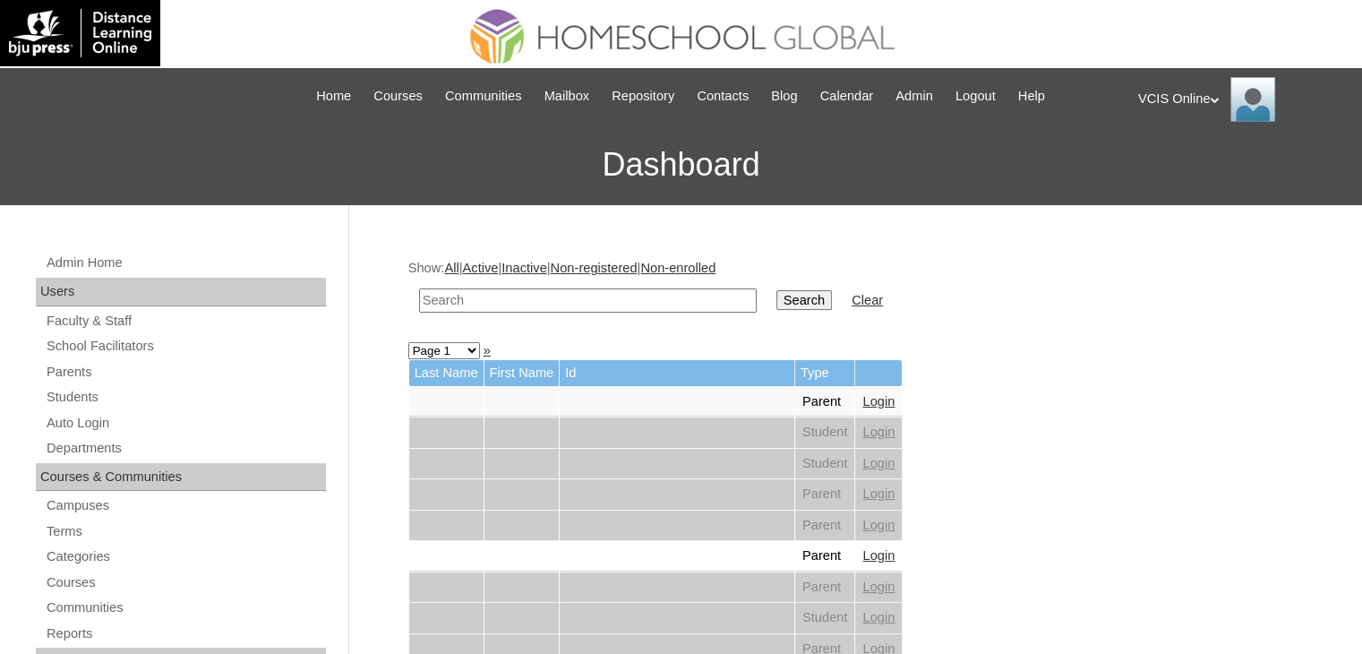
click at [0, 4] on div at bounding box center [81, 33] width 162 height 66
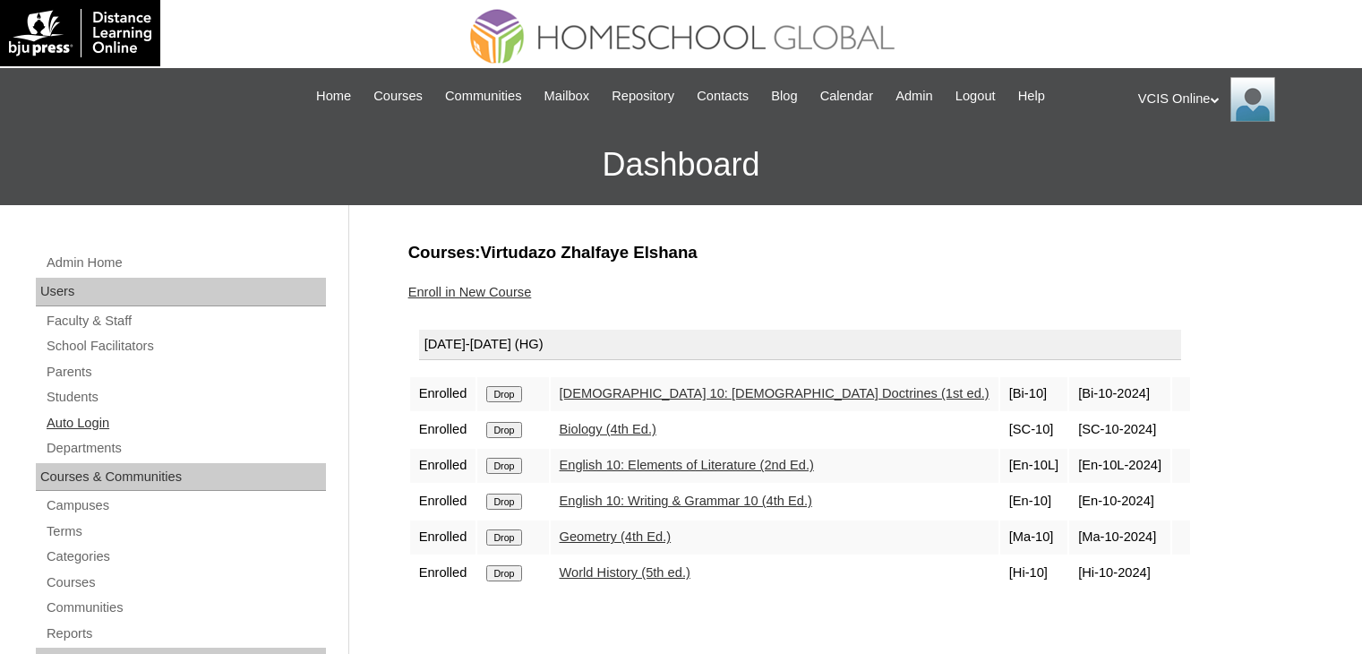
scroll to position [76, 0]
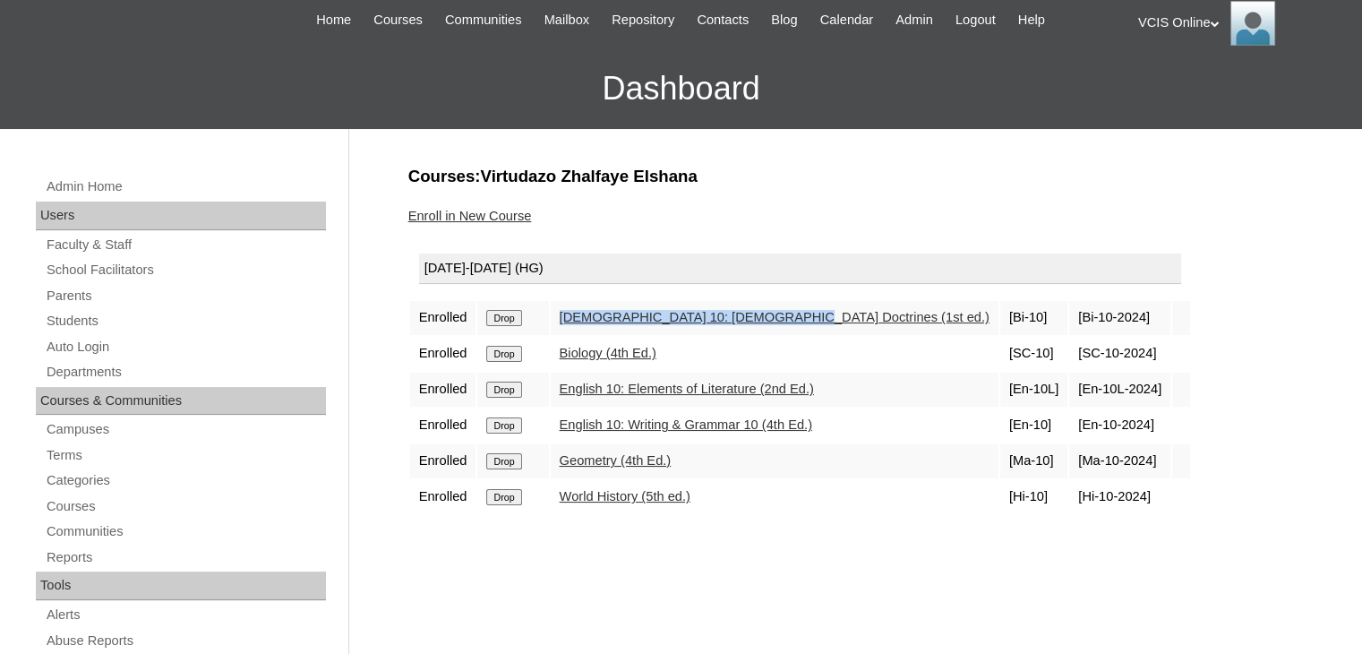
drag, startPoint x: 785, startPoint y: 315, endPoint x: 548, endPoint y: 307, distance: 236.6
click at [548, 307] on tr "Enrolled Drop [DEMOGRAPHIC_DATA] 10: [DEMOGRAPHIC_DATA] Doctrines (1st ed.) [Bi…" at bounding box center [800, 318] width 780 height 34
copy tr "Bible 10: Bible Doctrines (1st ed.)"
drag, startPoint x: 726, startPoint y: 352, endPoint x: 544, endPoint y: 348, distance: 181.9
click at [544, 348] on tr "Enrolled Drop Biology (4th Ed.) [SC-10] [SC-10-2024]" at bounding box center [800, 354] width 780 height 34
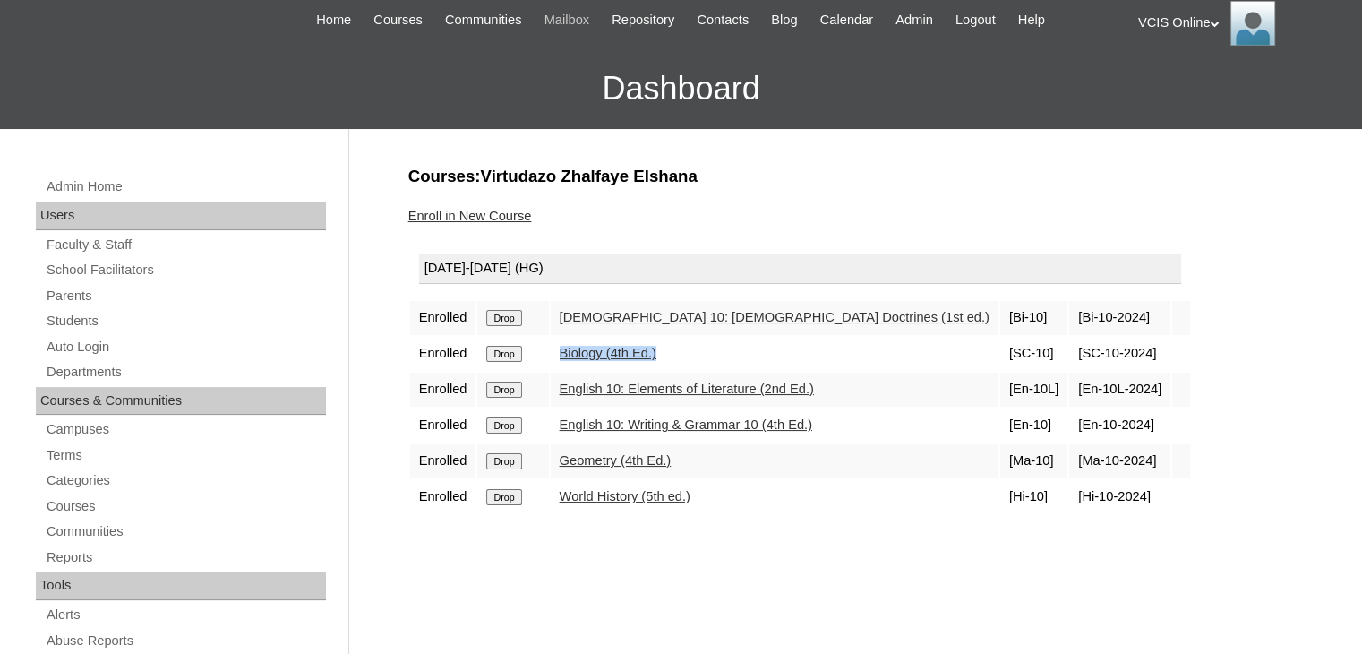
copy tr "Biology (4th Ed.)"
drag, startPoint x: 834, startPoint y: 385, endPoint x: 485, endPoint y: 376, distance: 349.4
click at [485, 376] on tr "Enrolled Drop English 10: Elements of Literature (2nd Ed.) [En-10L] [En-10L-202…" at bounding box center [800, 390] width 780 height 34
copy tr "English 10: Elements of Literature (2nd Ed.)"
drag, startPoint x: 714, startPoint y: 463, endPoint x: 553, endPoint y: 465, distance: 161.2
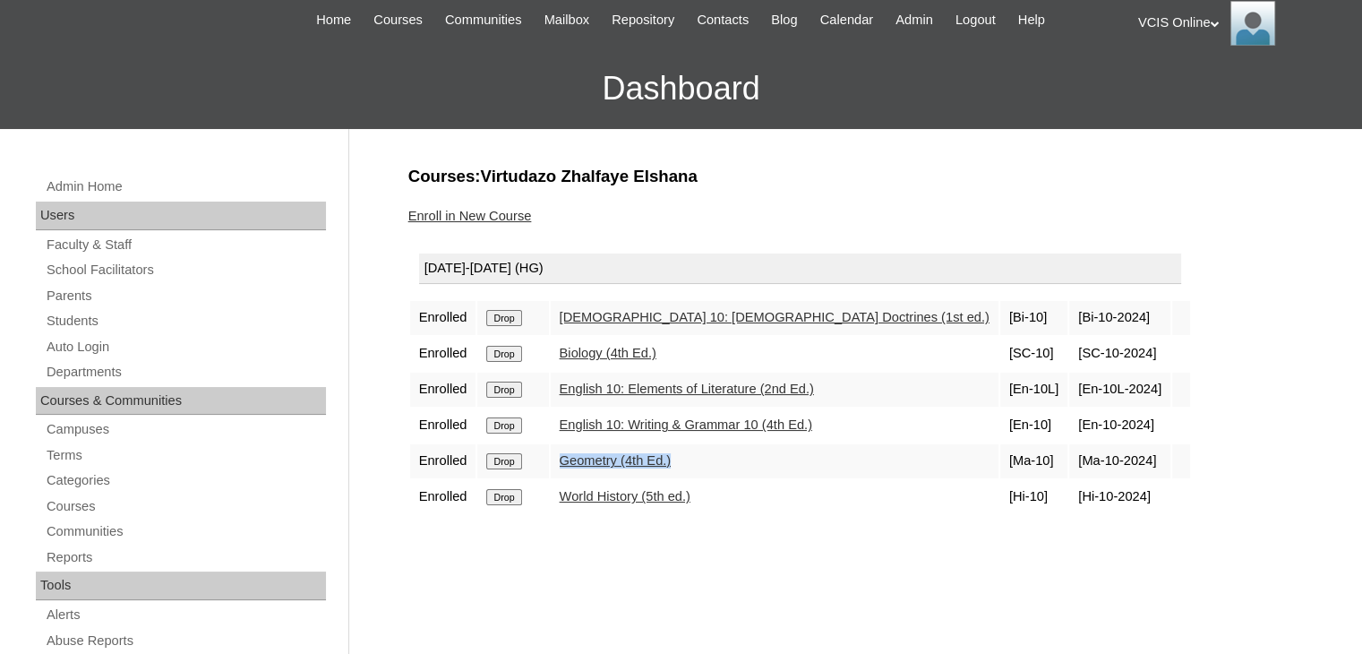
click at [553, 465] on tr "Enrolled Drop Geometry (4th Ed.) [Ma-10] [Ma-10-2024]" at bounding box center [800, 461] width 780 height 34
copy tr "Geometry (4th Ed.)"
drag, startPoint x: 730, startPoint y: 492, endPoint x: 443, endPoint y: 477, distance: 287.0
click at [443, 480] on tr "Enrolled Drop World History (5th ed.) [Hi-10] [Hi-10-2024]" at bounding box center [800, 497] width 780 height 34
click at [817, 491] on td "World History (5th ed.)" at bounding box center [775, 497] width 448 height 34
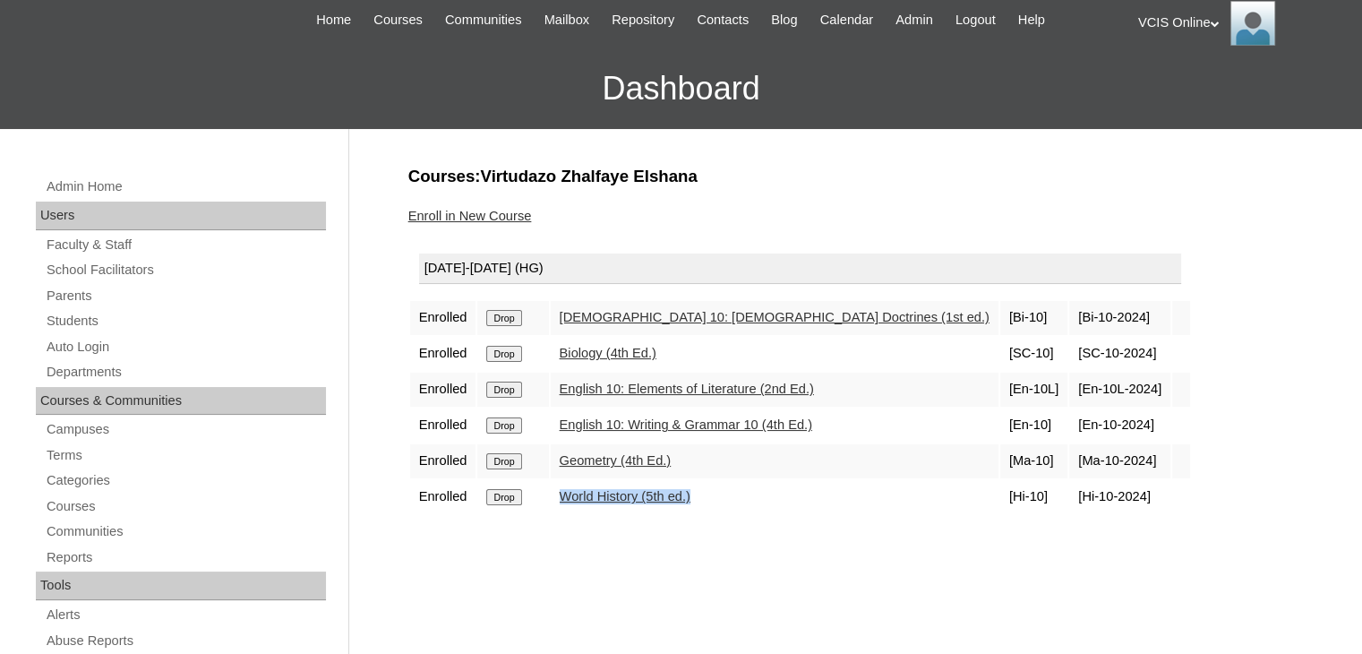
drag, startPoint x: 775, startPoint y: 493, endPoint x: 557, endPoint y: 488, distance: 217.7
click at [557, 488] on td "World History (5th ed.)" at bounding box center [775, 497] width 448 height 34
copy link "World History (5th ed.)"
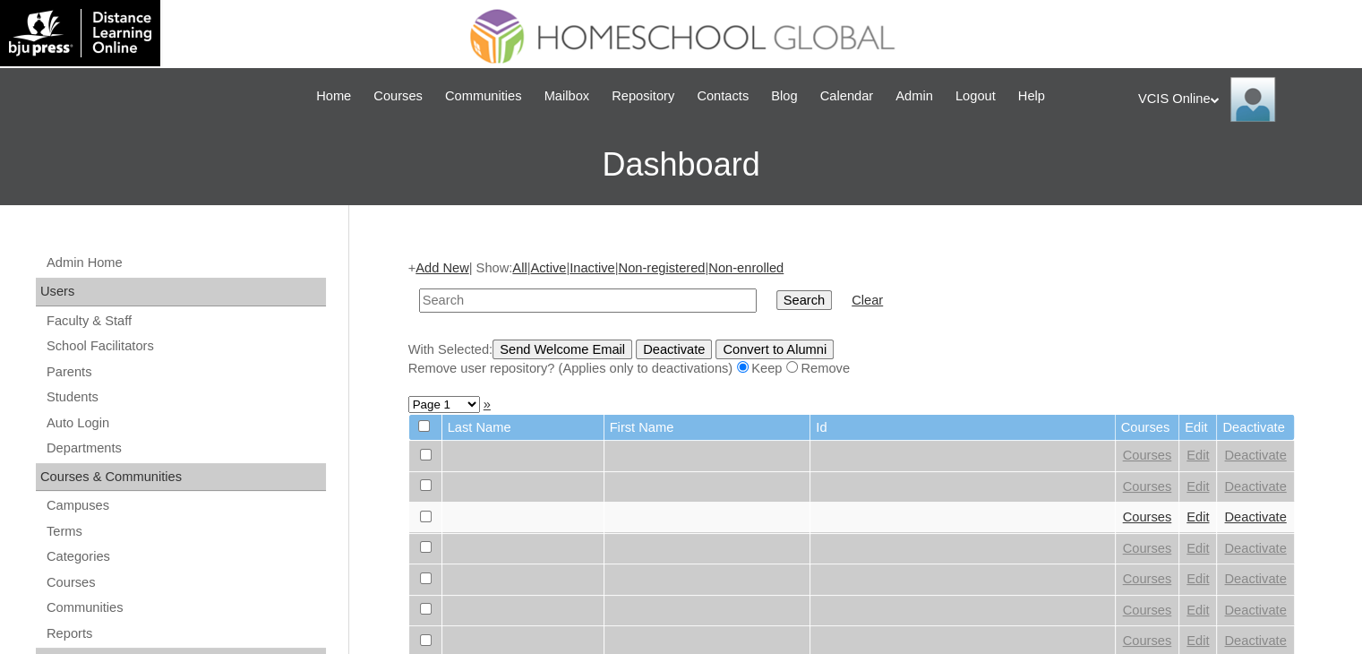
click at [445, 270] on link "Add New" at bounding box center [442, 268] width 53 height 14
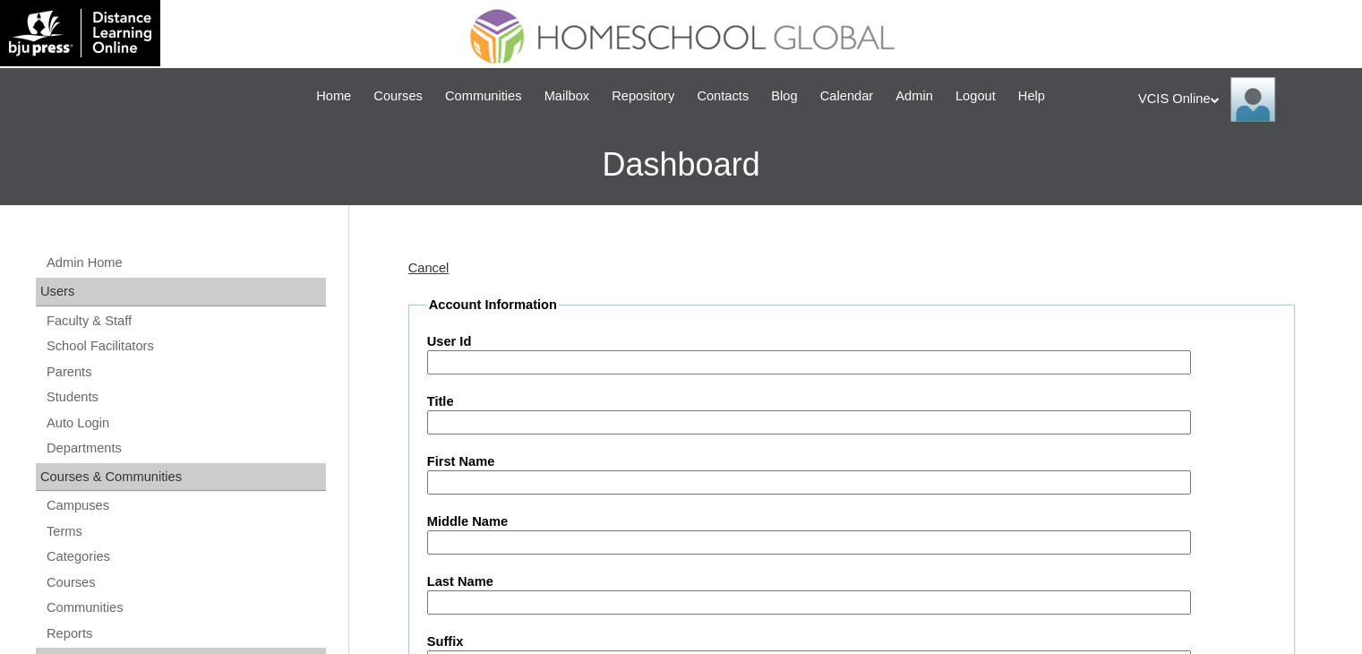
paste input "VCIS025-10B-SA2025"
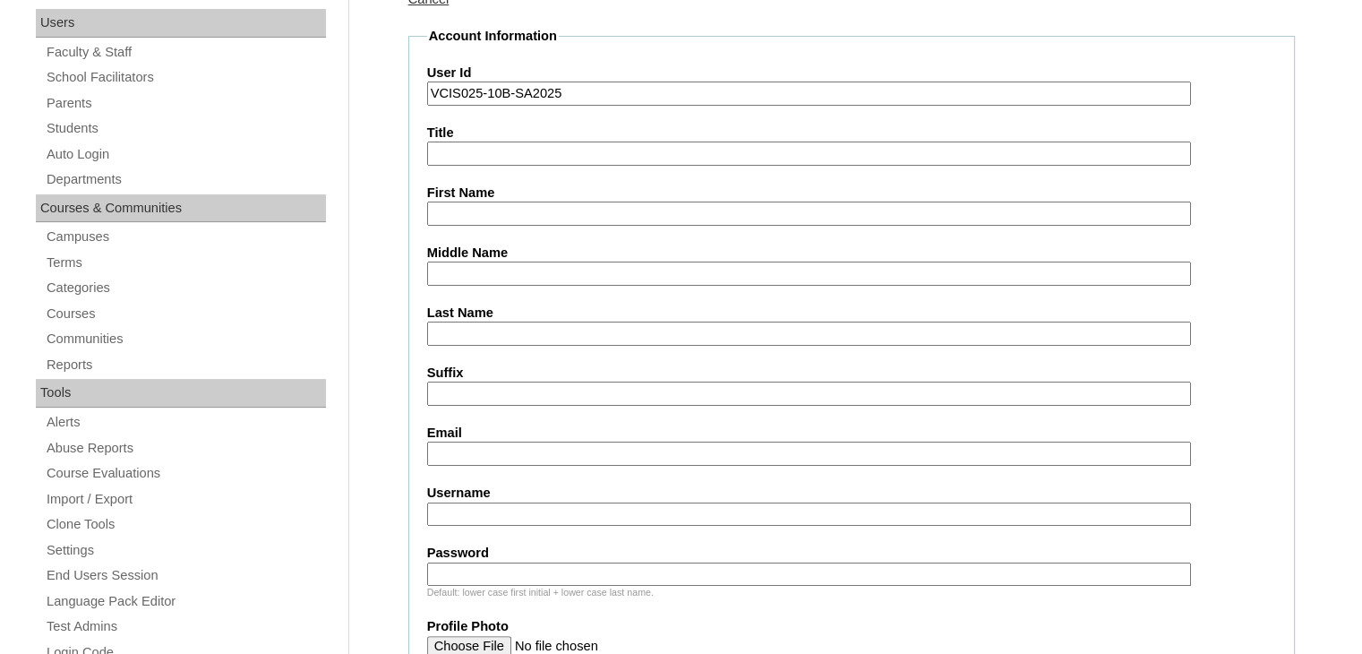
type input "VCIS025-10B-SA2025"
drag, startPoint x: 519, startPoint y: 209, endPoint x: 472, endPoint y: 148, distance: 77.2
click at [519, 209] on input "First Name" at bounding box center [809, 214] width 764 height 24
paste input "Rissah Jane Francesca Tao Talle"
drag, startPoint x: 580, startPoint y: 210, endPoint x: 677, endPoint y: 205, distance: 96.8
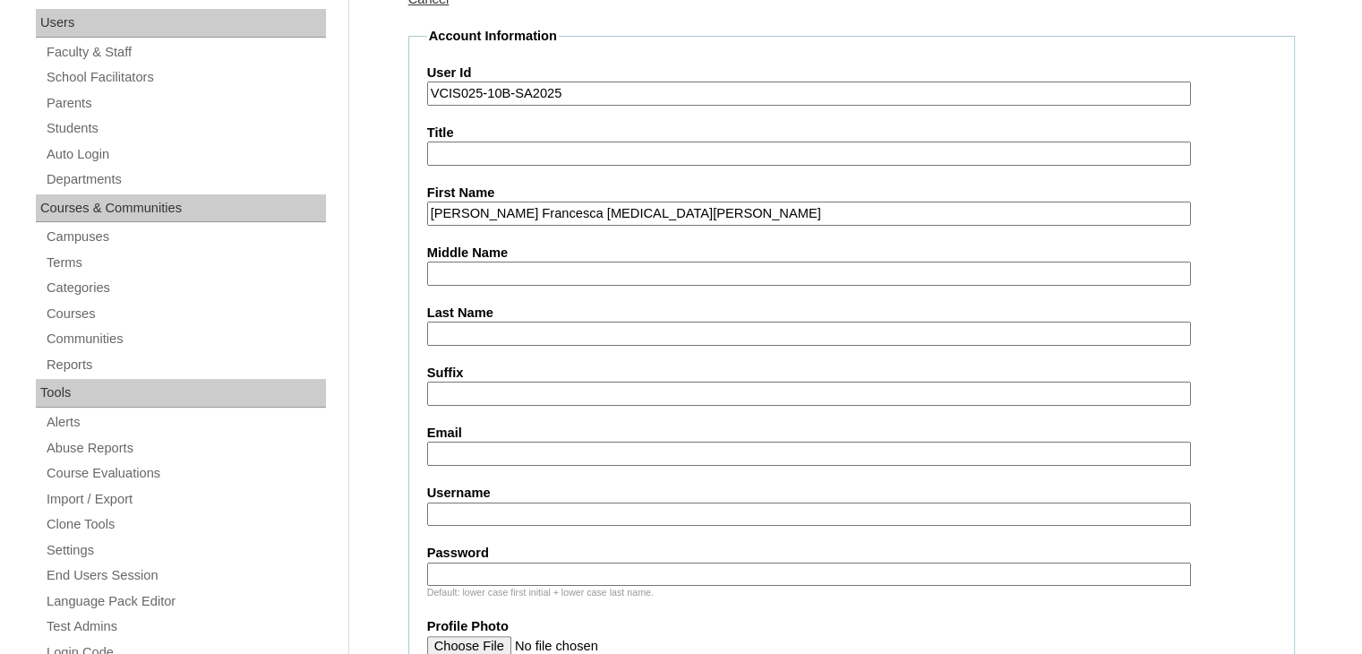
click at [677, 205] on input "Rissah Jane Francesca Tao Talle" at bounding box center [809, 214] width 764 height 24
type input "Rissah Jane Francesca"
type input "Tao Talle"
click at [615, 216] on input "Rissah Jane Francesca" at bounding box center [809, 214] width 764 height 24
type input "[PERSON_NAME]"
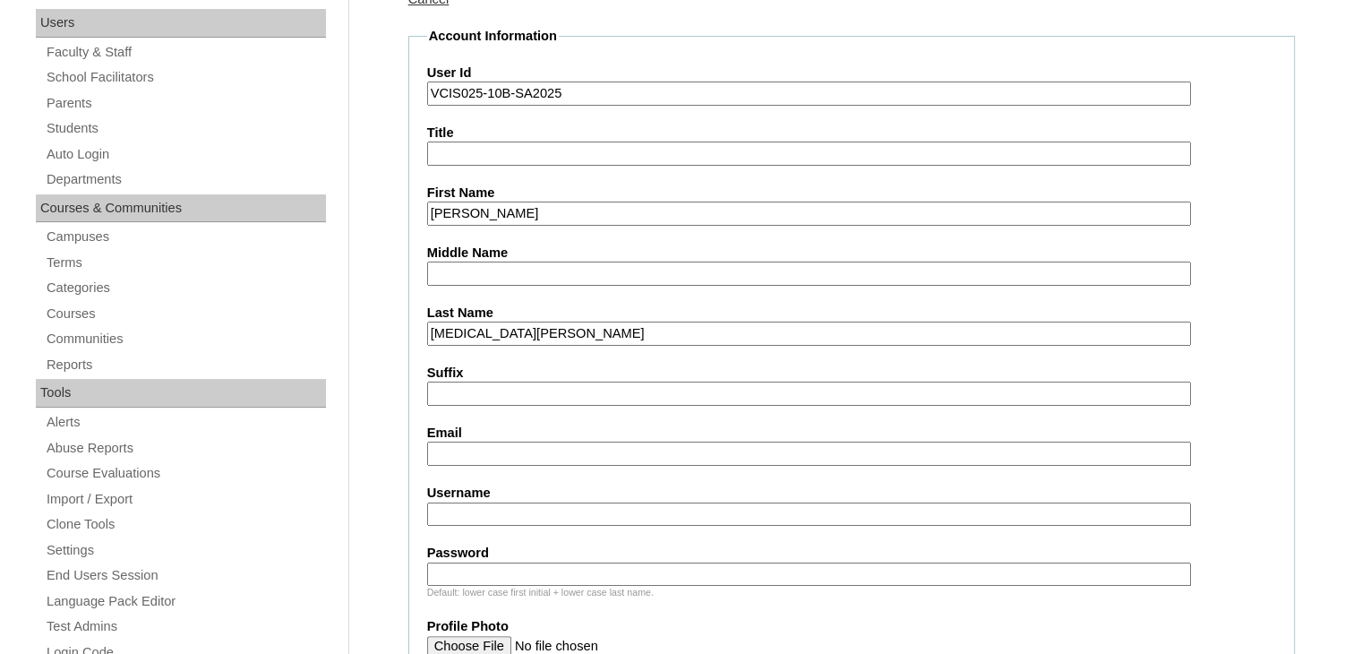
drag, startPoint x: 498, startPoint y: 327, endPoint x: 451, endPoint y: 332, distance: 46.9
click at [451, 332] on input "Tao Talle" at bounding box center [809, 334] width 764 height 24
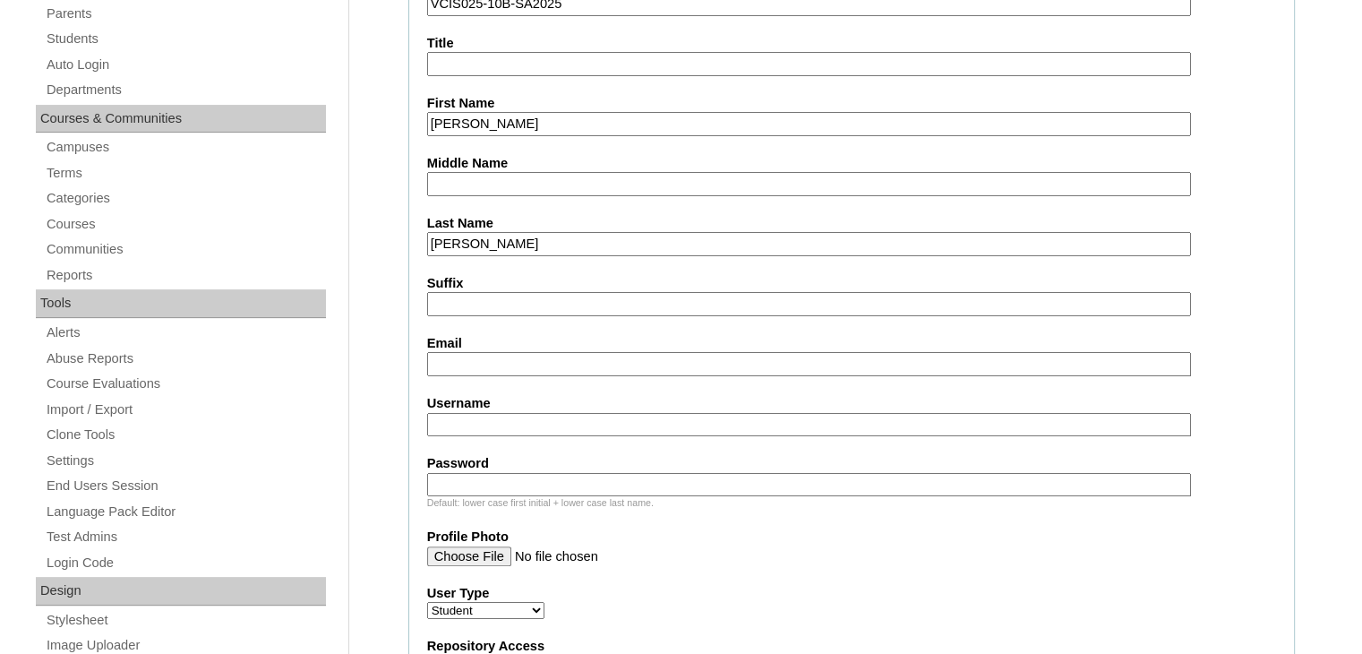
type input "Tao"
click at [476, 359] on input "Email" at bounding box center [809, 364] width 764 height 24
paste input "rjftao.student@vcis.edu.ph"
type input "rjftao.student@vcis.edu.ph"
click at [477, 416] on input "Username" at bounding box center [809, 425] width 764 height 24
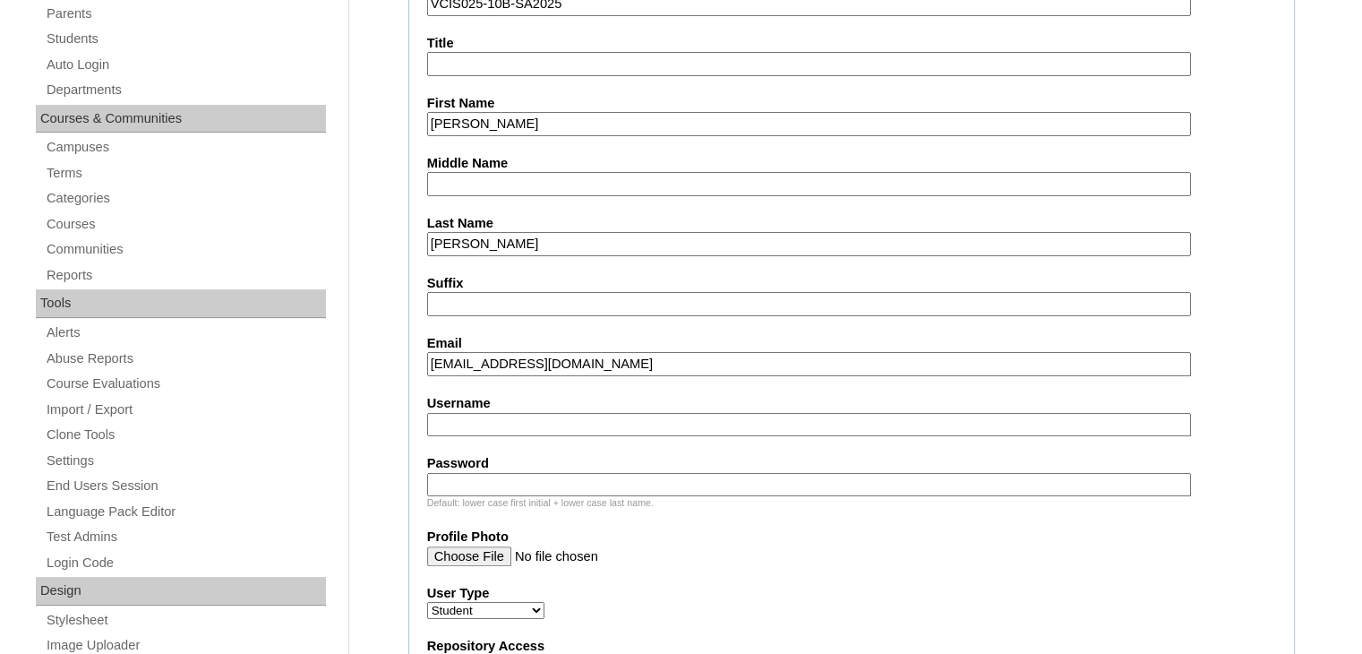
paste input "rissah.tao2025"
type input "rissah.tao2025"
click at [534, 473] on input "Password" at bounding box center [809, 485] width 764 height 24
paste input "wRkPjF"
type input "wRkPjF"
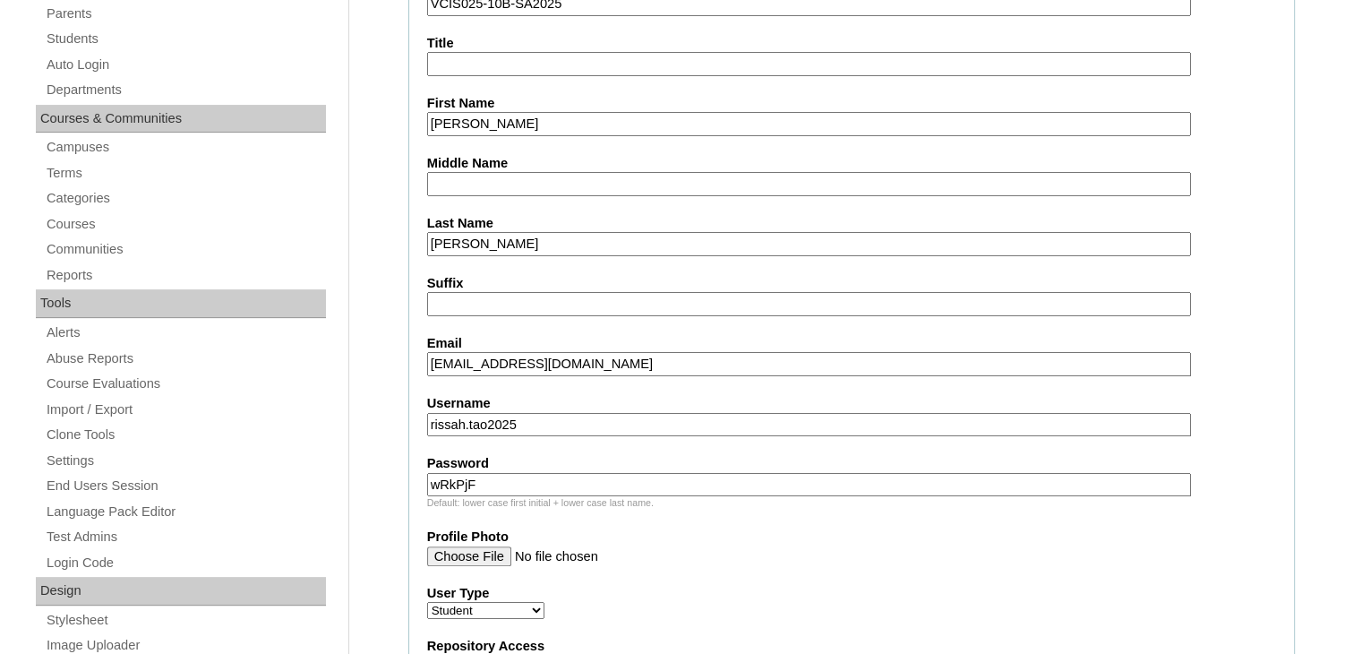
click at [717, 546] on input "Profile Photo" at bounding box center [809, 556] width 764 height 20
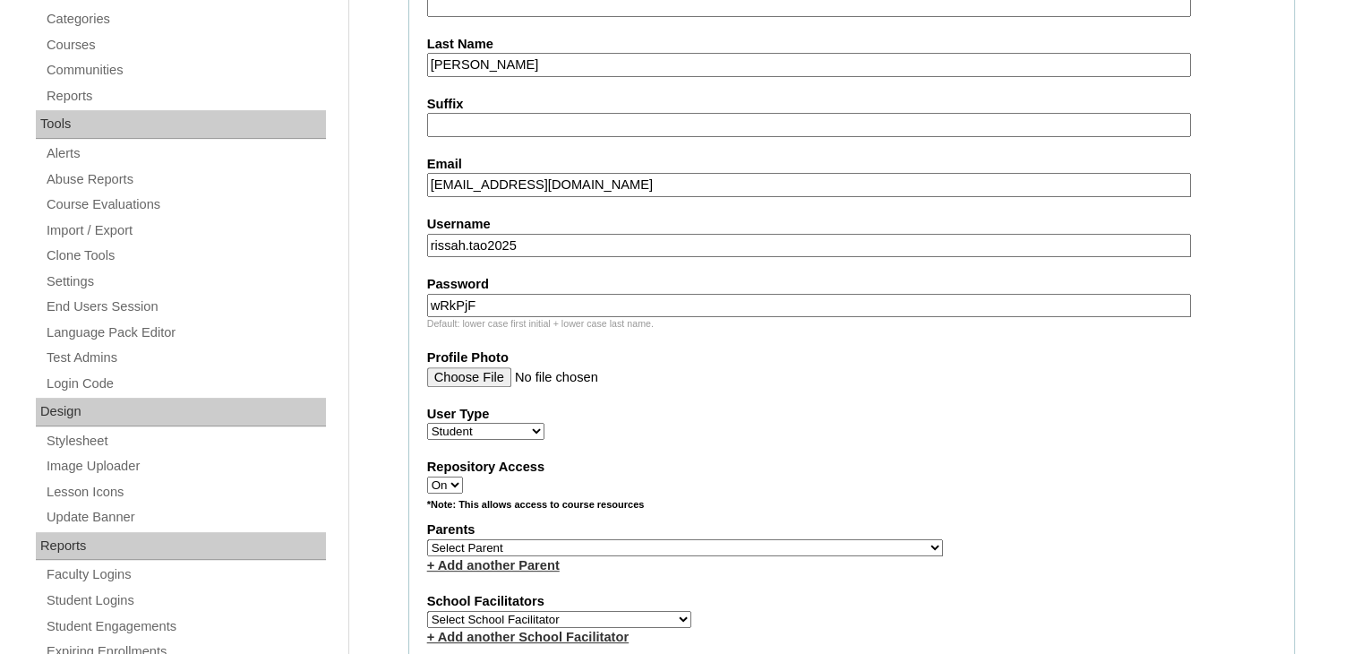
scroll to position [627, 0]
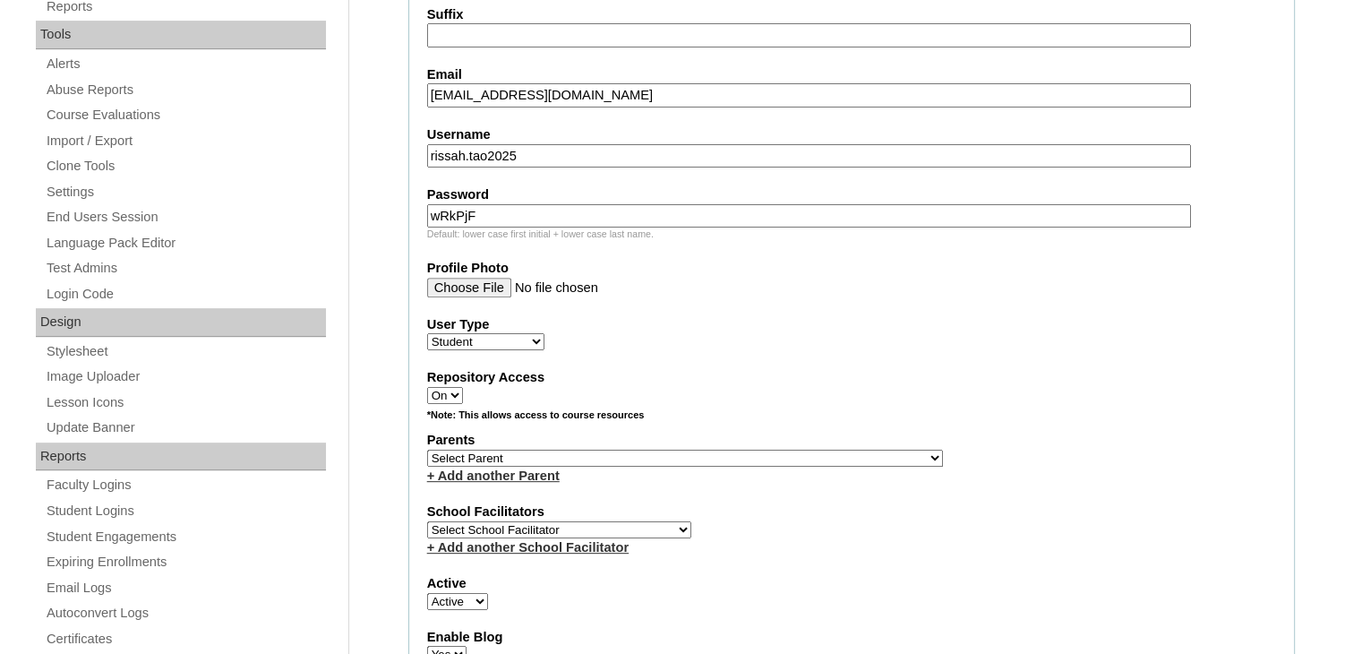
click at [509, 451] on select "Select Parent , , , , , , , , , , , , , , , , , , , , , , , , , , , , , , , , ,…" at bounding box center [685, 458] width 516 height 17
select select "30927"
click at [1010, 467] on div "+ Add another Parent" at bounding box center [851, 476] width 849 height 19
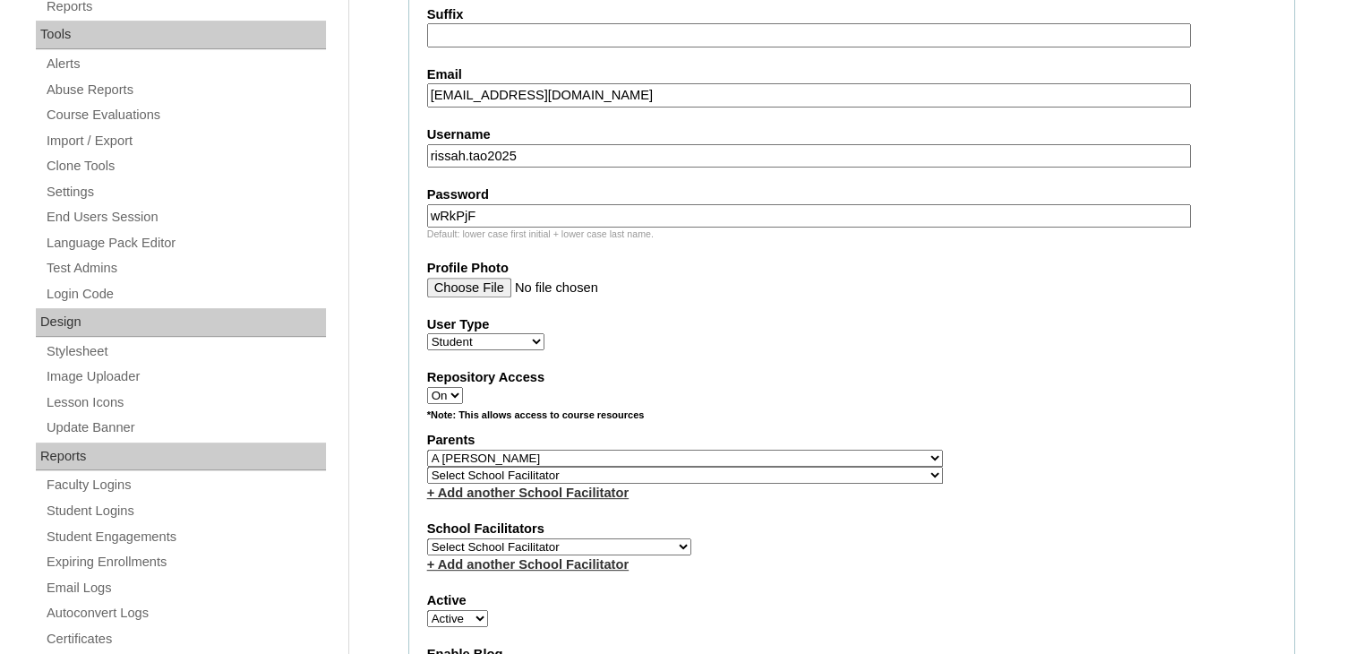
scroll to position [806, 0]
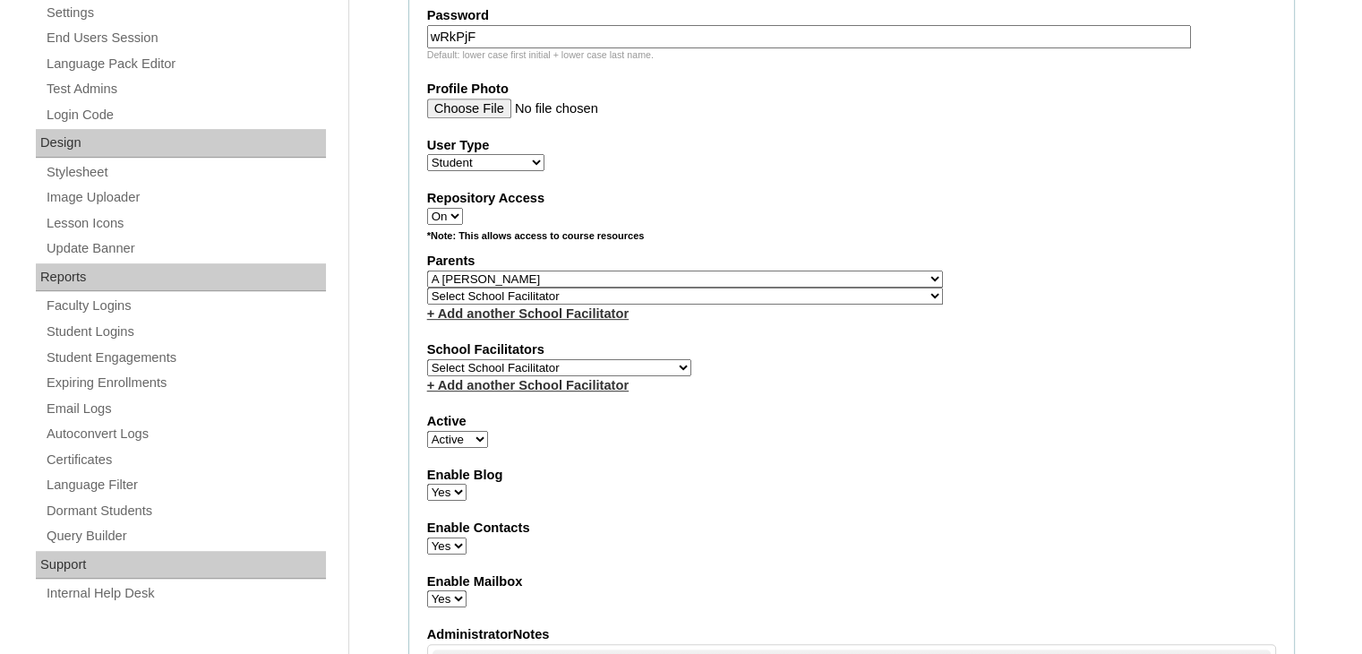
click at [579, 359] on select "Select School Facilitator Norman Añain Ruffa Abadijas Mary Abella Gloryfe Abion…" at bounding box center [559, 367] width 264 height 17
select select "36077"
click at [427, 359] on select "Select School Facilitator Norman Añain Ruffa Abadijas Mary Abella Gloryfe Abion…" at bounding box center [559, 367] width 264 height 17
click at [606, 273] on select "Select Parent , , , , , , , , , , , , , , , , , , , , , , , , , , , , , , , , ,…" at bounding box center [685, 278] width 516 height 17
select select
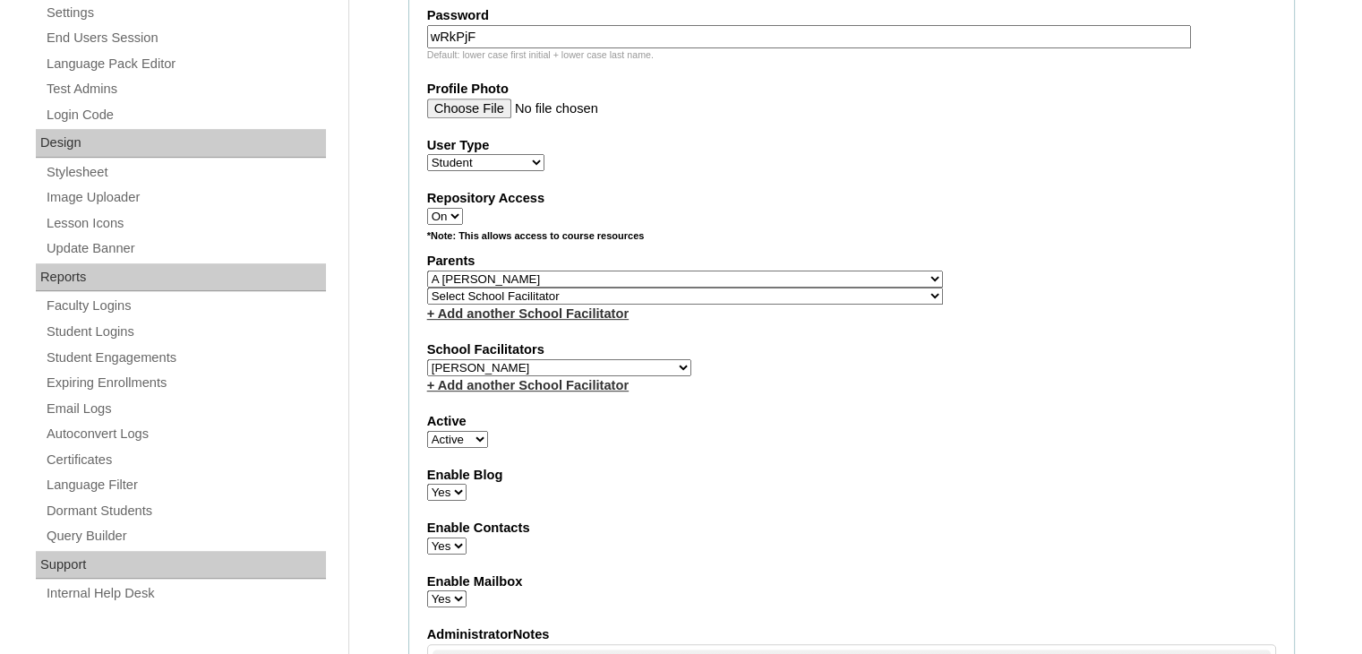
click at [427, 270] on select "Select Parent , , , , , , , , , , , , , , , , , , , , , , , , , , , , , , , , ,…" at bounding box center [685, 278] width 516 height 17
click at [816, 283] on div "Parents Select Parent , , , , , , , , , , , , , , , , , , , , , , , , , , , , ,…" at bounding box center [851, 287] width 849 height 71
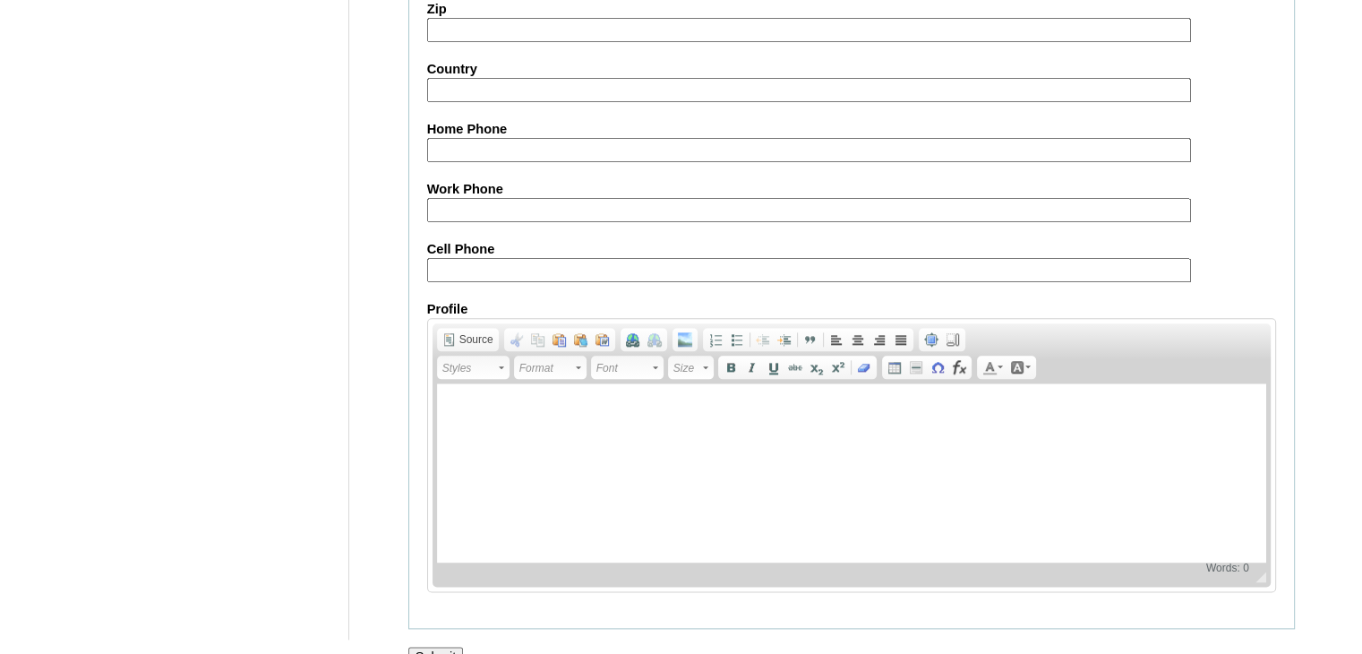
scroll to position [2070, 0]
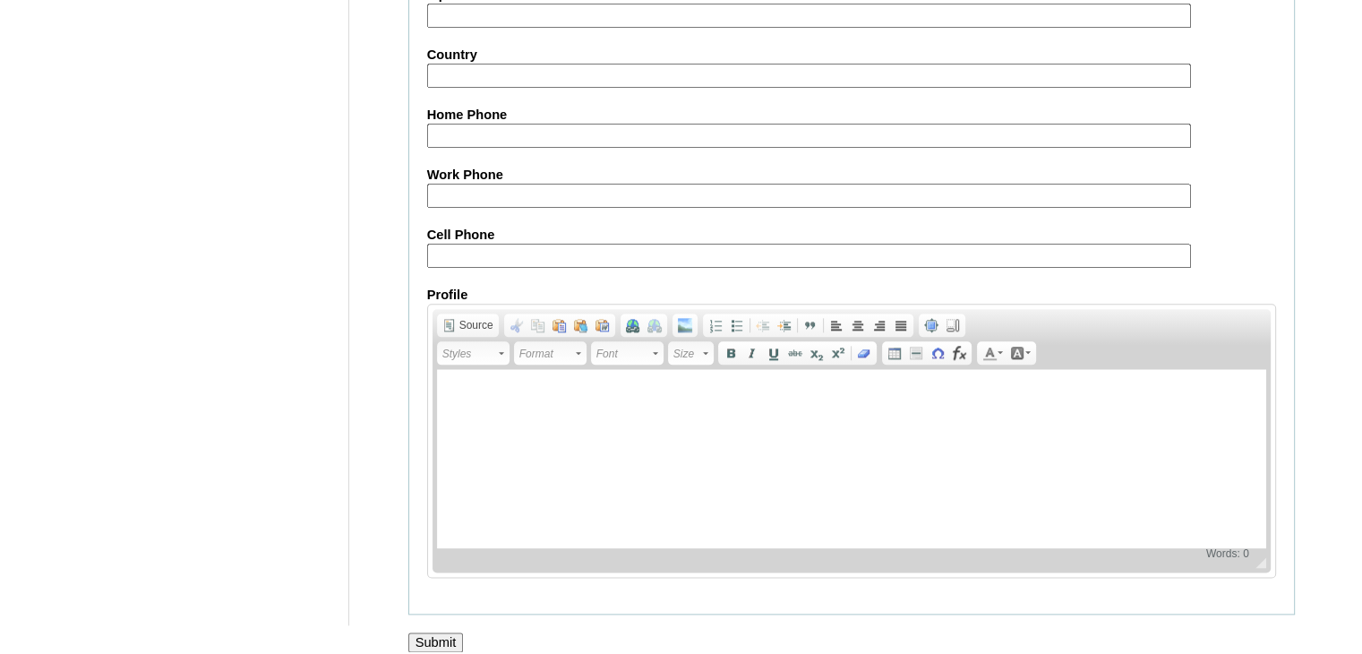
click at [437, 632] on input "Submit" at bounding box center [436, 642] width 56 height 20
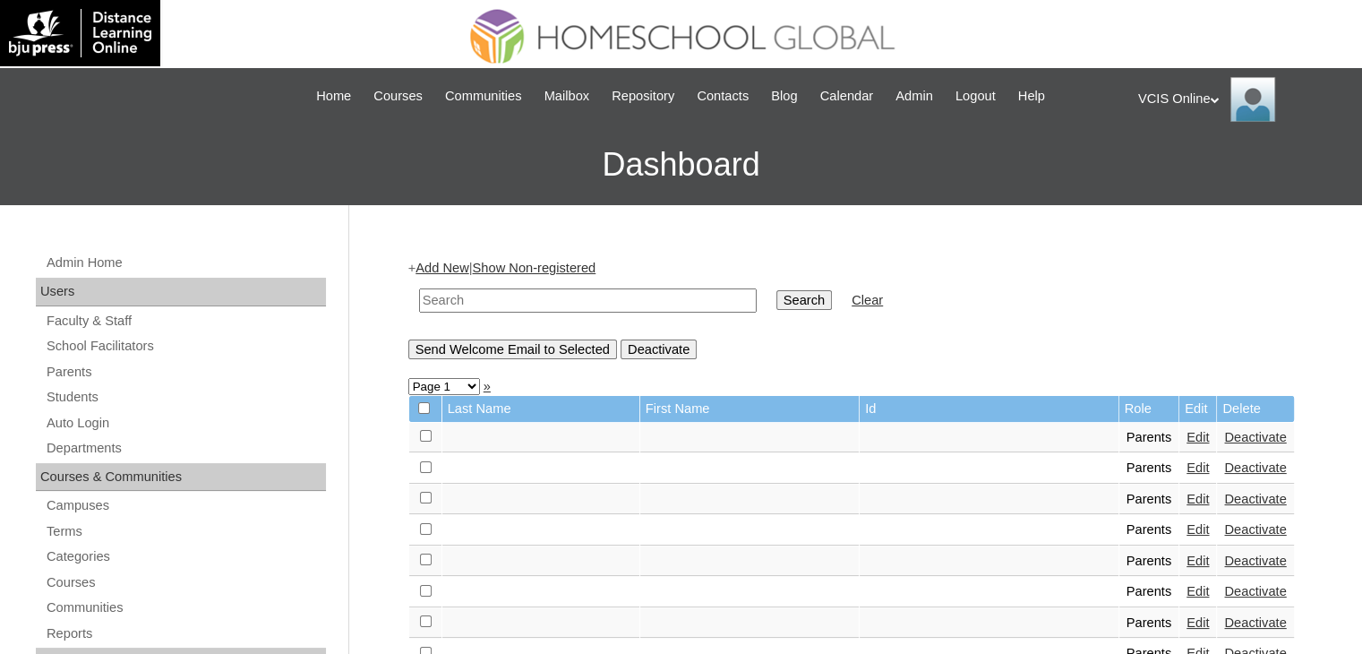
click at [473, 298] on input "text" at bounding box center [588, 300] width 338 height 24
paste input "VCIS025-10B-PA2025"
type input "VCIS025-10B-PA2025"
drag, startPoint x: 760, startPoint y: 305, endPoint x: 760, endPoint y: 316, distance: 10.8
click at [777, 309] on input "Search" at bounding box center [805, 300] width 56 height 20
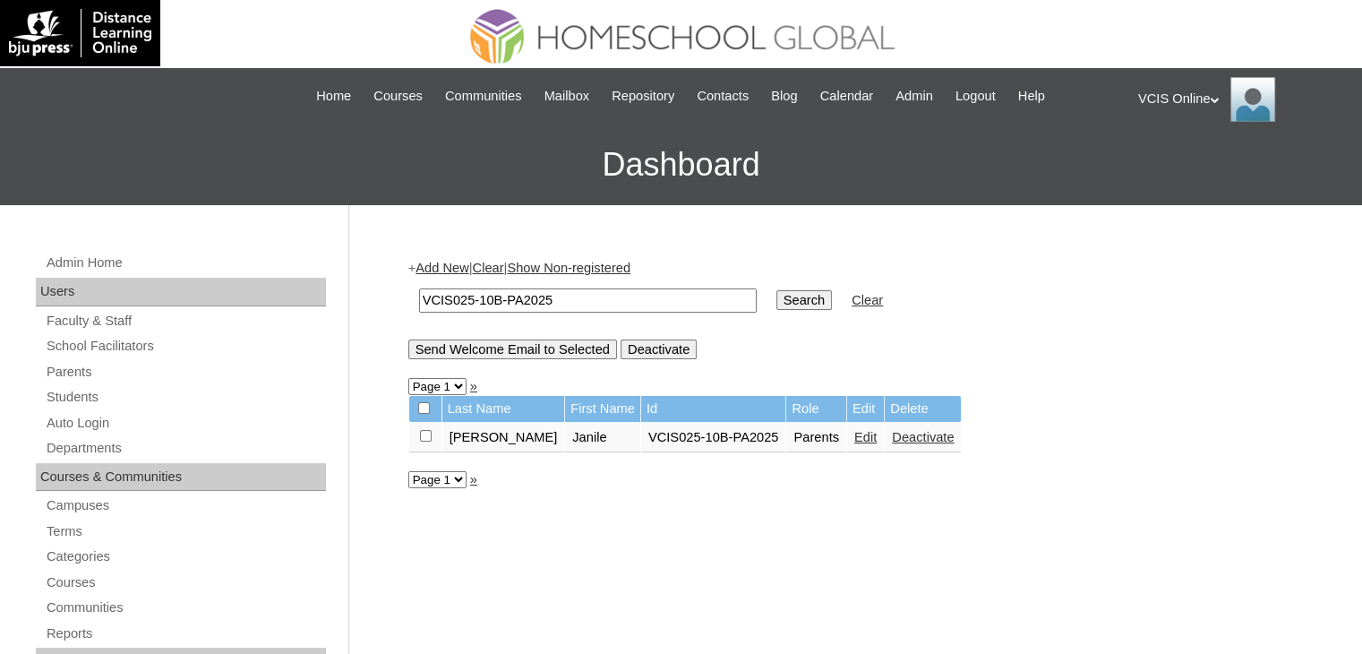
click at [854, 435] on link "Edit" at bounding box center [865, 437] width 22 height 14
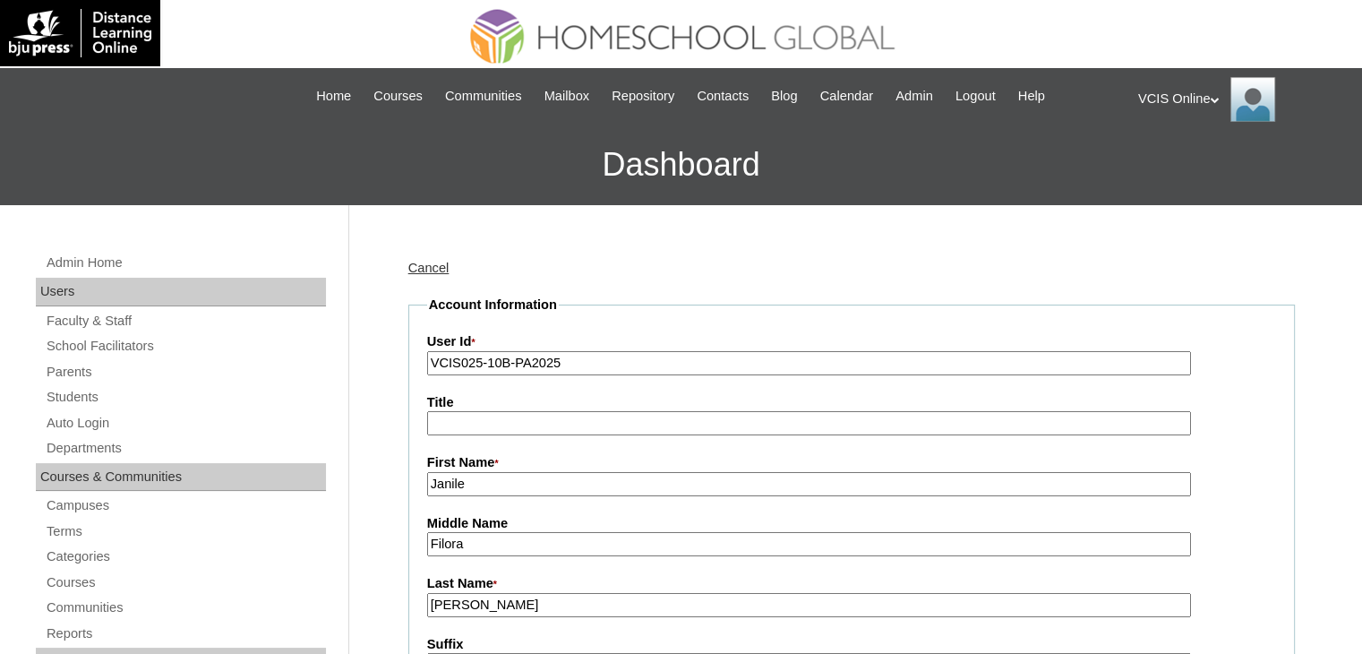
scroll to position [179, 0]
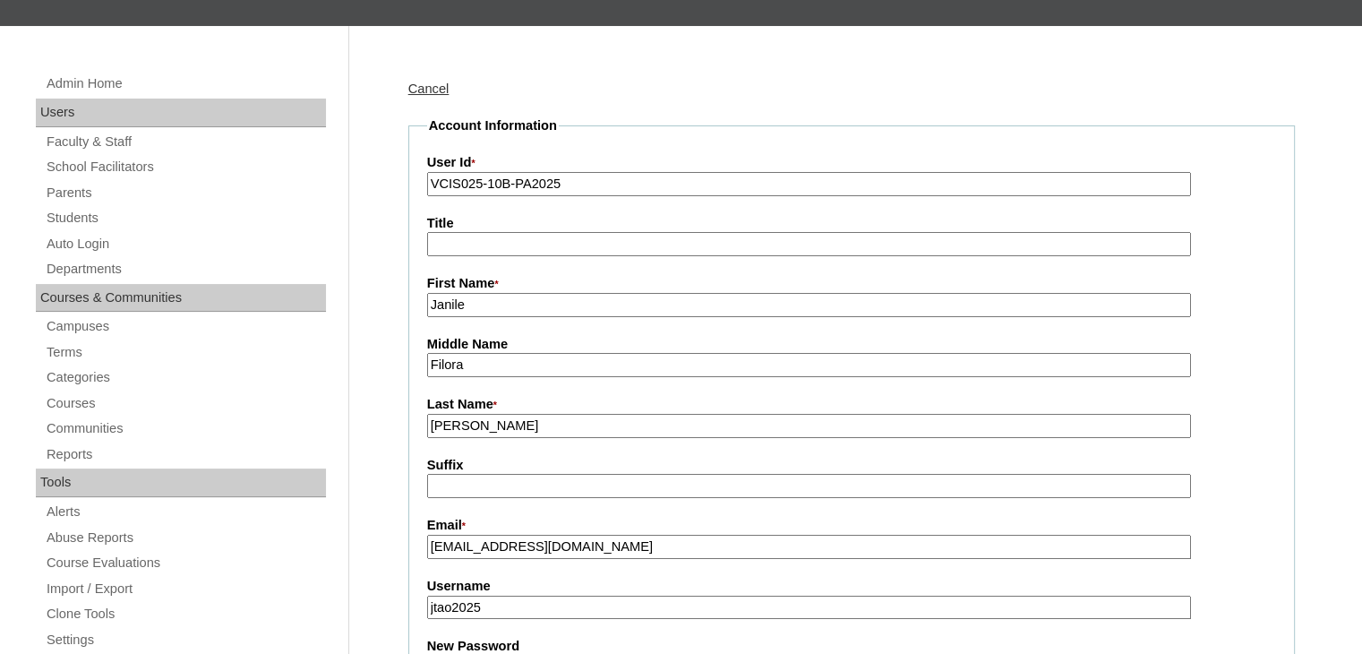
click at [512, 424] on input "[PERSON_NAME]" at bounding box center [809, 426] width 764 height 24
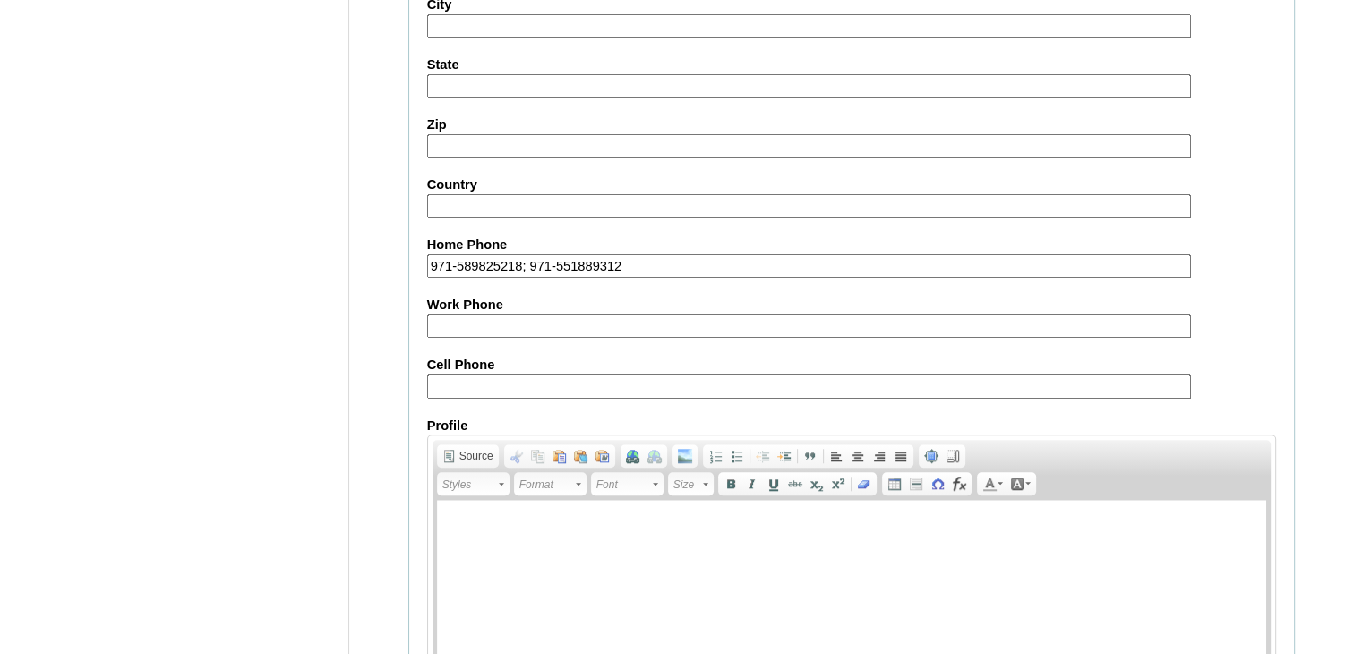
scroll to position [1683, 0]
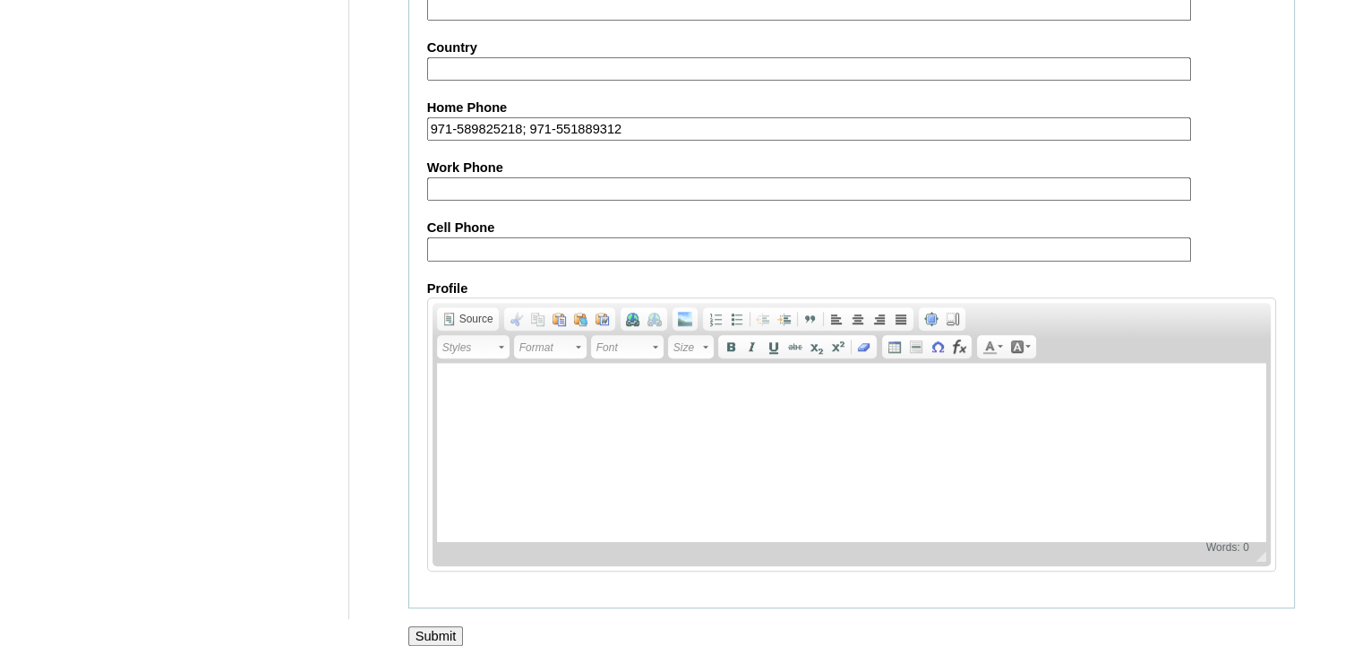
type input "Tao (2025)"
click at [437, 630] on input "Submit" at bounding box center [436, 636] width 56 height 20
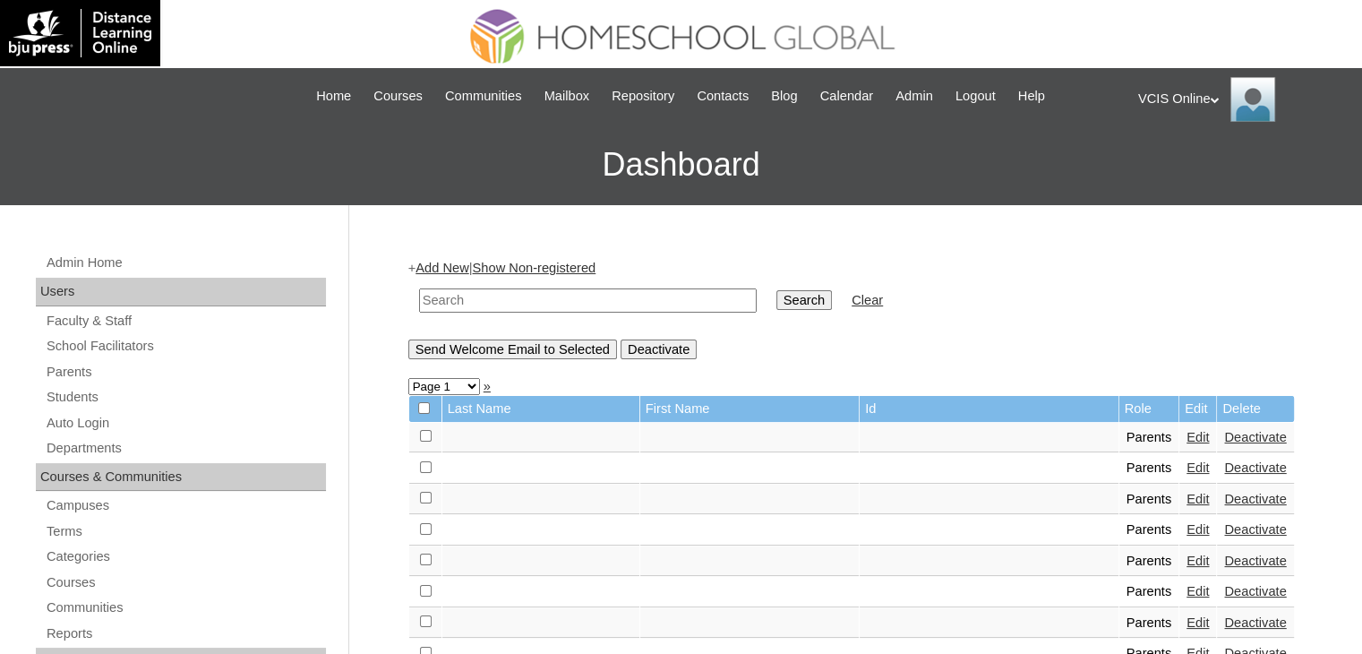
click at [573, 305] on input "text" at bounding box center [588, 300] width 338 height 24
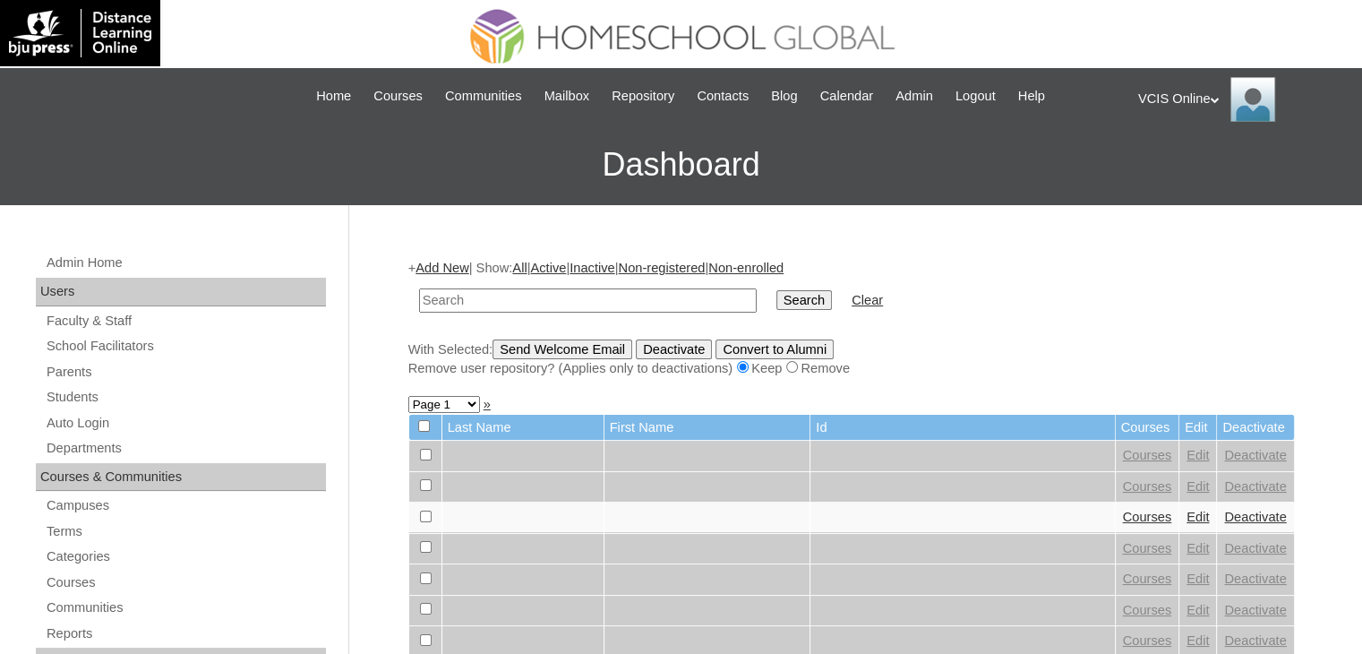
paste input "VCIS025-10B-SA2025"
type input "VCIS025-10B-SA2025"
click at [777, 305] on input "Search" at bounding box center [805, 300] width 56 height 20
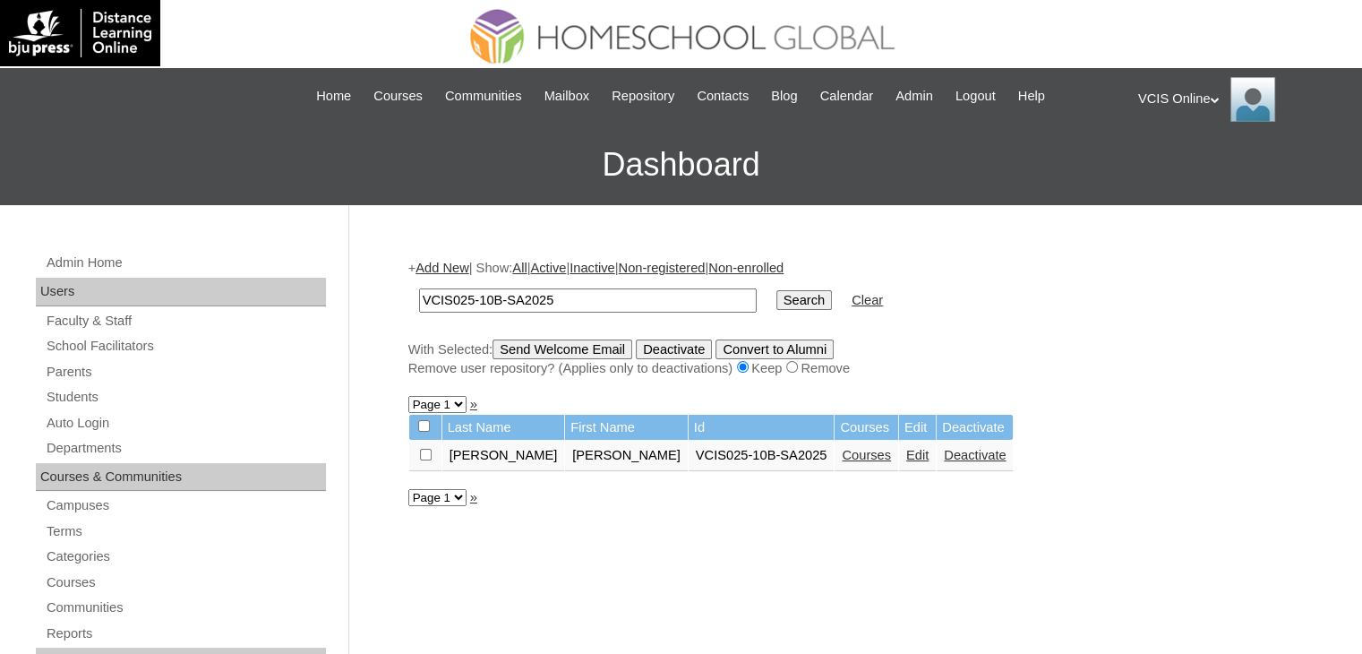
click at [911, 455] on link "Edit" at bounding box center [917, 455] width 22 height 14
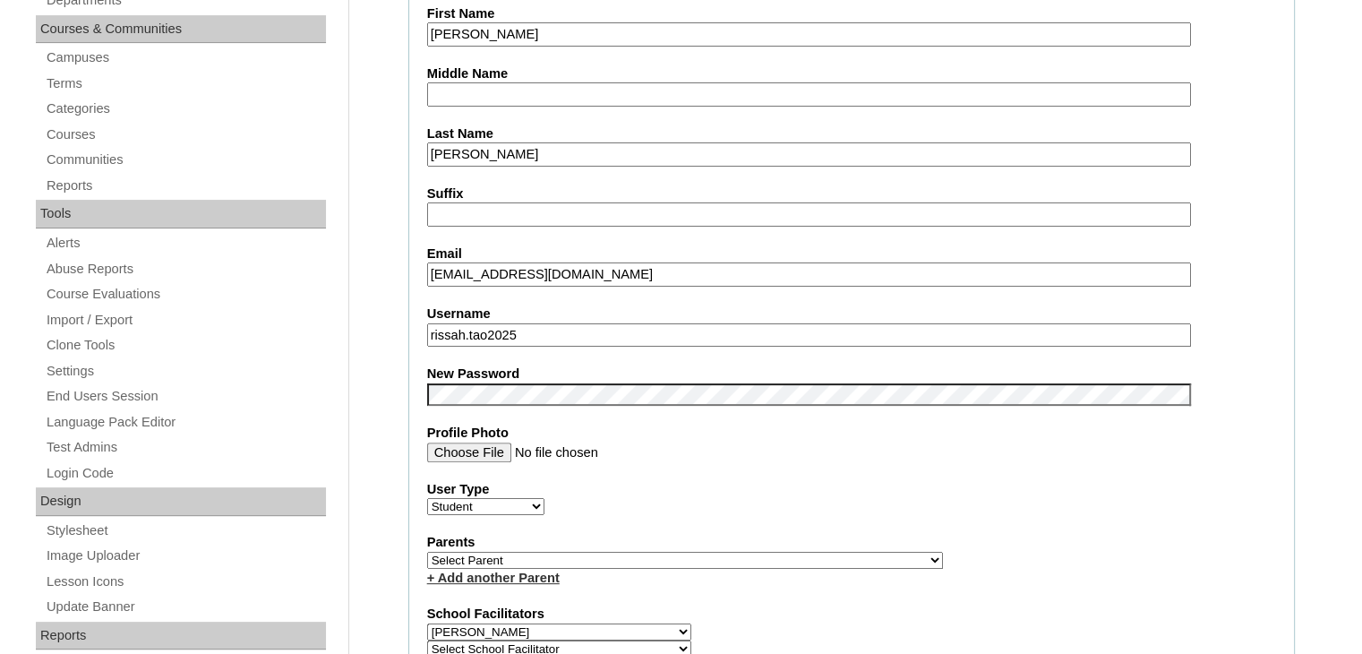
scroll to position [537, 0]
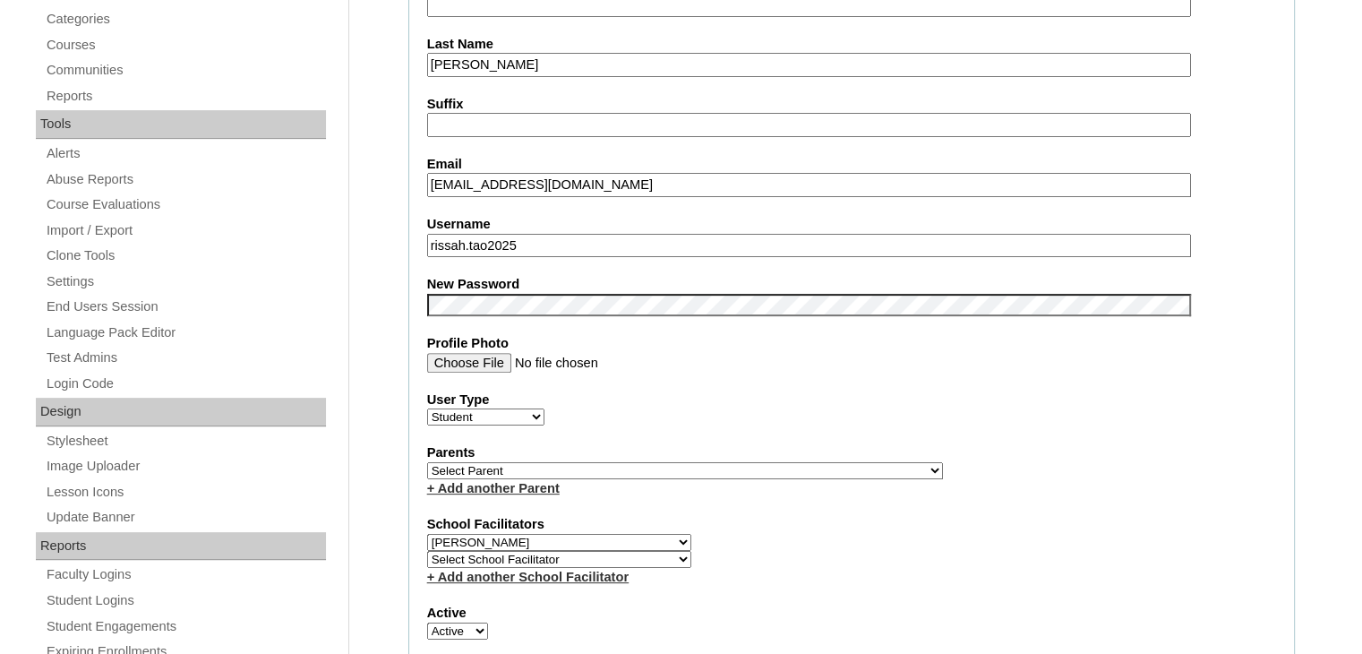
click at [547, 463] on select "Select Parent , , , , , , , , , , , , , , , , , , , , , , , , , , , , , , , , ,…" at bounding box center [685, 470] width 516 height 17
select select "43468"
click at [427, 462] on select "Select Parent , , , , , , , , , , , , , , , , , , , , , , , , , , , , , , , , ,…" at bounding box center [685, 470] width 516 height 17
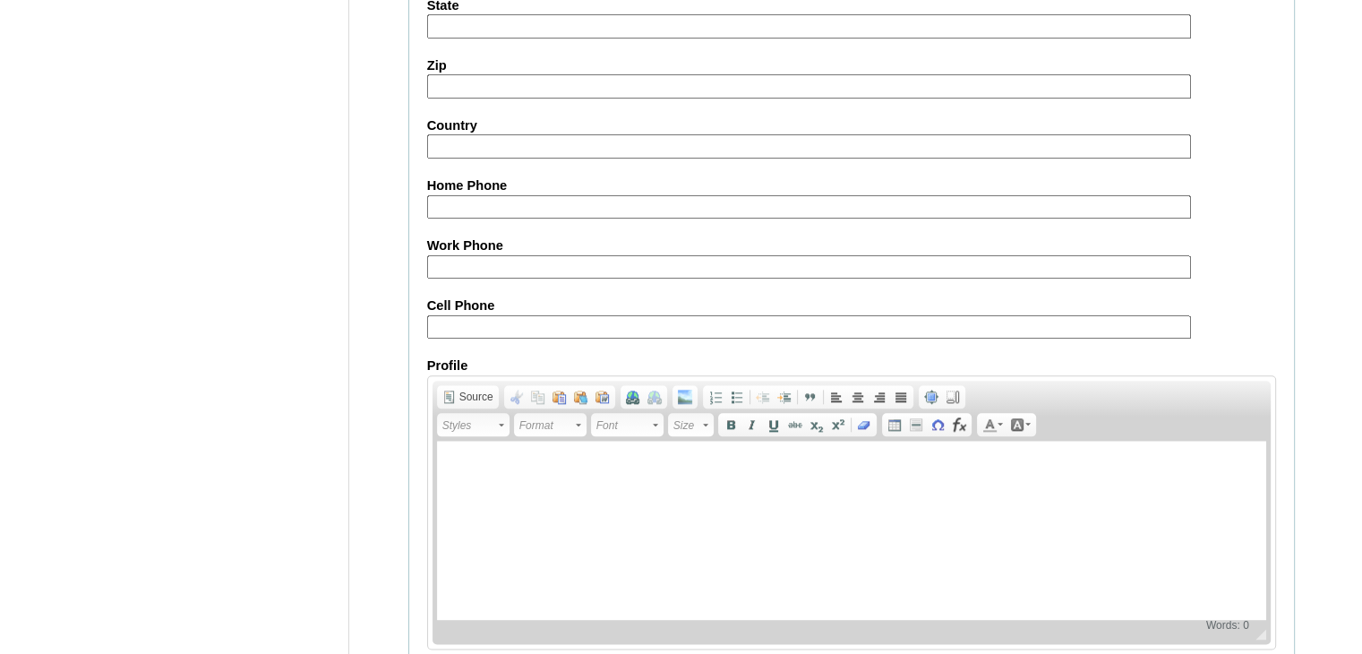
scroll to position [2056, 0]
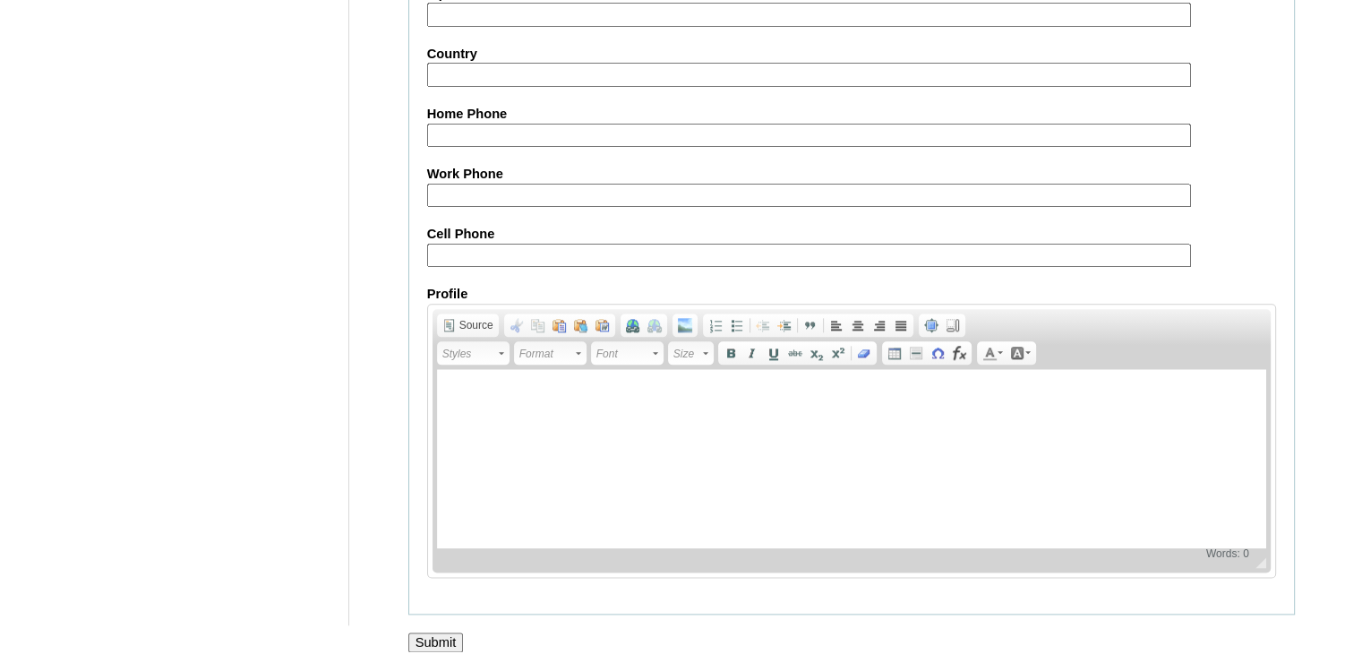
click at [412, 632] on input "Submit" at bounding box center [436, 642] width 56 height 20
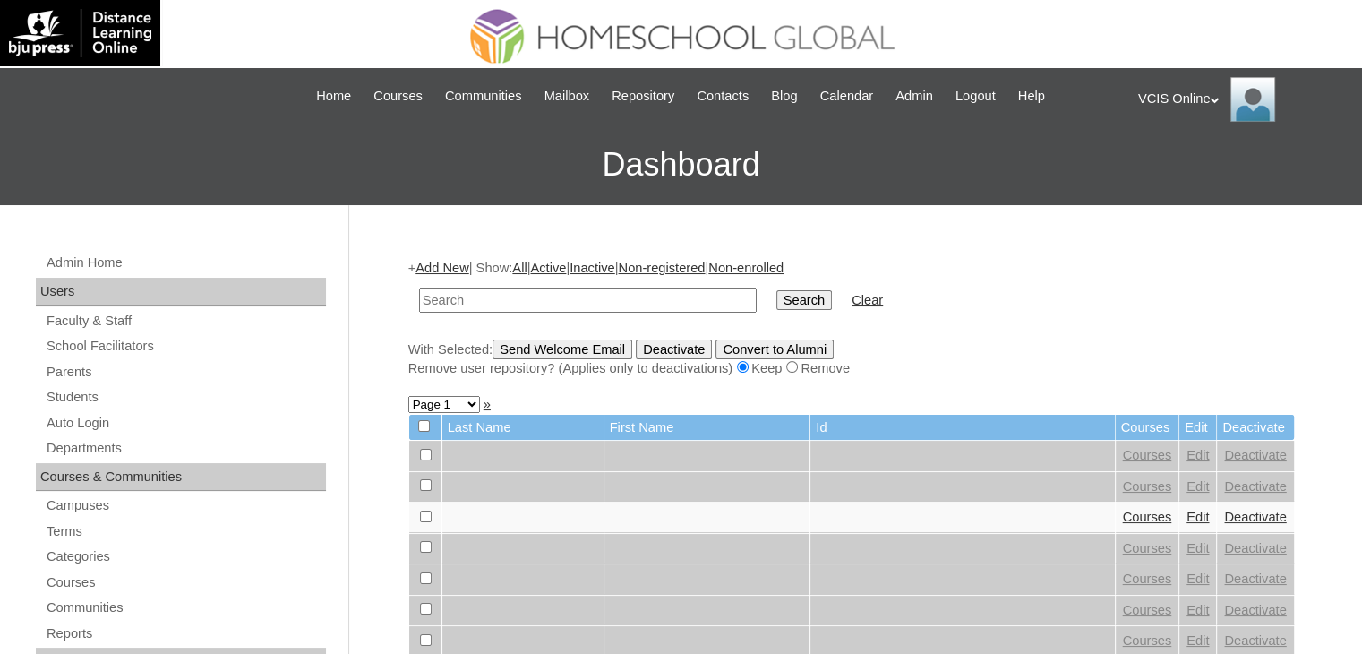
paste input "VCIS025-10B-SA2025"
type input "VCIS025-10B-SA2025"
click at [777, 302] on input "Search" at bounding box center [805, 300] width 56 height 20
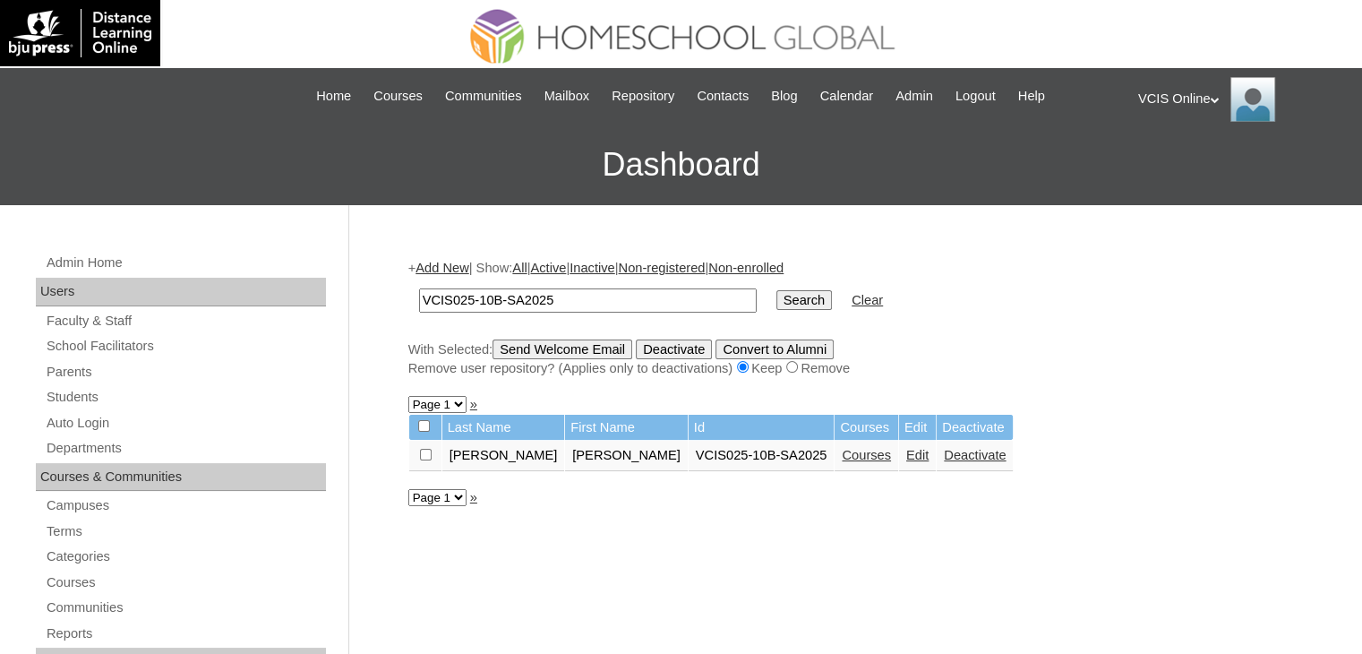
click at [854, 454] on link "Courses" at bounding box center [866, 455] width 49 height 14
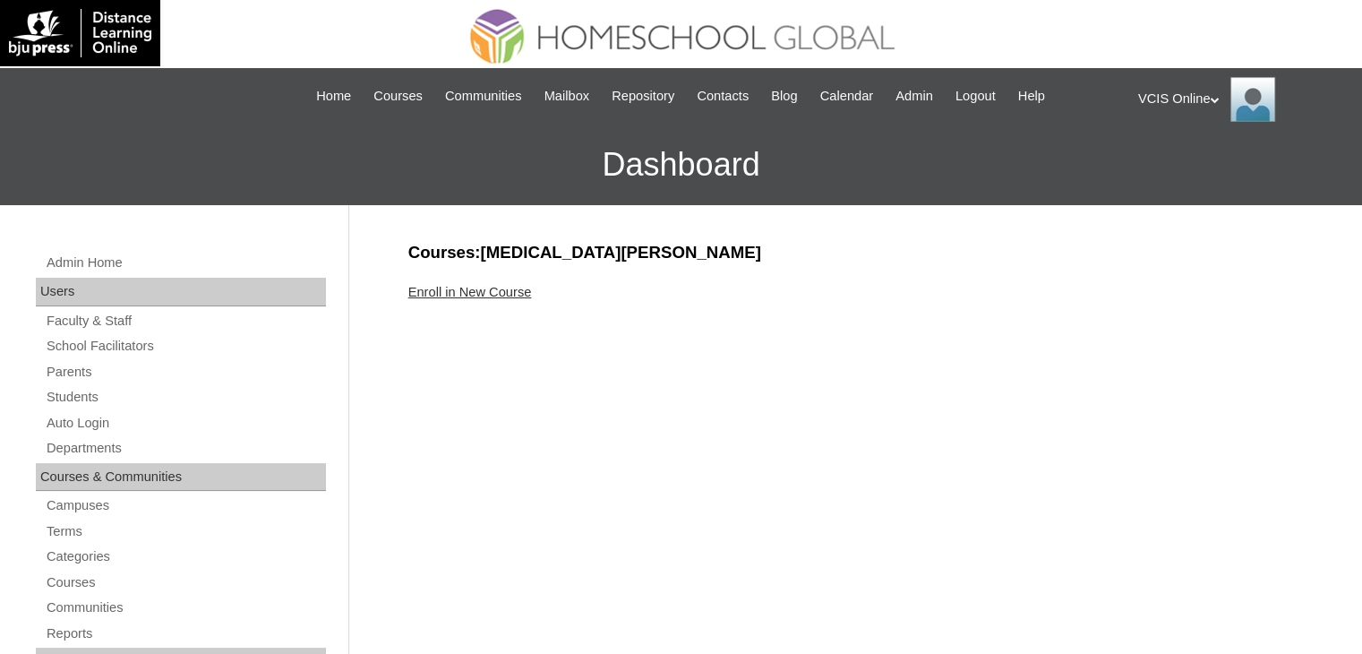
click at [498, 294] on link "Enroll in New Course" at bounding box center [470, 292] width 124 height 14
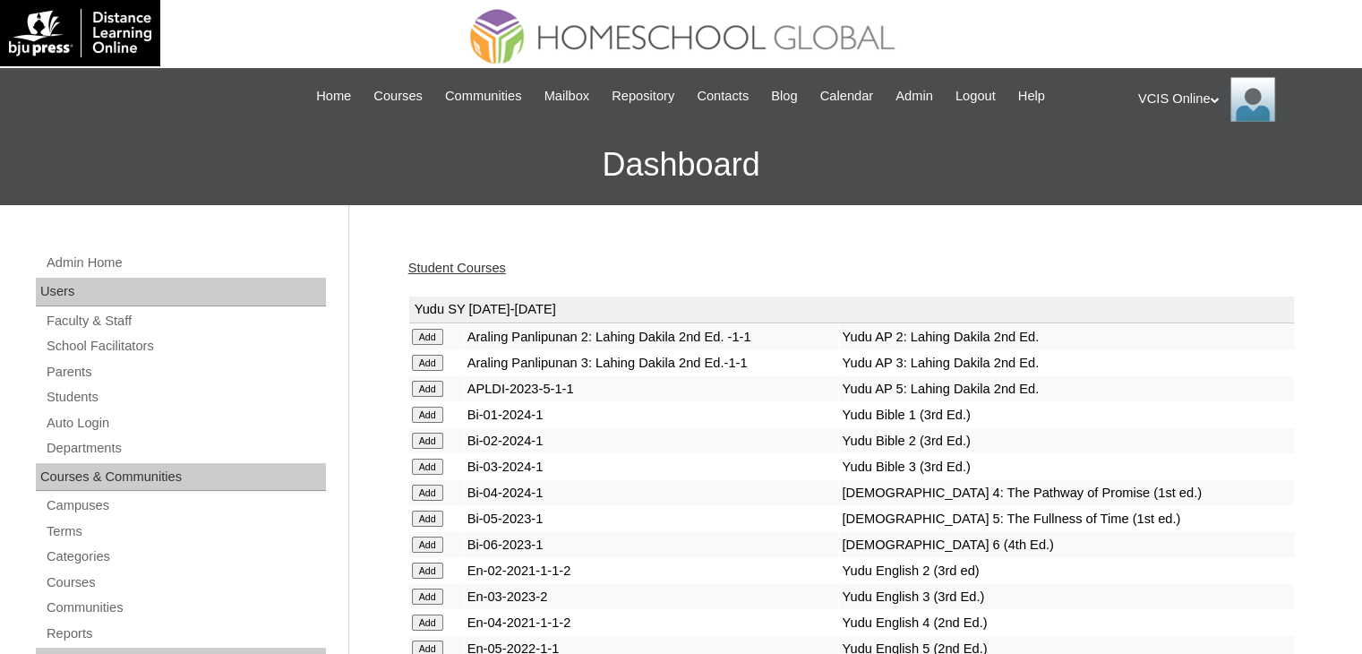
scroll to position [4167, 0]
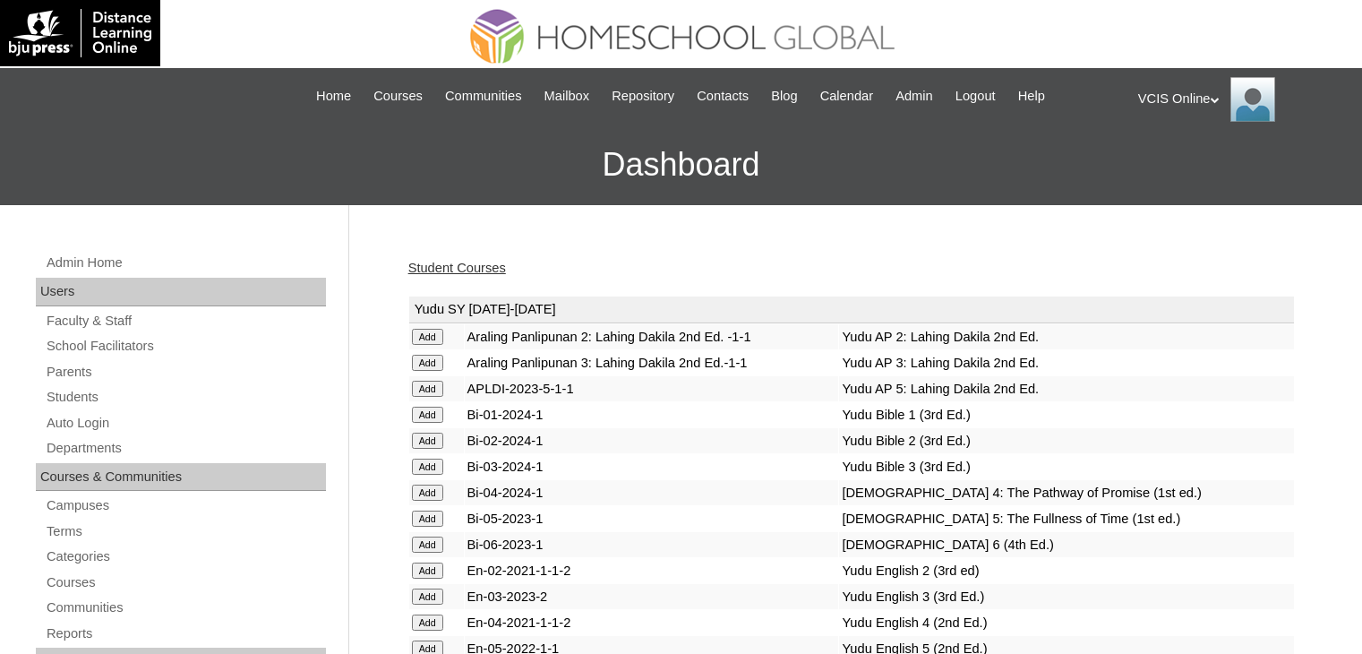
scroll to position [4683, 0]
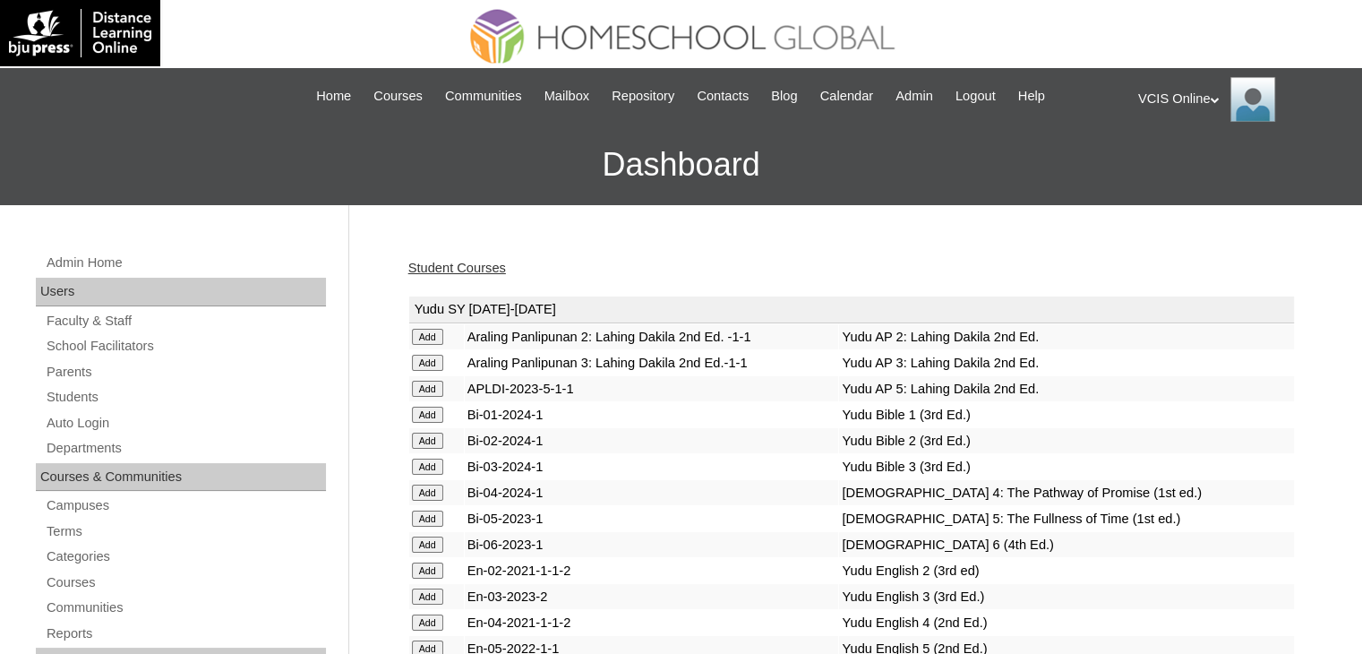
scroll to position [5740, 0]
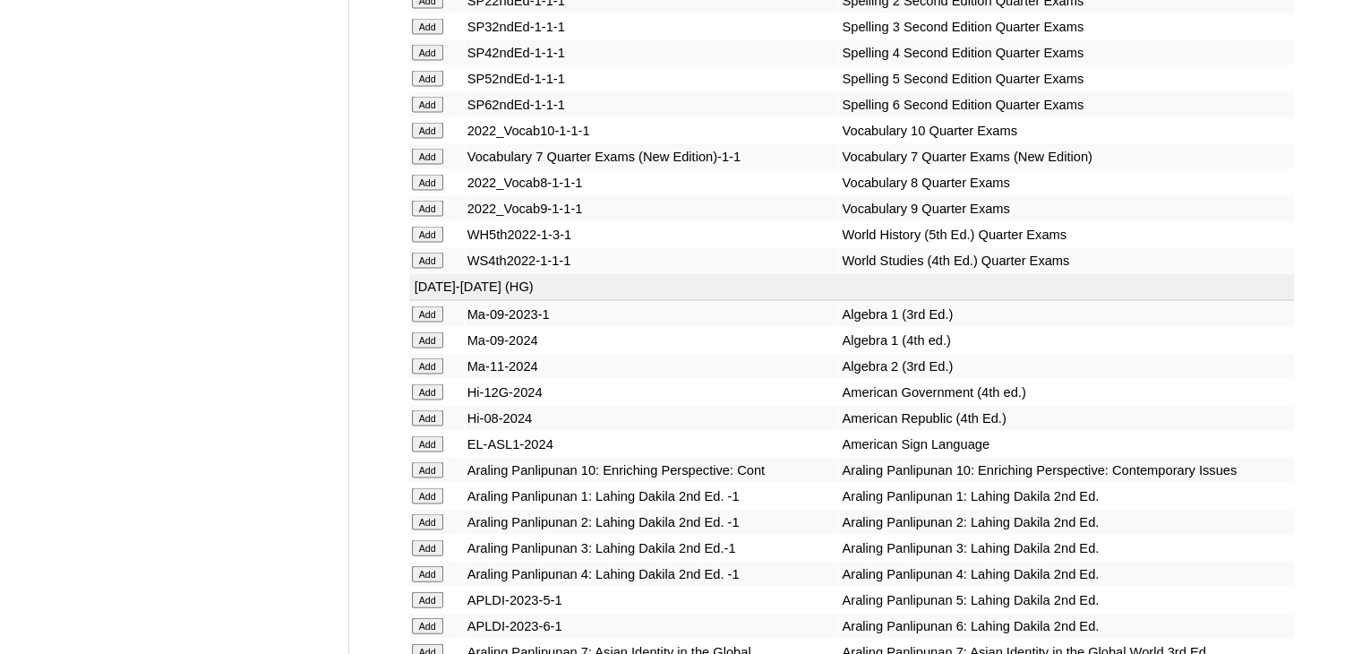
scroll to position [7442, 0]
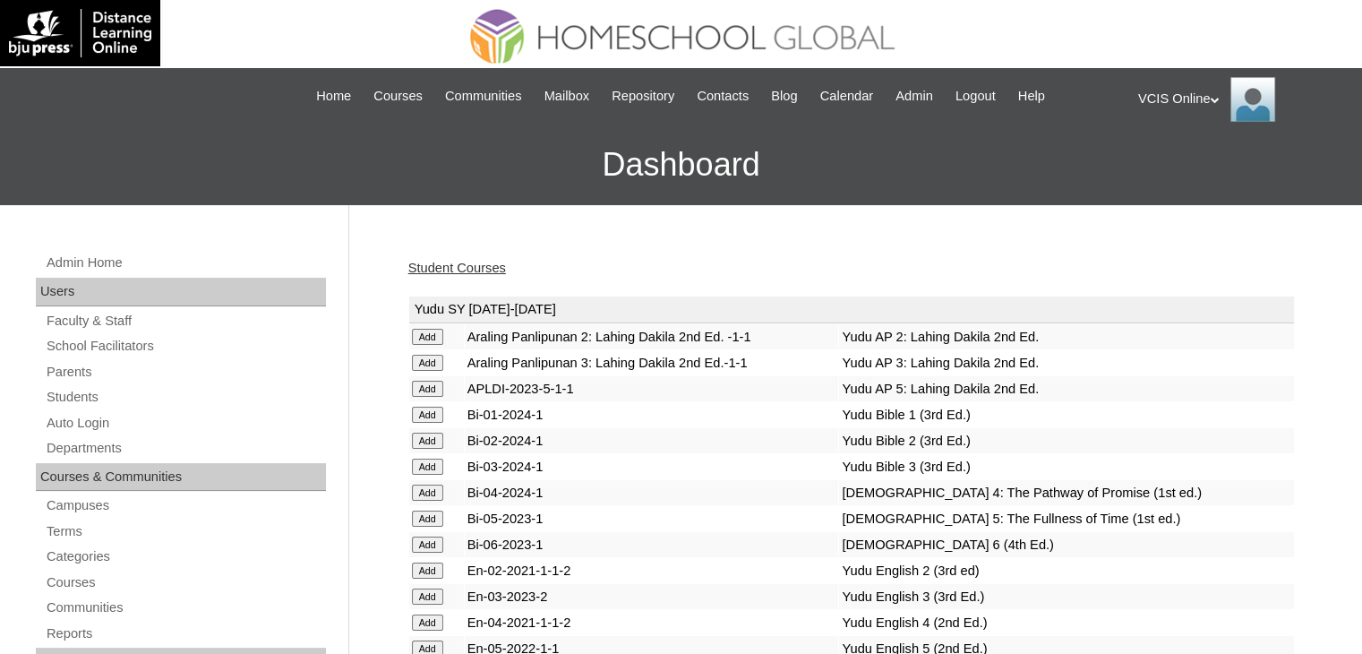
click at [493, 270] on link "Student Courses" at bounding box center [457, 268] width 98 height 14
